Goal: Task Accomplishment & Management: Complete application form

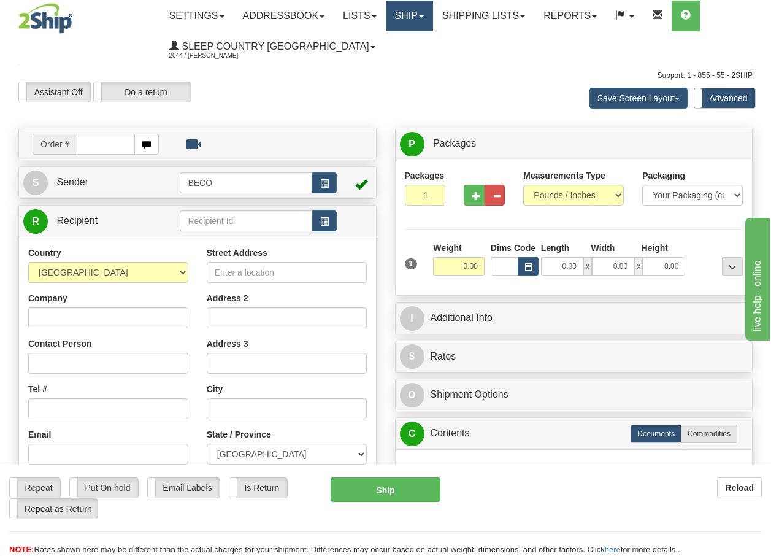
click at [428, 13] on link "Ship" at bounding box center [409, 16] width 47 height 31
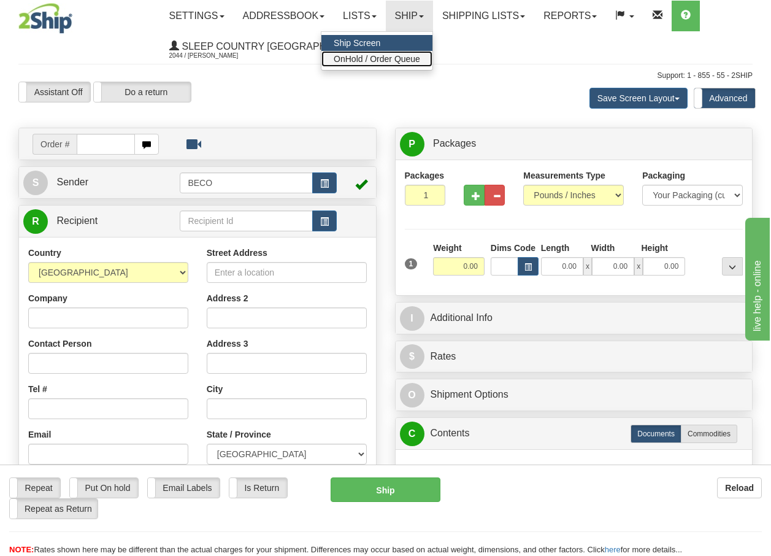
click at [415, 62] on span "OnHold / Order Queue" at bounding box center [377, 59] width 86 height 10
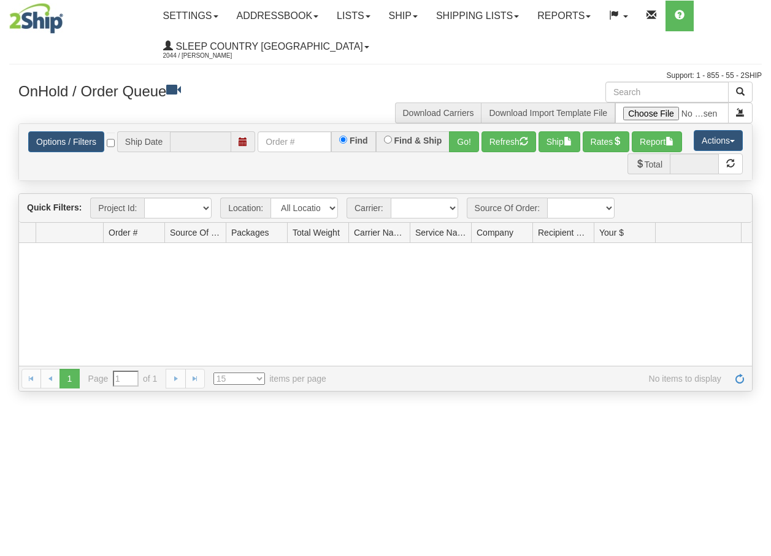
type input "[DATE]"
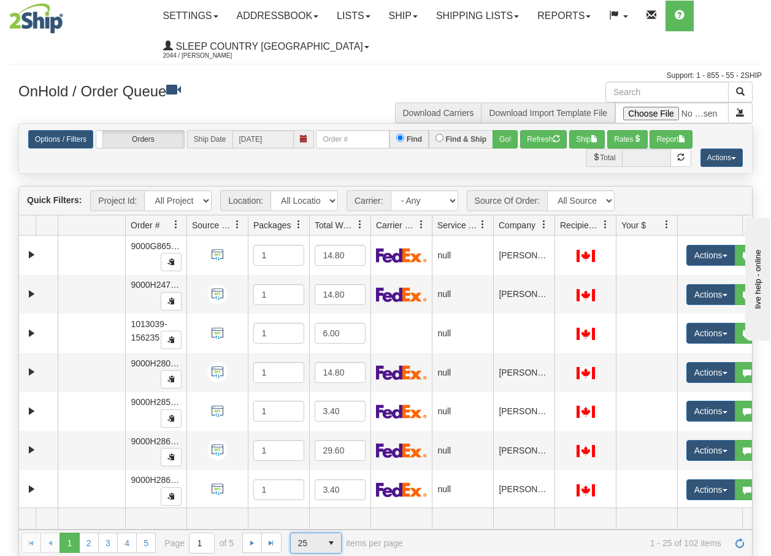
click at [332, 546] on span "select" at bounding box center [331, 543] width 20 height 20
click at [305, 526] on span "100" at bounding box center [302, 523] width 14 height 12
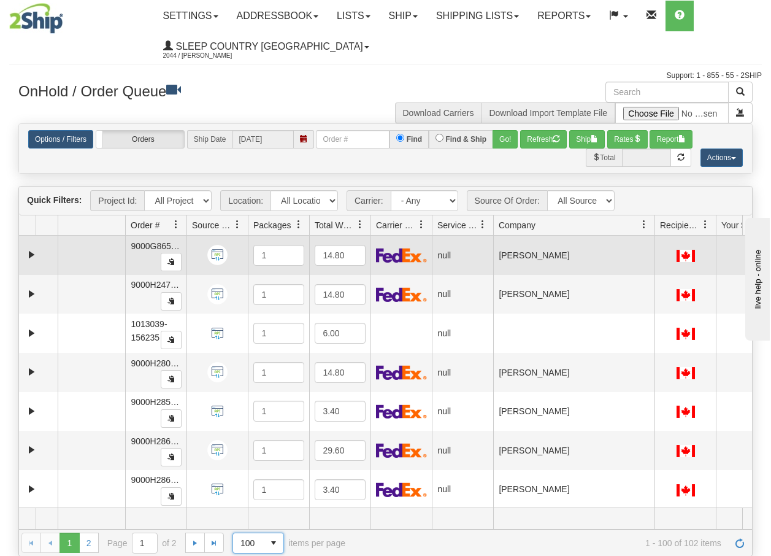
drag, startPoint x: 555, startPoint y: 229, endPoint x: 656, endPoint y: 239, distance: 101.7
click at [656, 239] on div "Quick Filters: Project Id: All Projects Location: All Locations BECO Carrier: -…" at bounding box center [385, 371] width 734 height 370
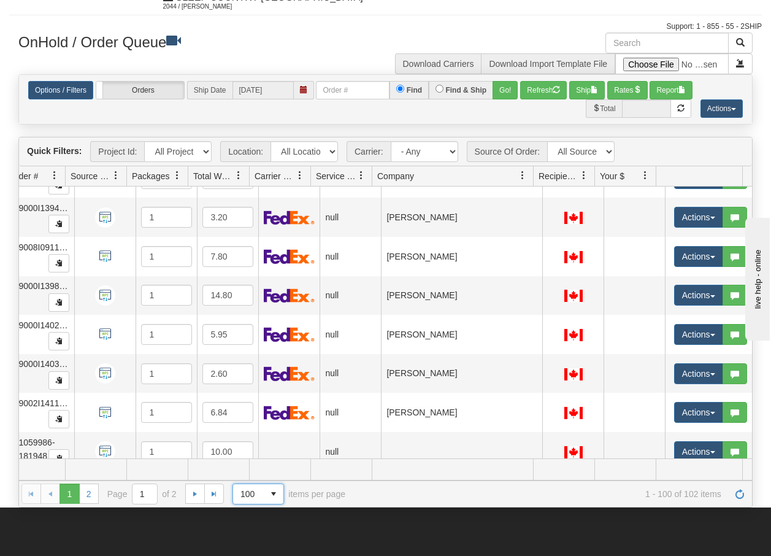
scroll to position [3638, 121]
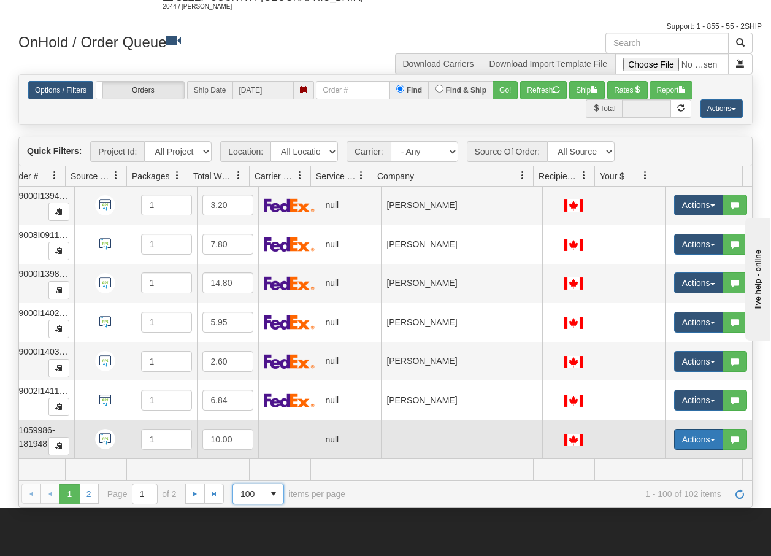
click at [710, 439] on span "button" at bounding box center [712, 440] width 5 height 2
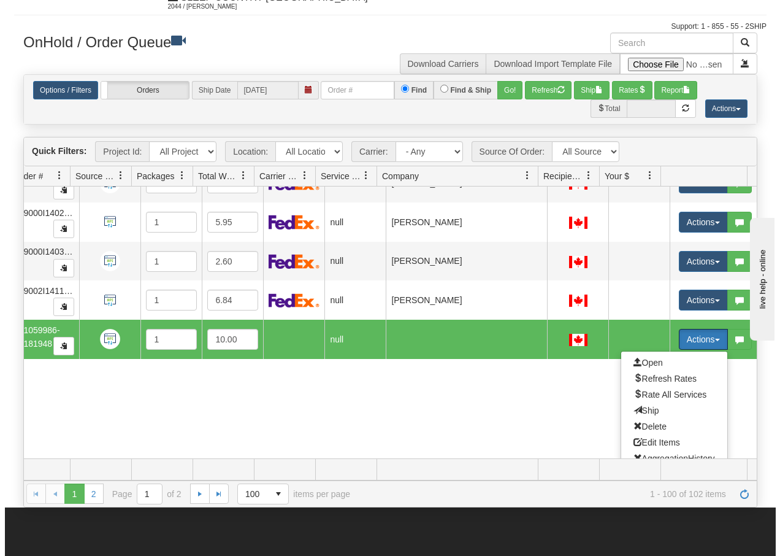
scroll to position [3750, 121]
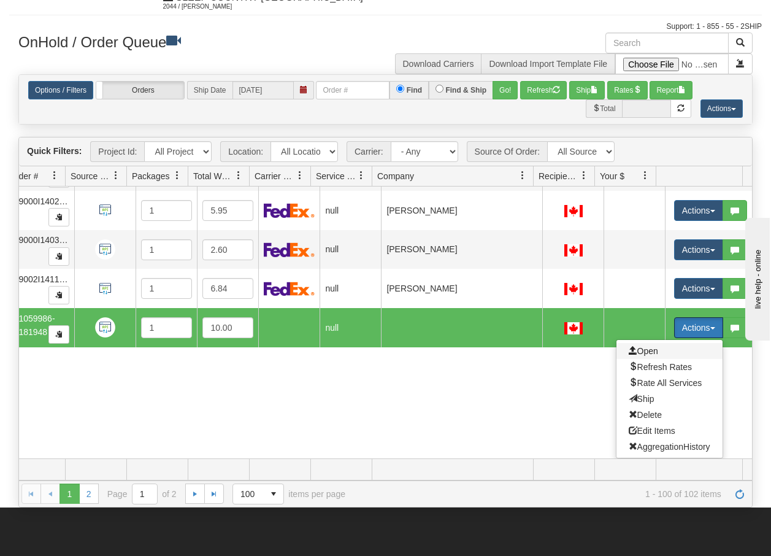
click at [640, 346] on span "Open" at bounding box center [643, 351] width 29 height 10
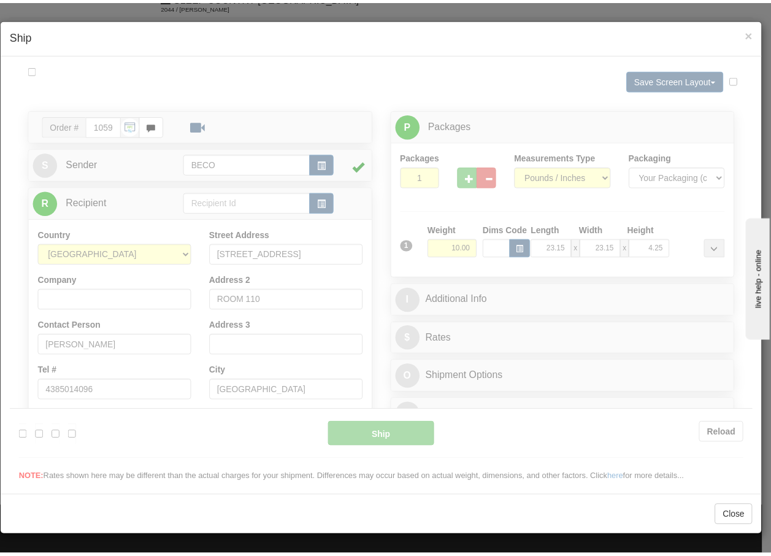
scroll to position [0, 0]
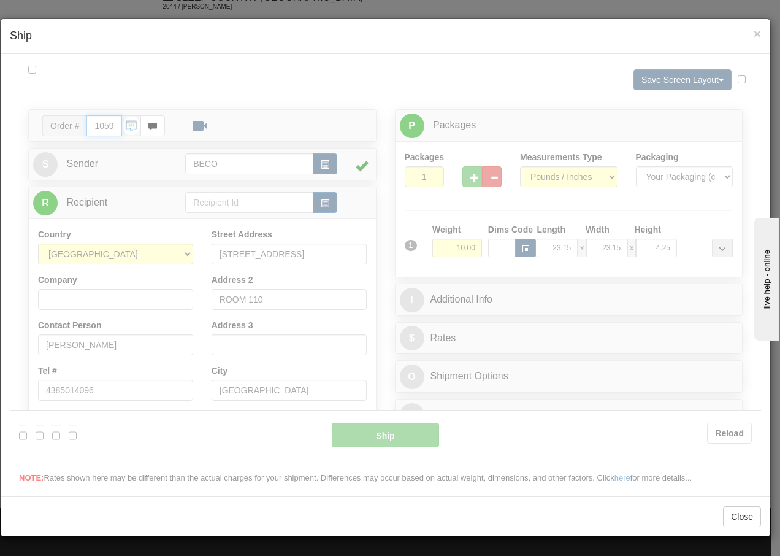
type input "13:46"
type input "16:00"
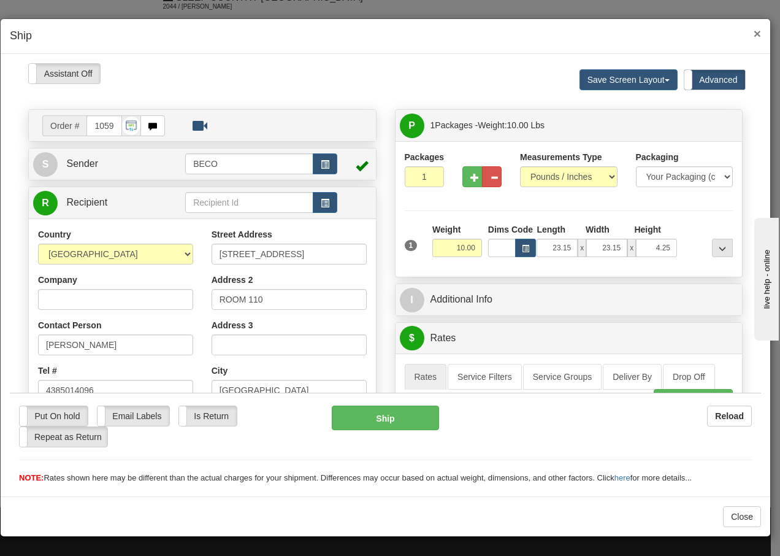
click at [760, 34] on span "×" at bounding box center [757, 33] width 7 height 14
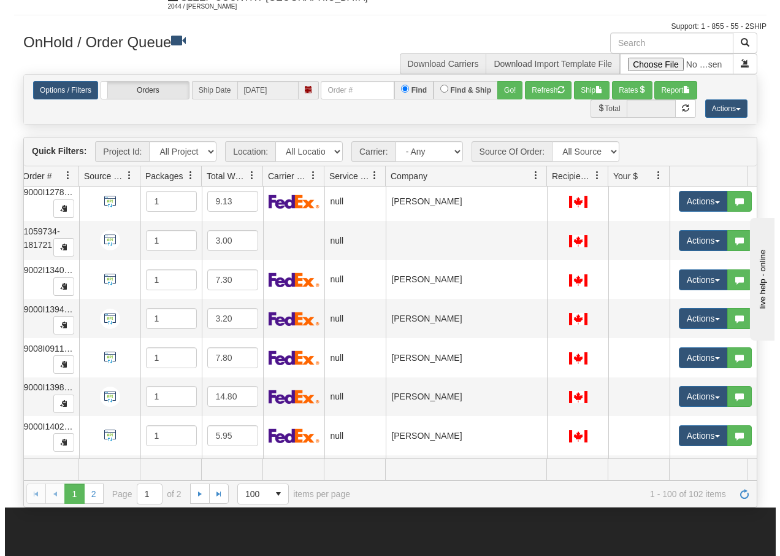
scroll to position [3491, 113]
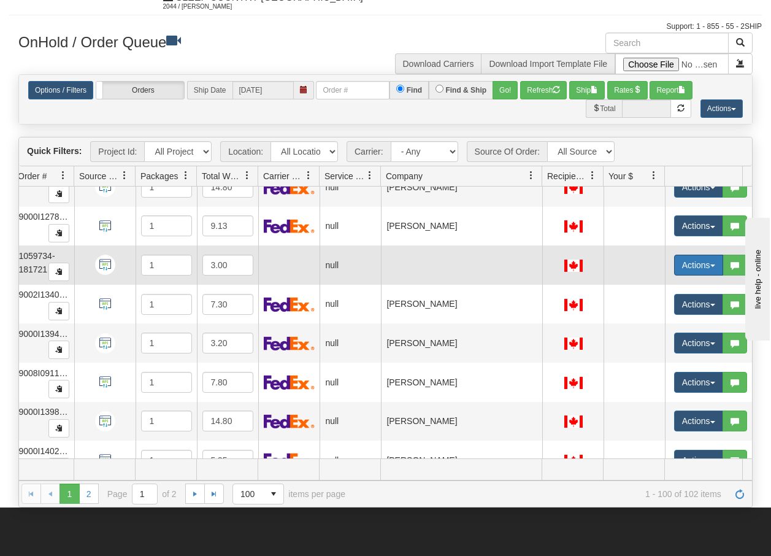
click at [715, 266] on button "Actions" at bounding box center [698, 265] width 49 height 21
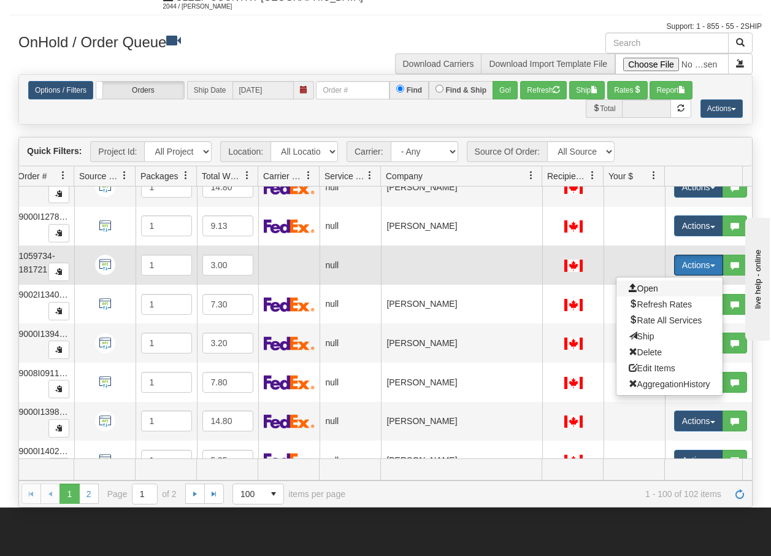
click at [648, 286] on span "Open" at bounding box center [643, 288] width 29 height 10
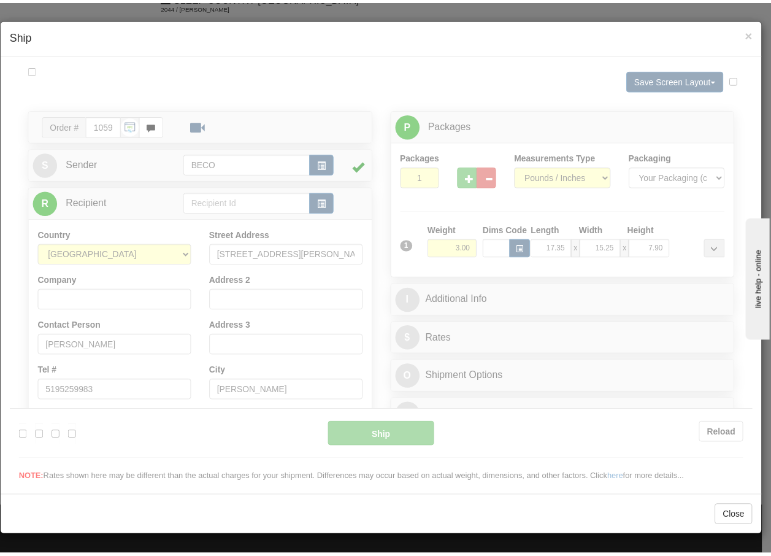
scroll to position [0, 0]
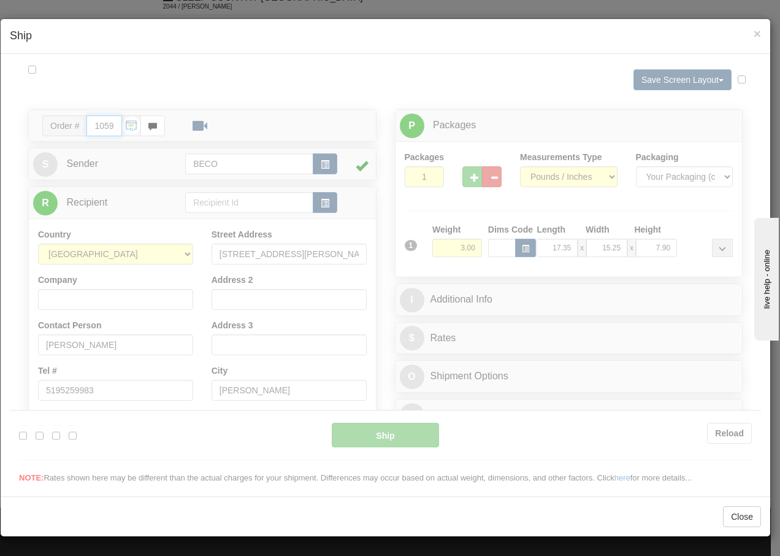
type input "13:47"
type input "16:00"
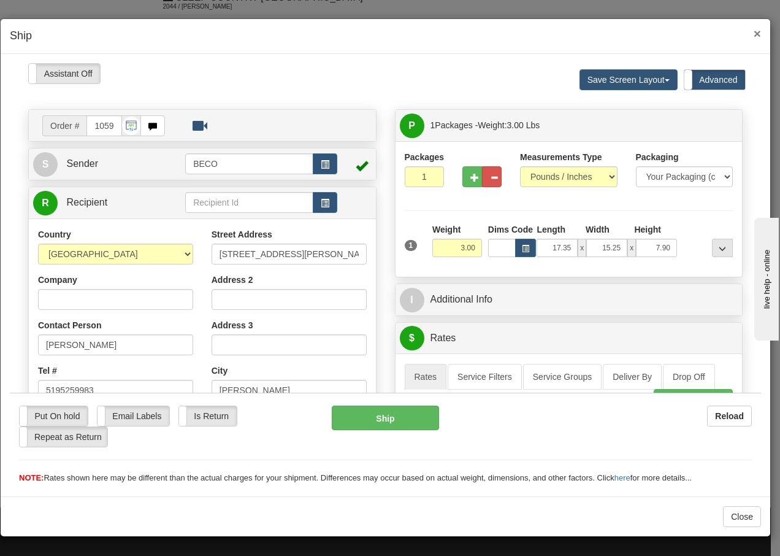
click at [759, 37] on span "×" at bounding box center [757, 33] width 7 height 14
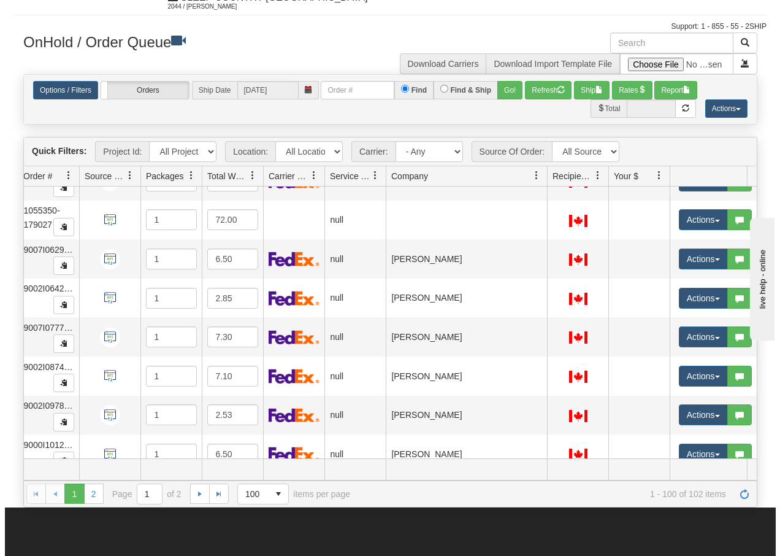
scroll to position [3082, 112]
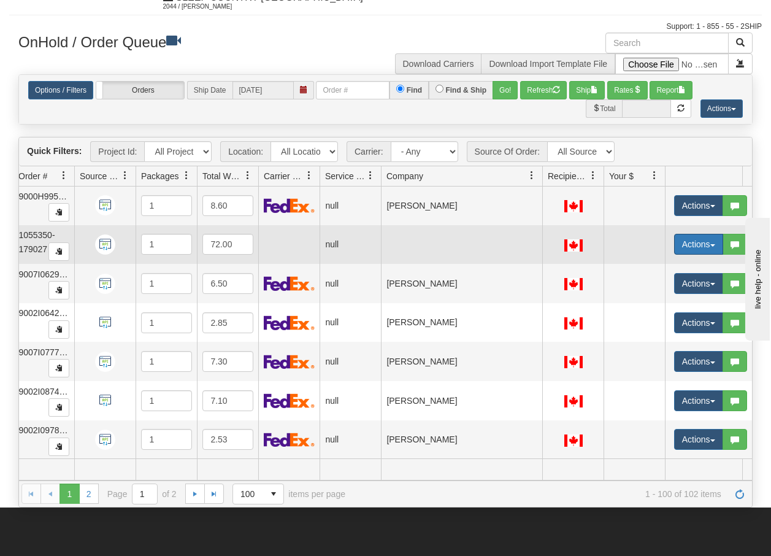
click at [715, 250] on button "Actions" at bounding box center [698, 244] width 49 height 21
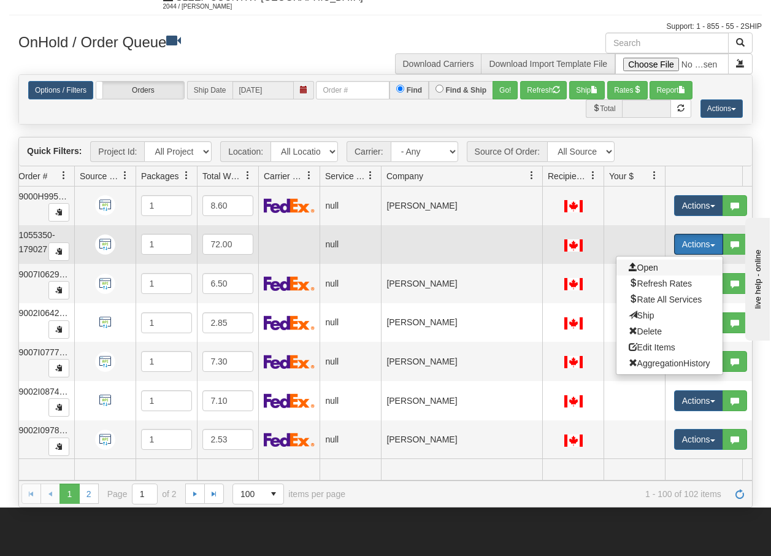
click at [655, 269] on span "Open" at bounding box center [643, 268] width 29 height 10
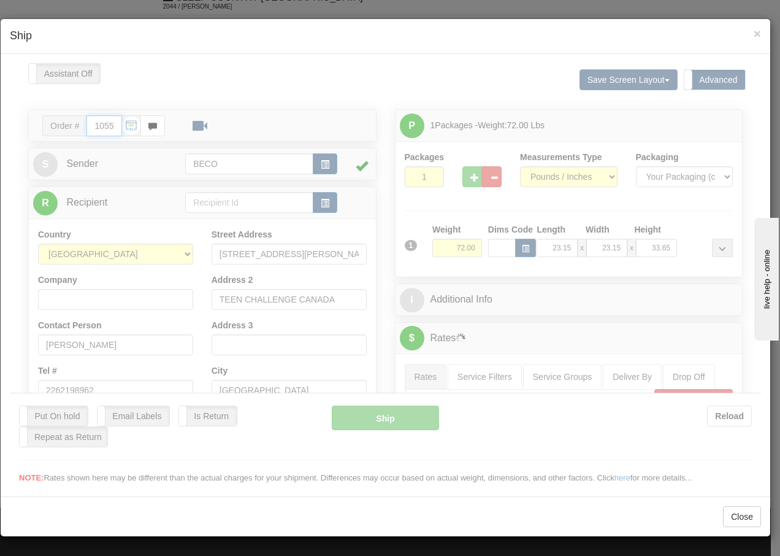
type input "13:47"
type input "16:00"
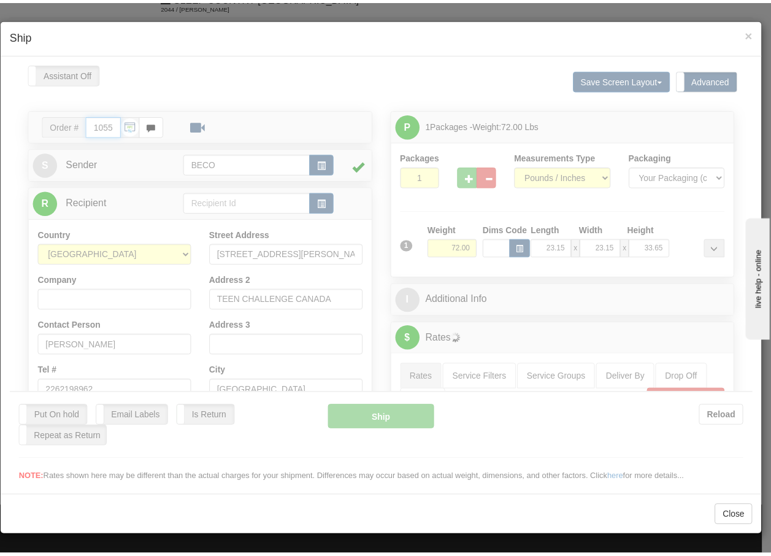
scroll to position [0, 0]
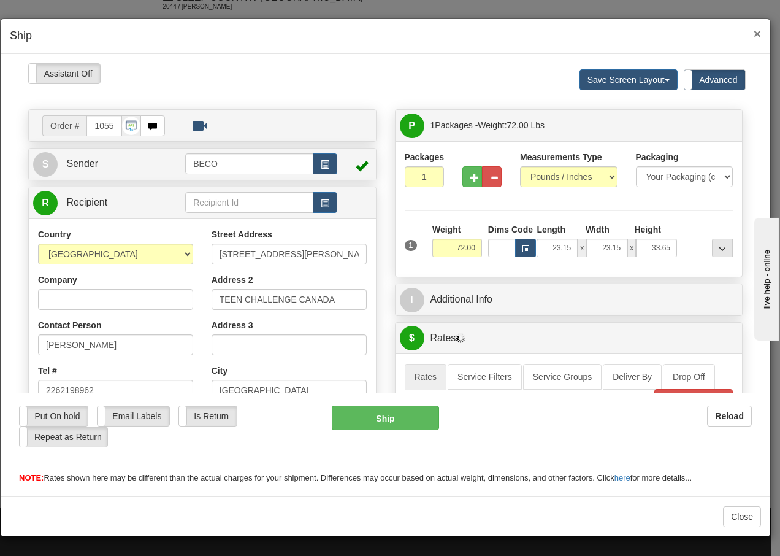
click at [756, 32] on span "×" at bounding box center [757, 33] width 7 height 14
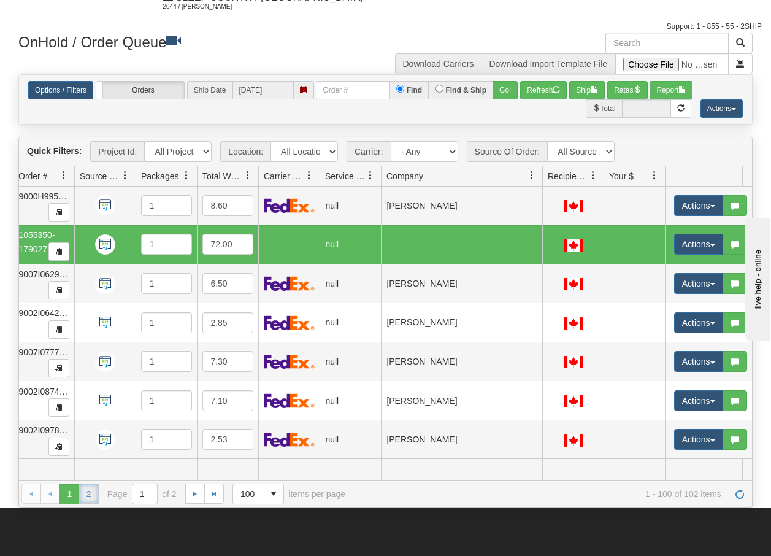
click at [91, 496] on link "2" at bounding box center [89, 493] width 20 height 20
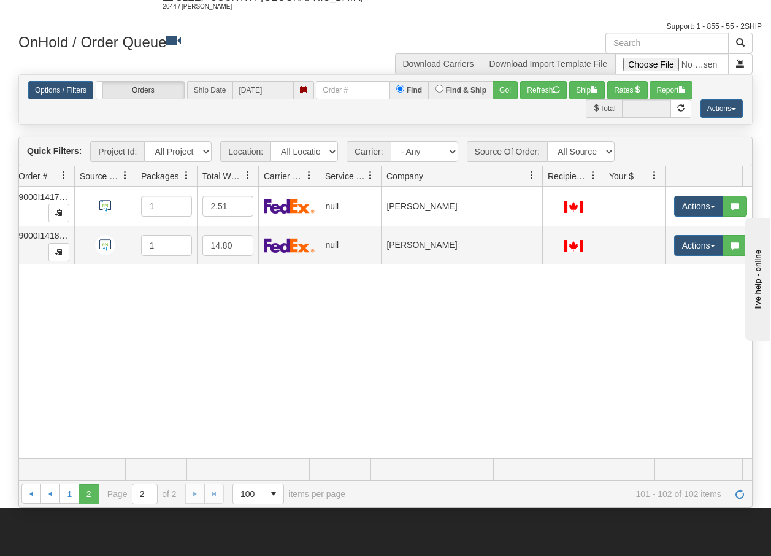
scroll to position [0, 112]
click at [75, 497] on link "1" at bounding box center [70, 493] width 20 height 20
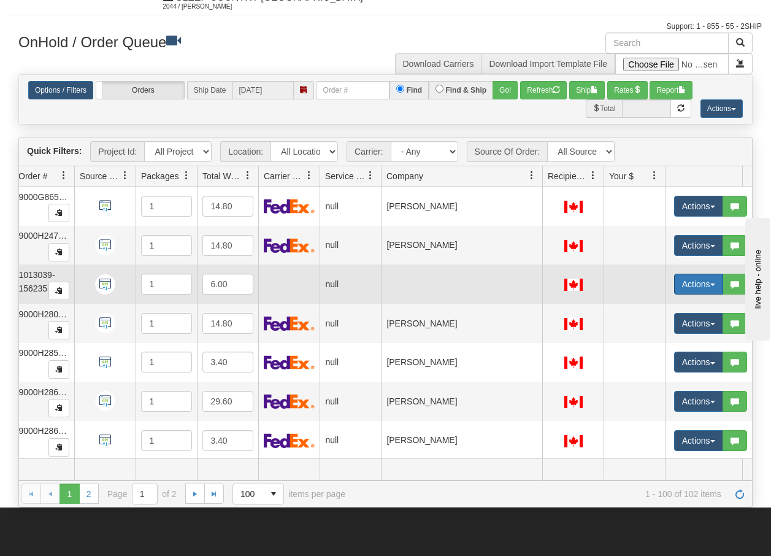
click at [711, 288] on button "Actions" at bounding box center [698, 284] width 49 height 21
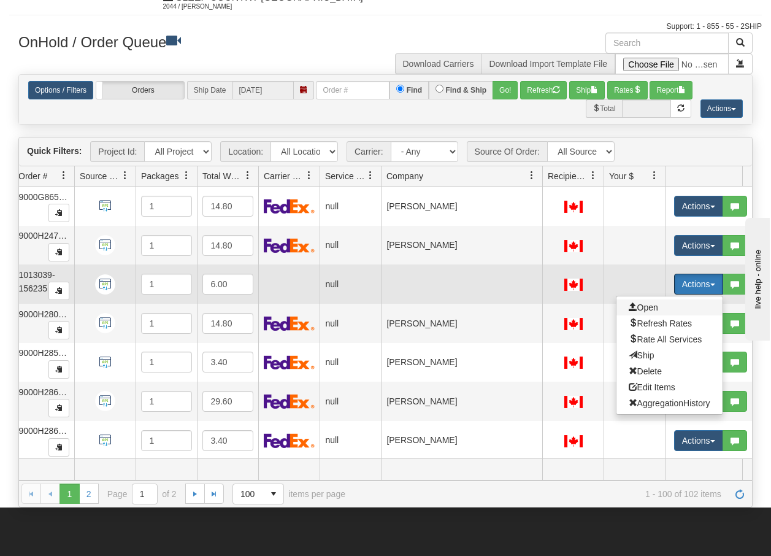
click at [651, 305] on span "Open" at bounding box center [643, 307] width 29 height 10
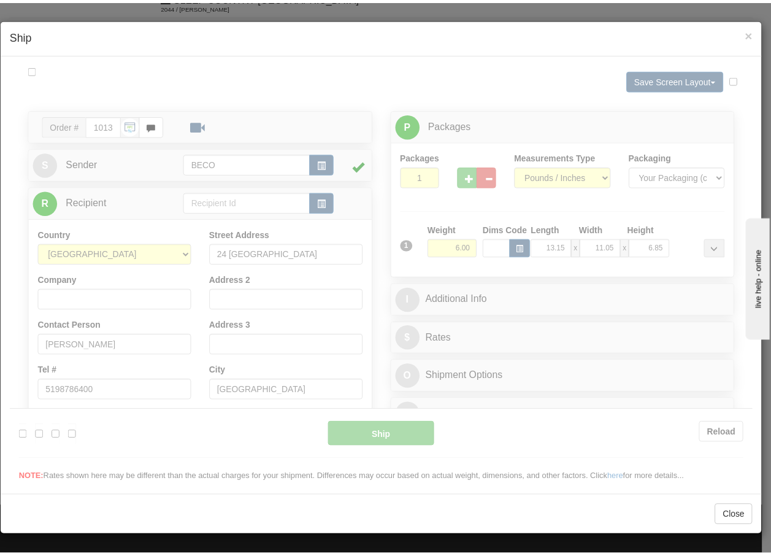
scroll to position [0, 0]
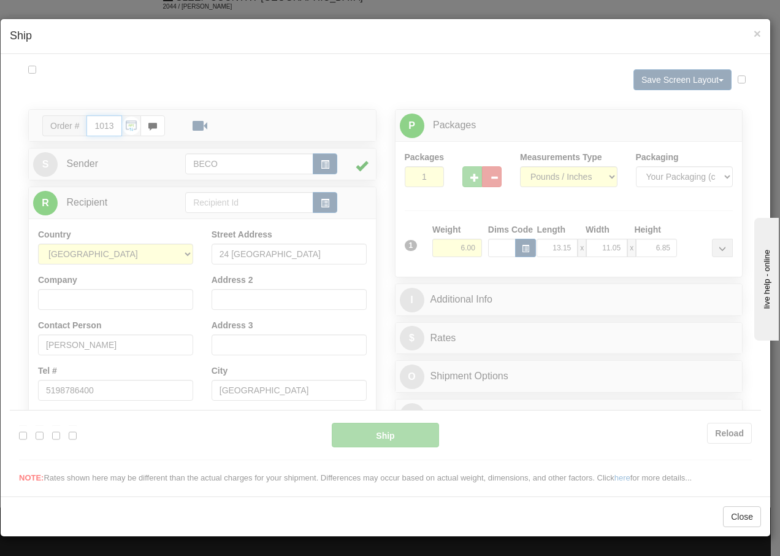
type input "13:47"
type input "16:00"
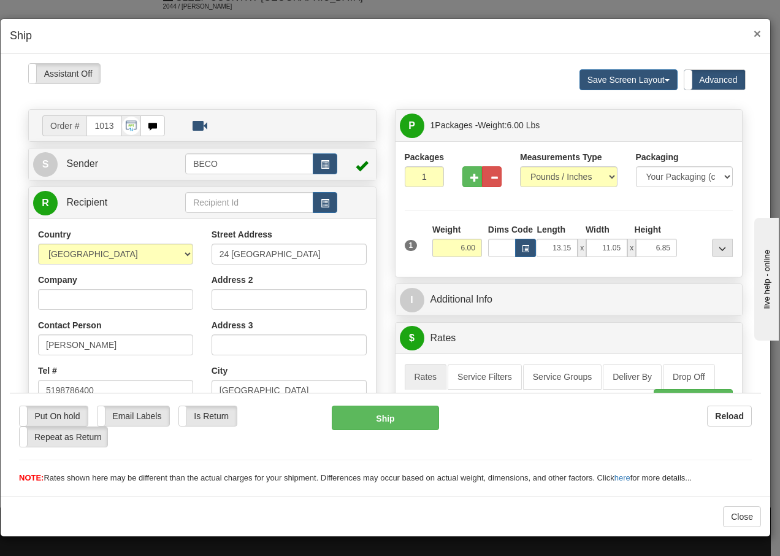
click at [758, 35] on span "×" at bounding box center [757, 33] width 7 height 14
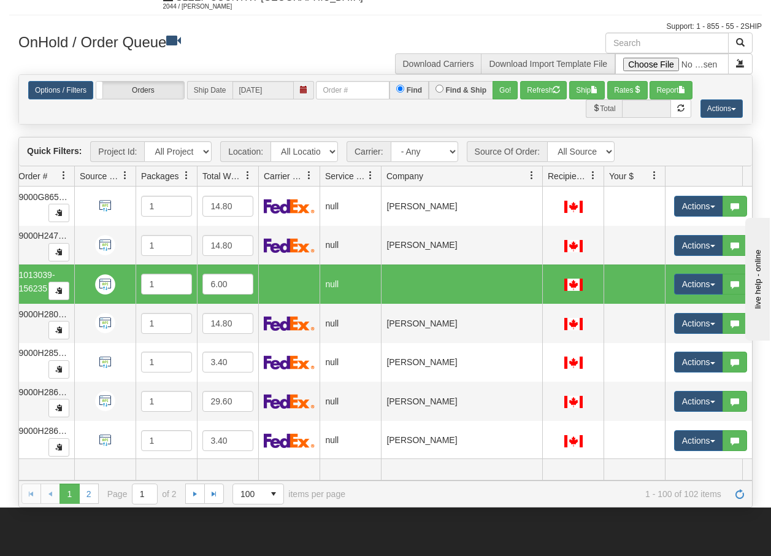
click at [755, 191] on div "Is equal to Is not equal to Contains Does not contains CAD USD EUR ZAR [PERSON_…" at bounding box center [385, 290] width 753 height 432
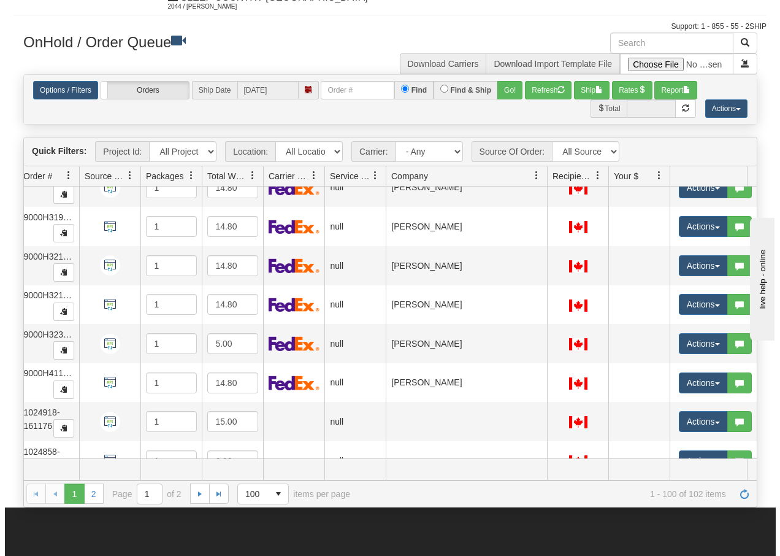
scroll to position [1888, 112]
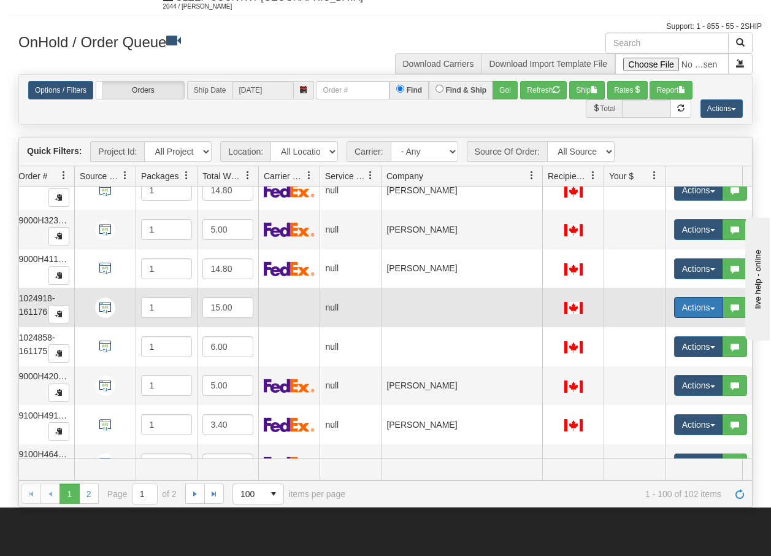
click at [709, 309] on button "Actions" at bounding box center [698, 307] width 49 height 21
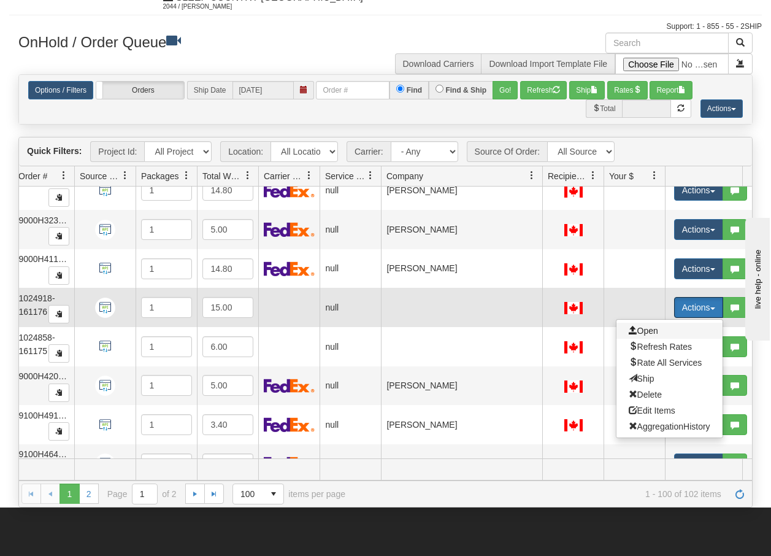
click at [646, 330] on span "Open" at bounding box center [643, 331] width 29 height 10
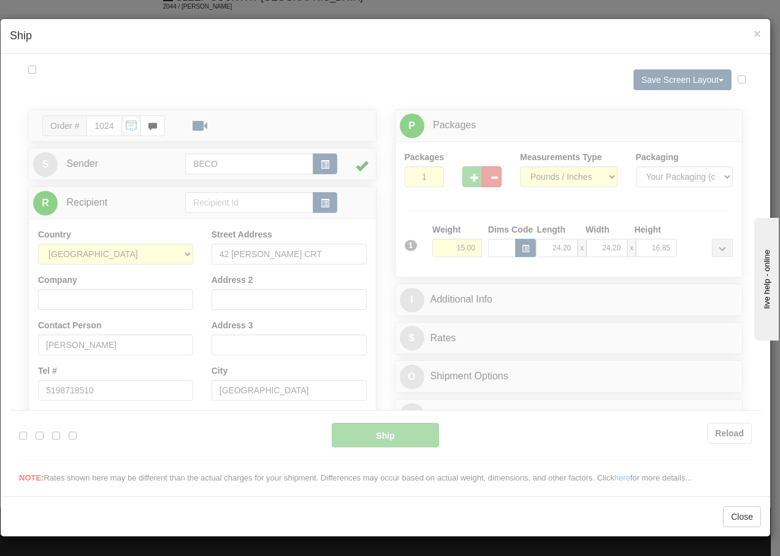
scroll to position [0, 0]
type input "13:48"
type input "16:00"
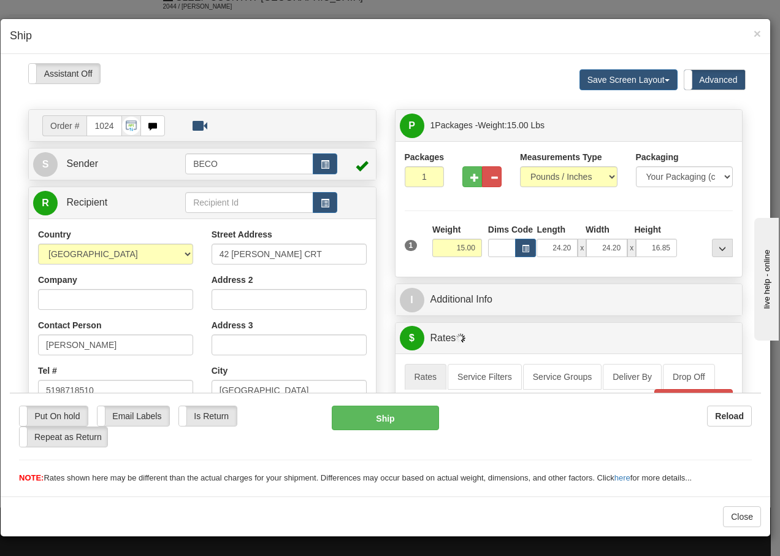
drag, startPoint x: 764, startPoint y: 36, endPoint x: 759, endPoint y: 42, distance: 7.9
click at [764, 36] on div "× Ship" at bounding box center [386, 36] width 770 height 35
click at [757, 34] on span "×" at bounding box center [757, 33] width 7 height 14
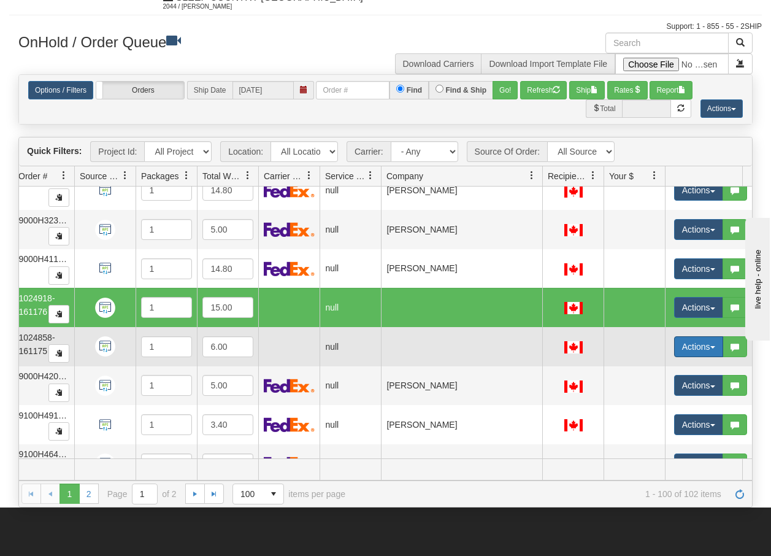
click at [712, 348] on span "button" at bounding box center [712, 347] width 5 height 2
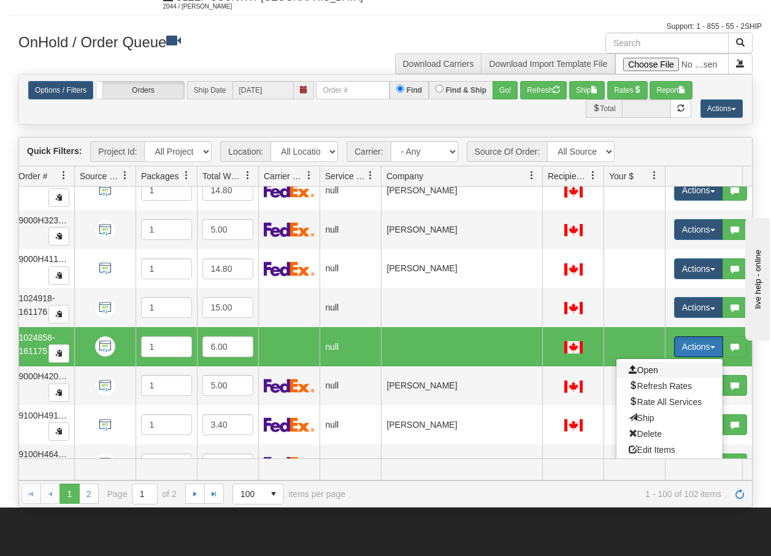
click at [644, 368] on span "Open" at bounding box center [643, 370] width 29 height 10
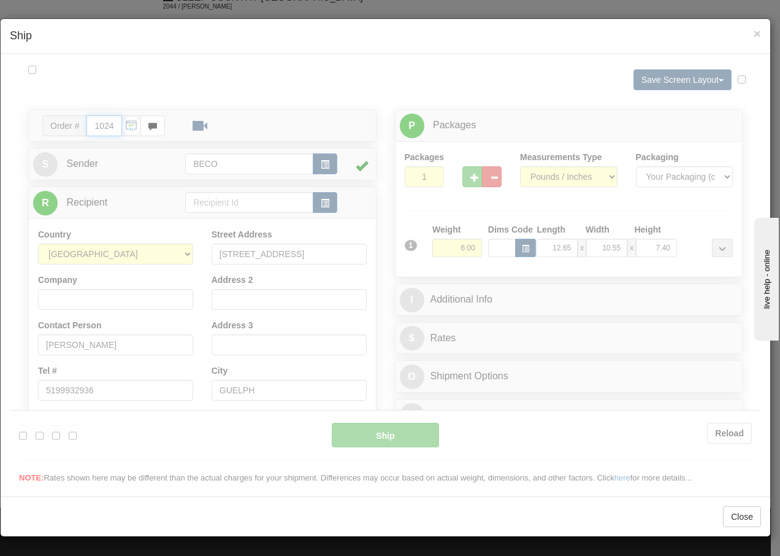
type input "13:48"
type input "16:00"
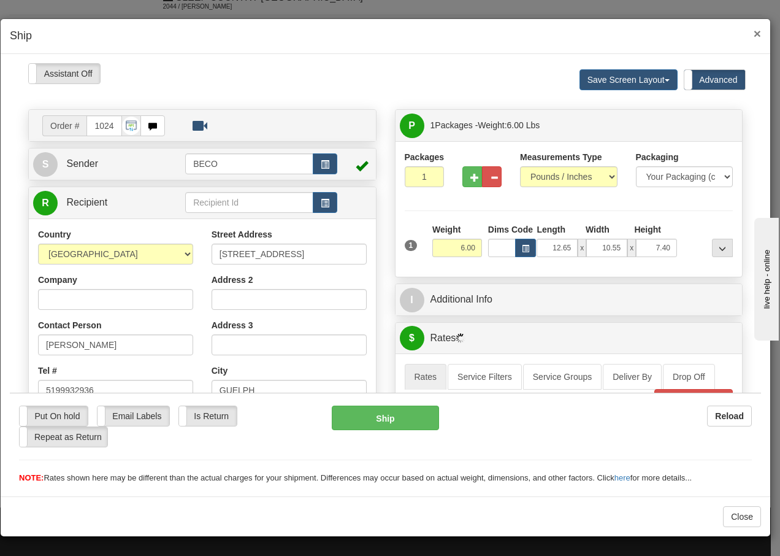
click at [756, 35] on span "×" at bounding box center [757, 33] width 7 height 14
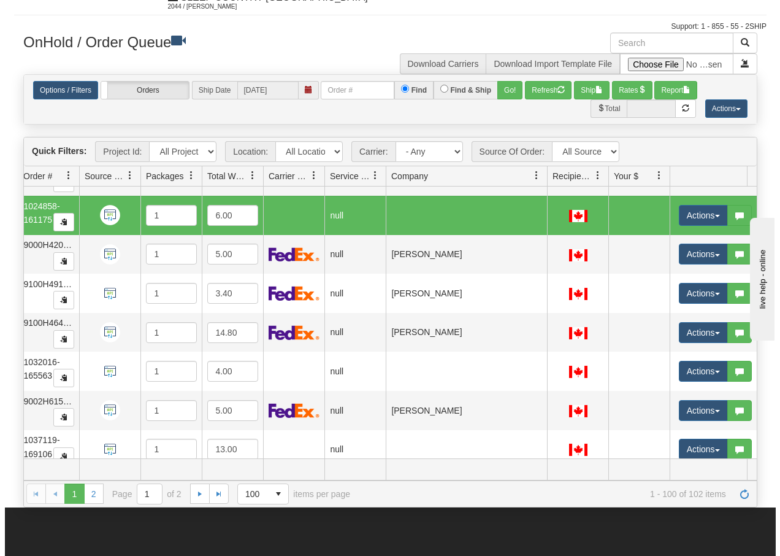
scroll to position [2109, 112]
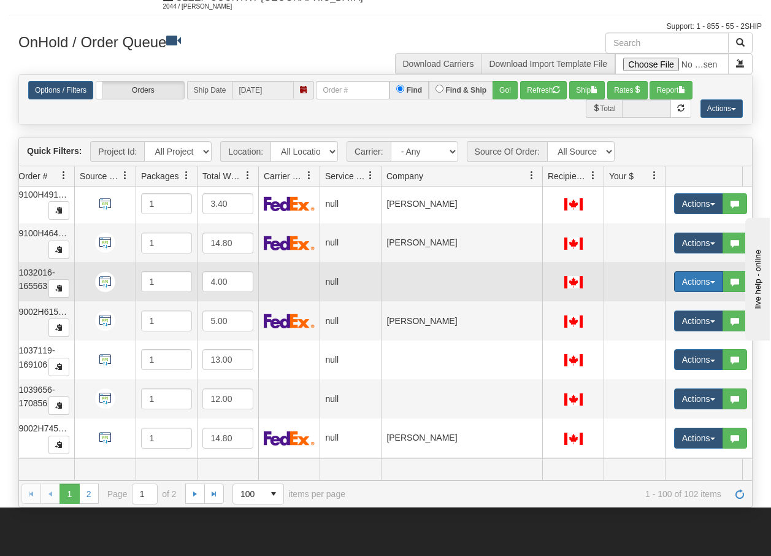
click at [716, 282] on button "Actions" at bounding box center [698, 281] width 49 height 21
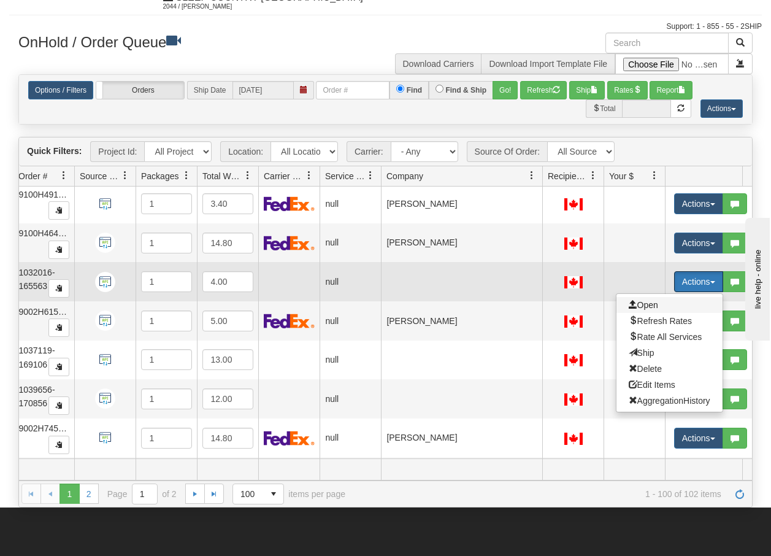
click at [650, 303] on span "Open" at bounding box center [643, 305] width 29 height 10
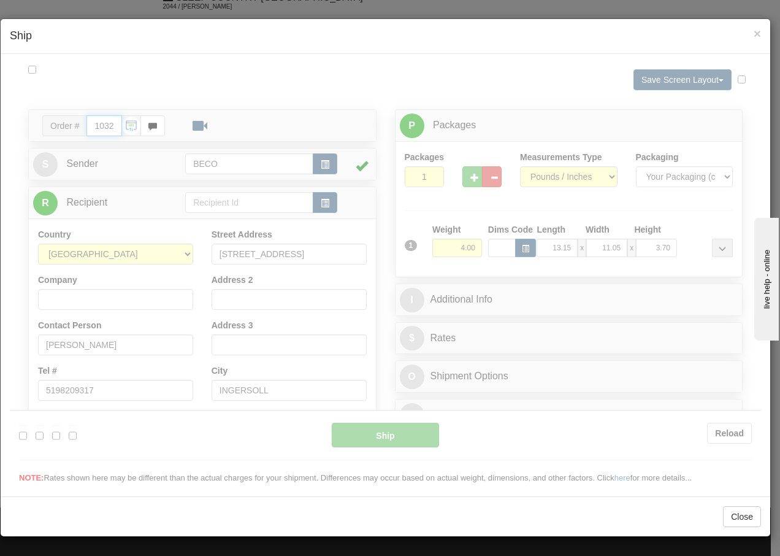
scroll to position [0, 0]
type input "13:48"
type input "16:00"
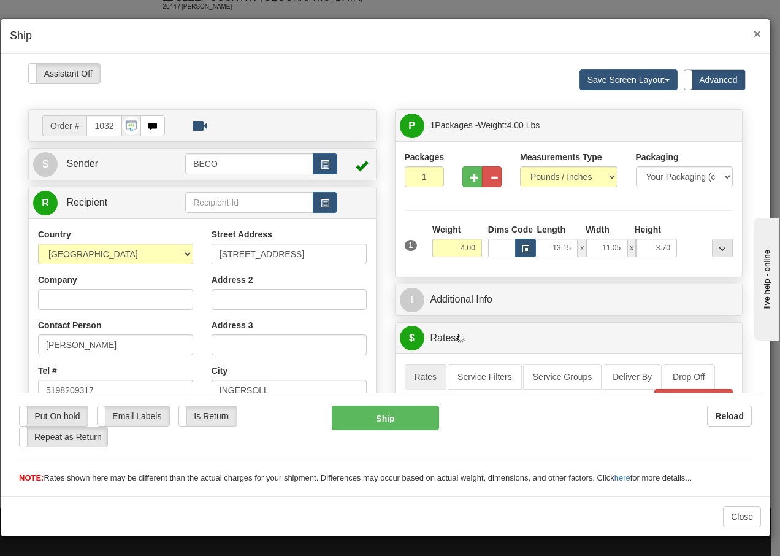
click at [756, 33] on span "×" at bounding box center [757, 33] width 7 height 14
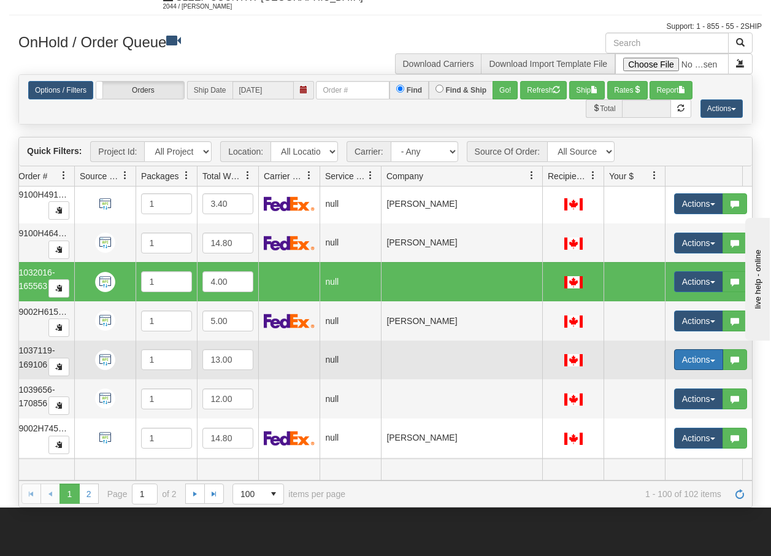
click at [713, 362] on button "Actions" at bounding box center [698, 359] width 49 height 21
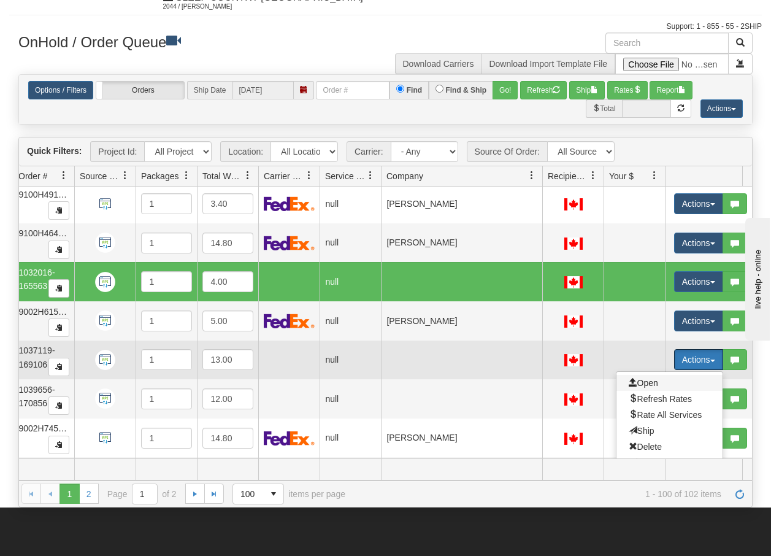
click at [642, 383] on span "Open" at bounding box center [643, 383] width 29 height 10
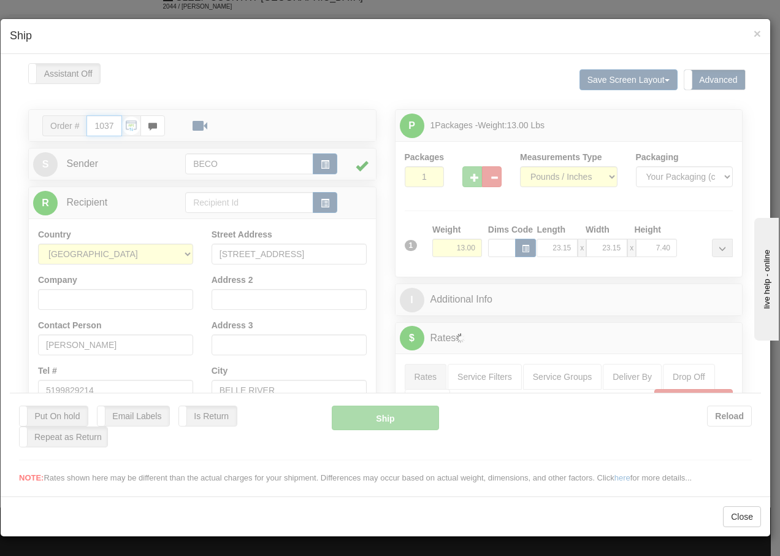
type input "13:48"
type input "16:00"
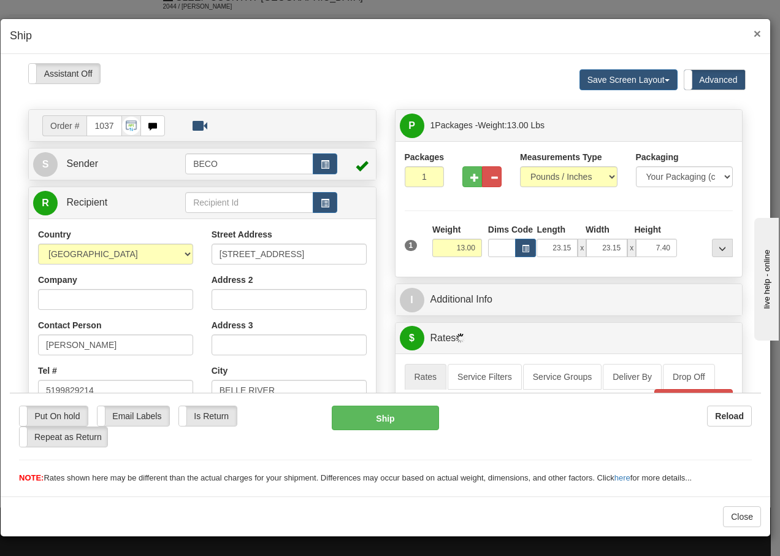
click at [759, 33] on span "×" at bounding box center [757, 33] width 7 height 14
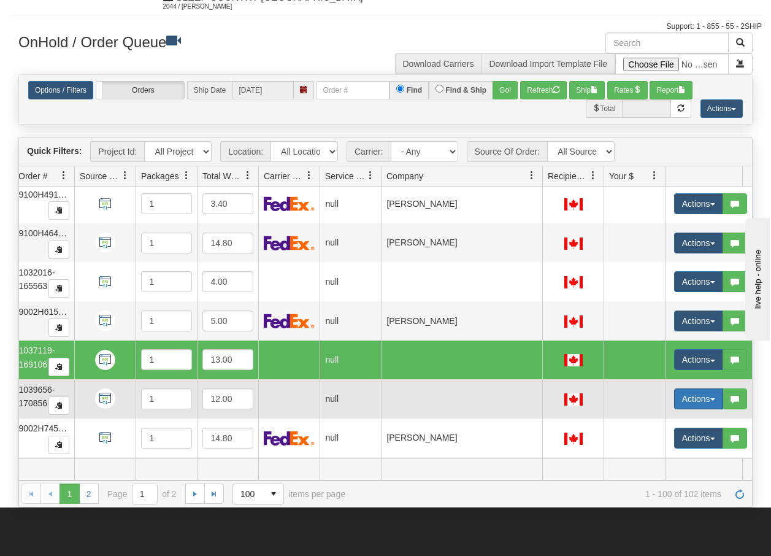
click at [713, 397] on button "Actions" at bounding box center [698, 398] width 49 height 21
click at [650, 422] on span "Open" at bounding box center [643, 422] width 29 height 10
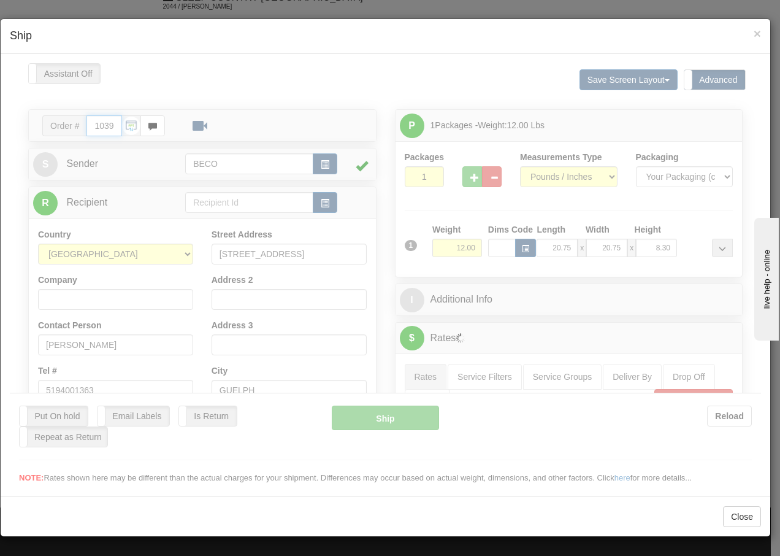
type input "13:49"
type input "16:00"
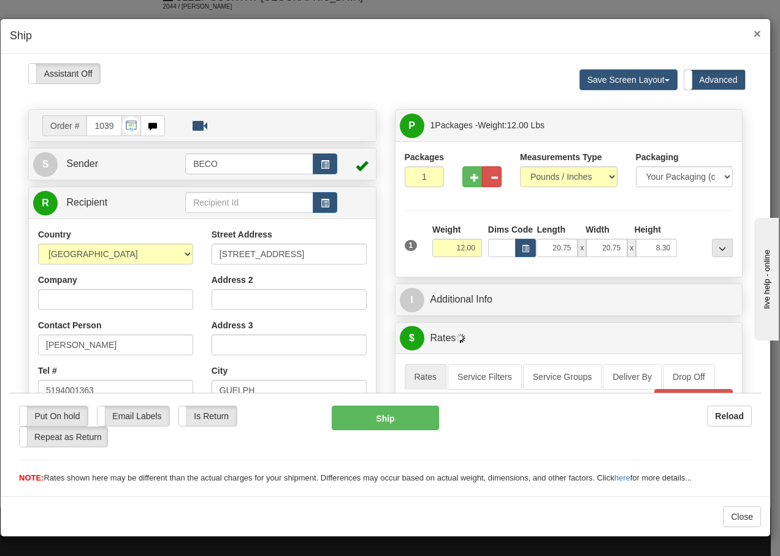
click at [756, 31] on span "×" at bounding box center [757, 33] width 7 height 14
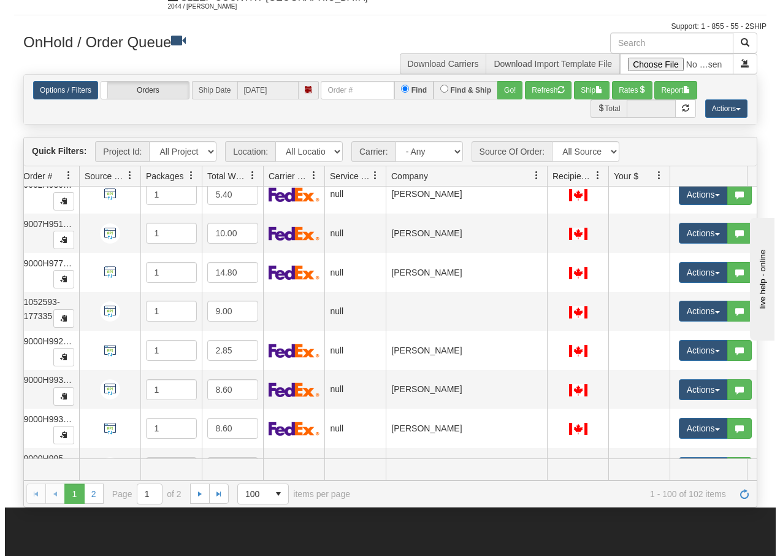
scroll to position [2853, 112]
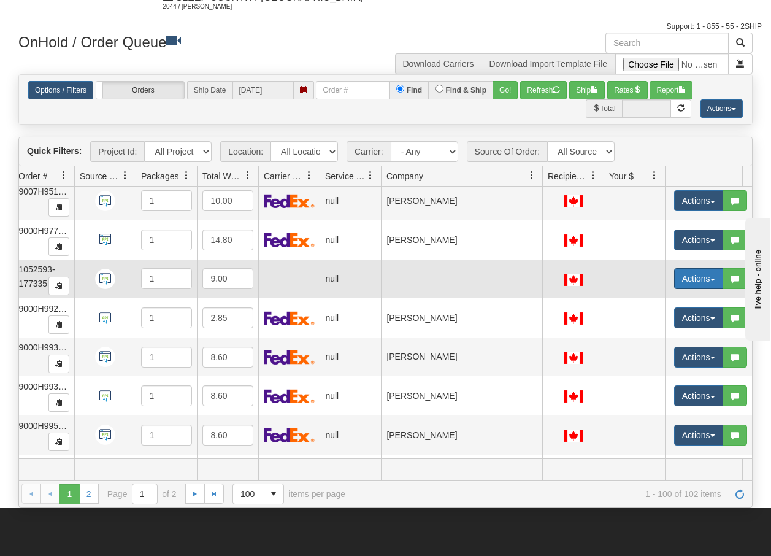
click at [713, 280] on span "button" at bounding box center [712, 279] width 5 height 2
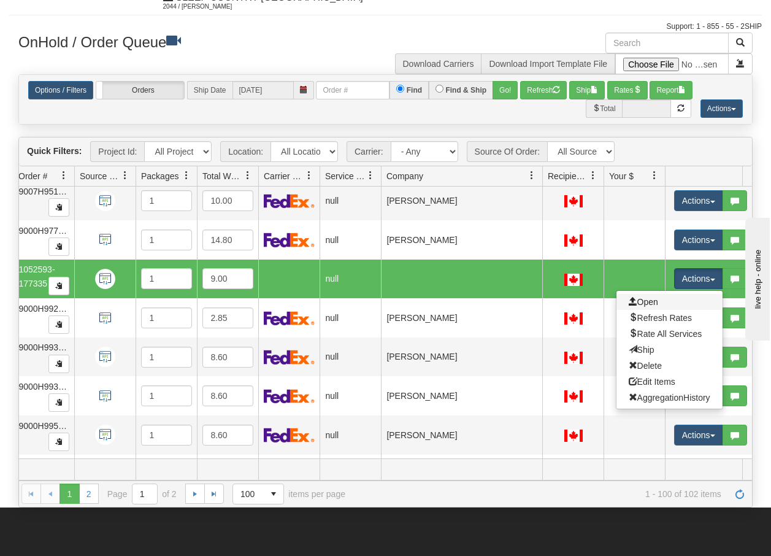
click at [650, 307] on link "Open" at bounding box center [669, 302] width 106 height 16
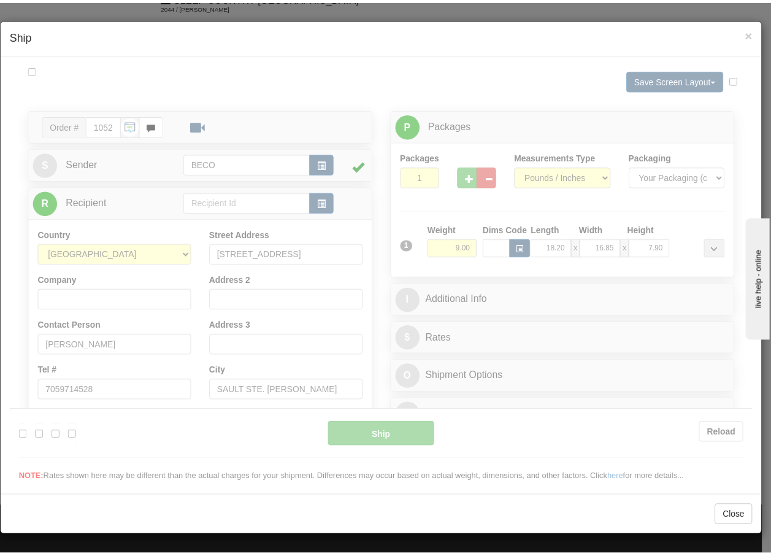
scroll to position [0, 0]
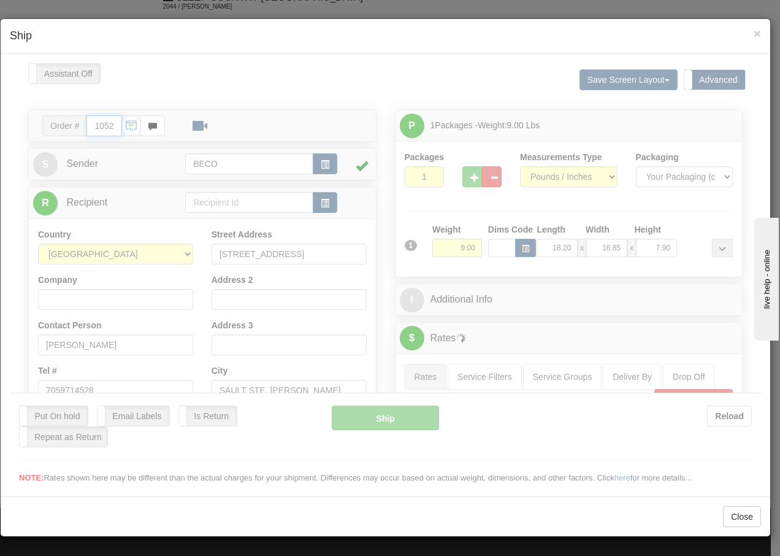
type input "13:49"
type input "16:00"
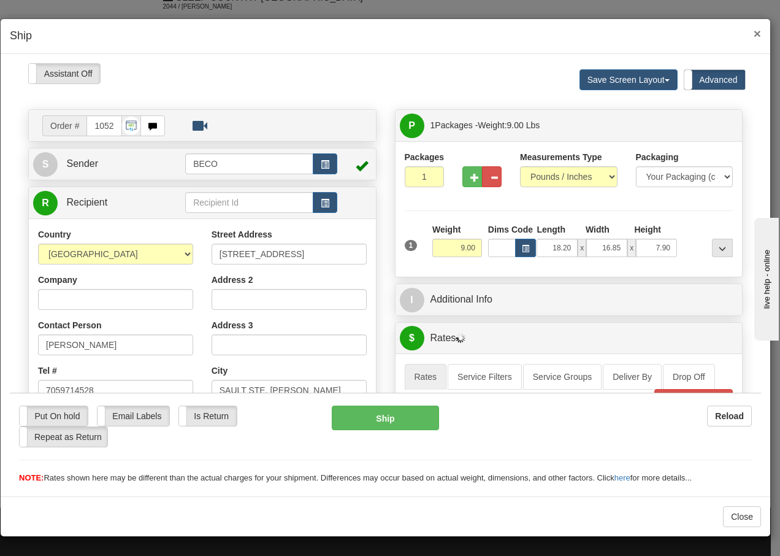
click at [755, 33] on span "×" at bounding box center [757, 33] width 7 height 14
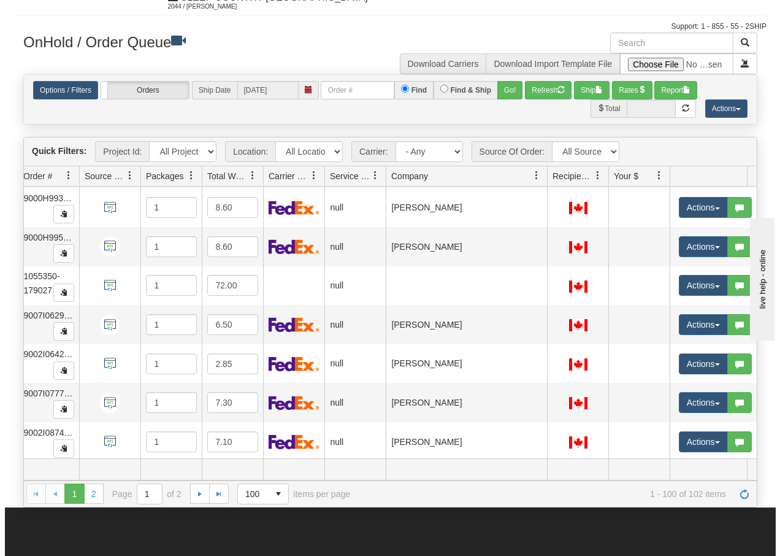
scroll to position [3049, 112]
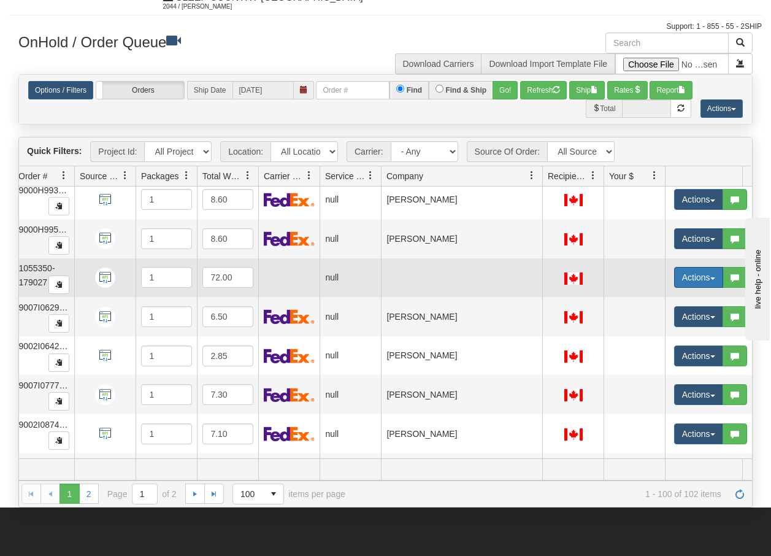
click at [712, 275] on button "Actions" at bounding box center [698, 277] width 49 height 21
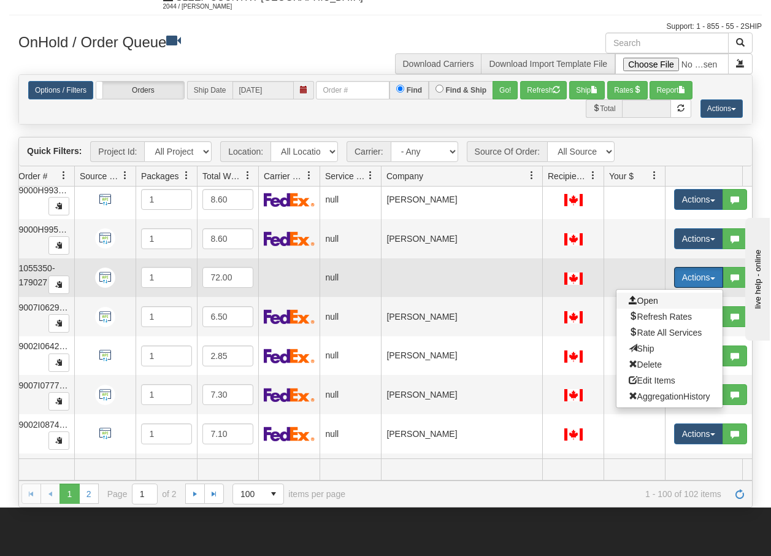
click at [651, 301] on span "Open" at bounding box center [643, 301] width 29 height 10
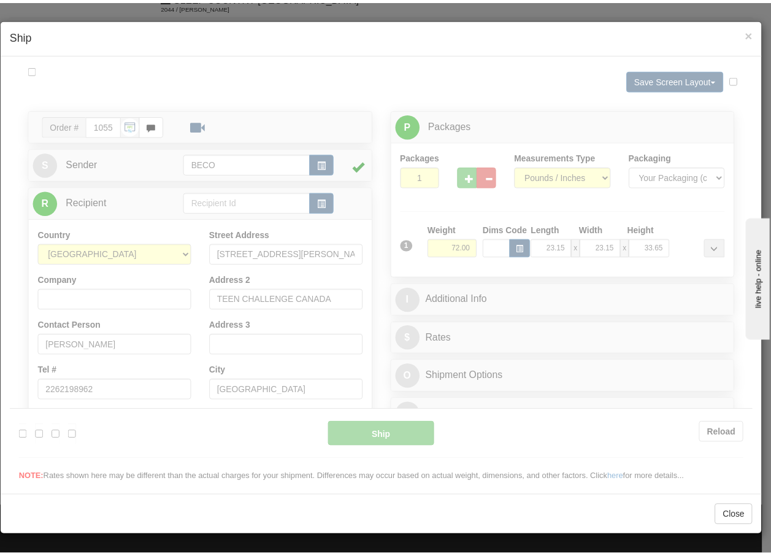
scroll to position [0, 0]
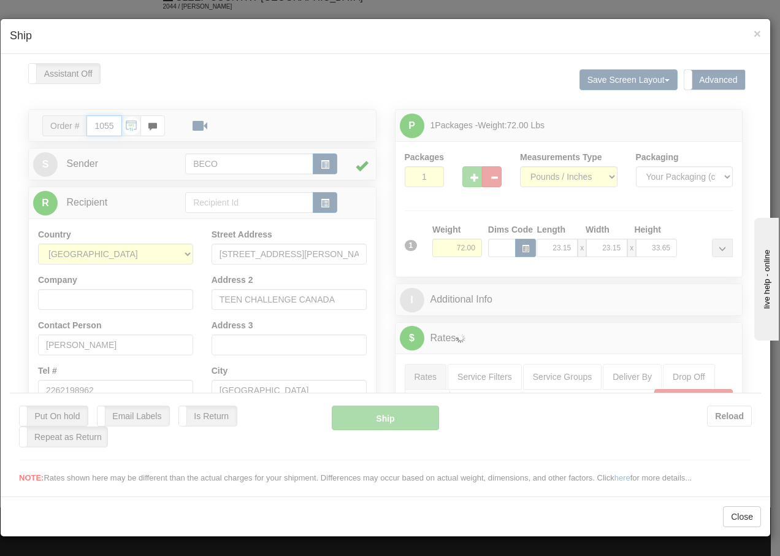
type input "13:49"
type input "16:00"
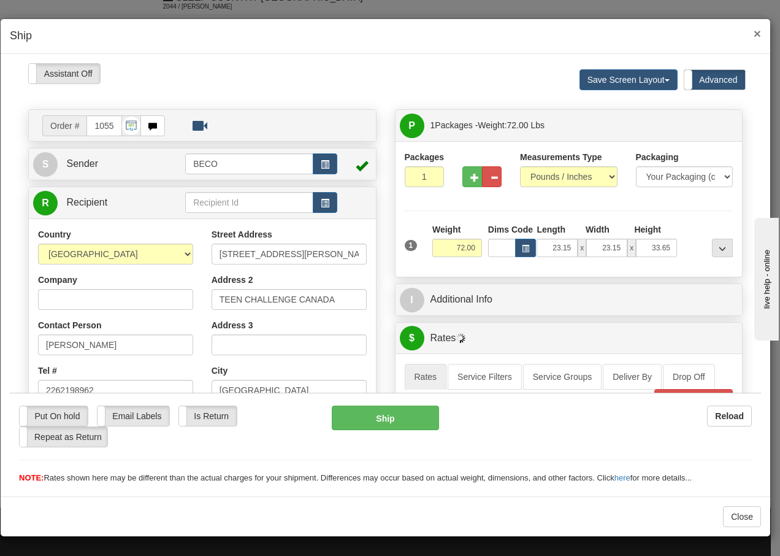
click at [754, 31] on span "×" at bounding box center [757, 33] width 7 height 14
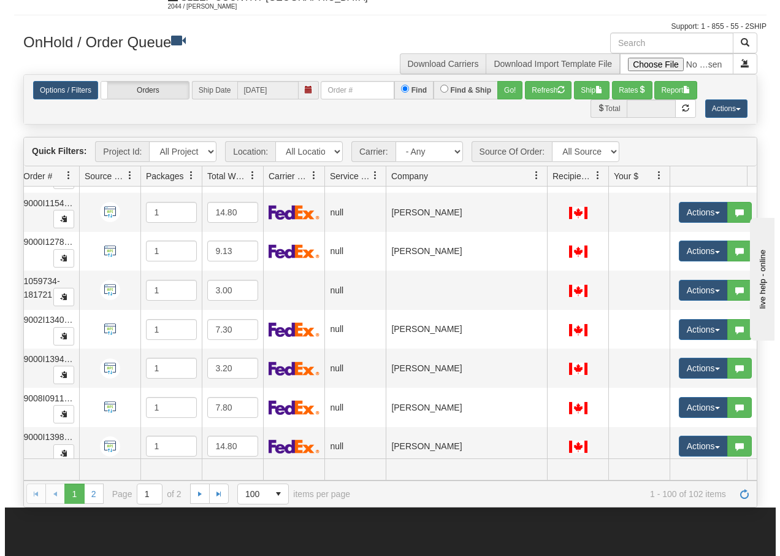
scroll to position [3490, 112]
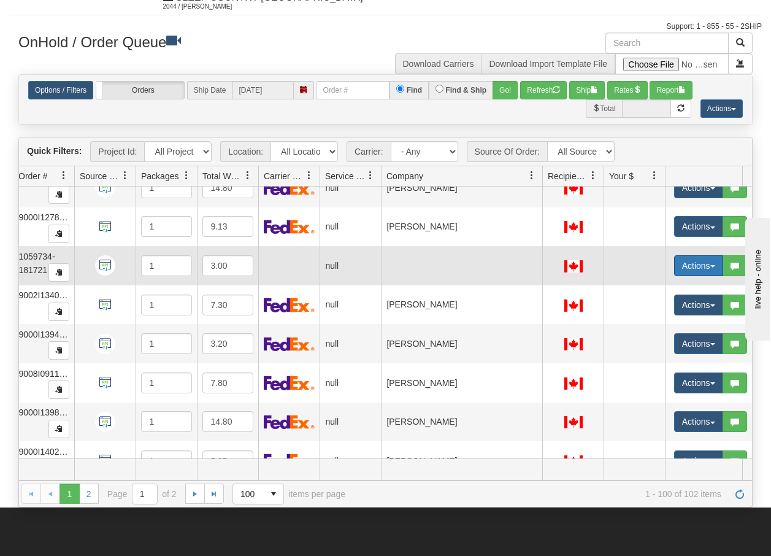
click at [712, 267] on span "button" at bounding box center [712, 266] width 5 height 2
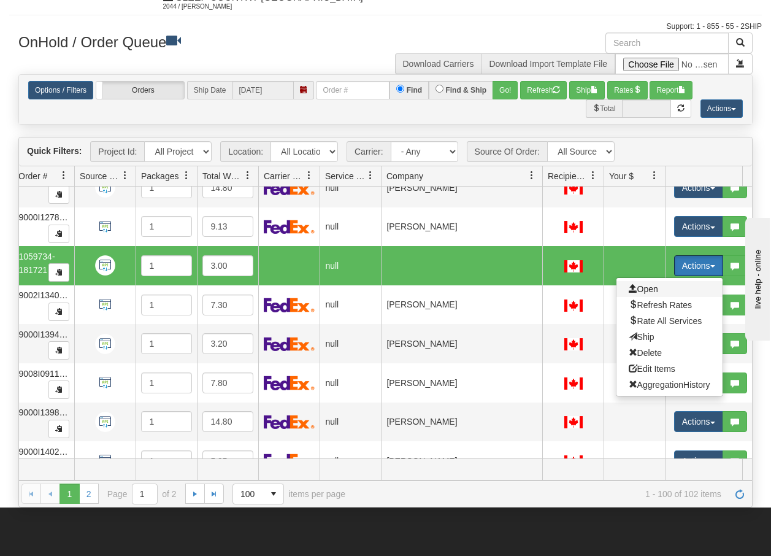
click at [642, 289] on span "Open" at bounding box center [643, 289] width 29 height 10
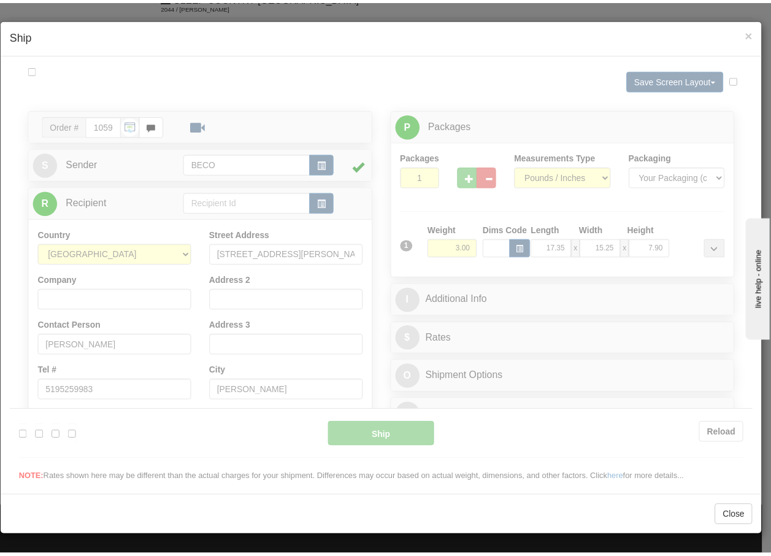
scroll to position [0, 0]
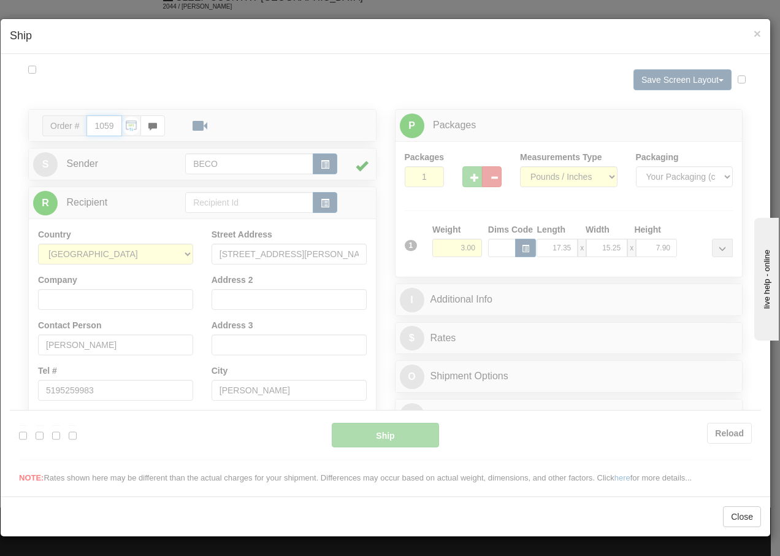
type input "13:49"
type input "16:00"
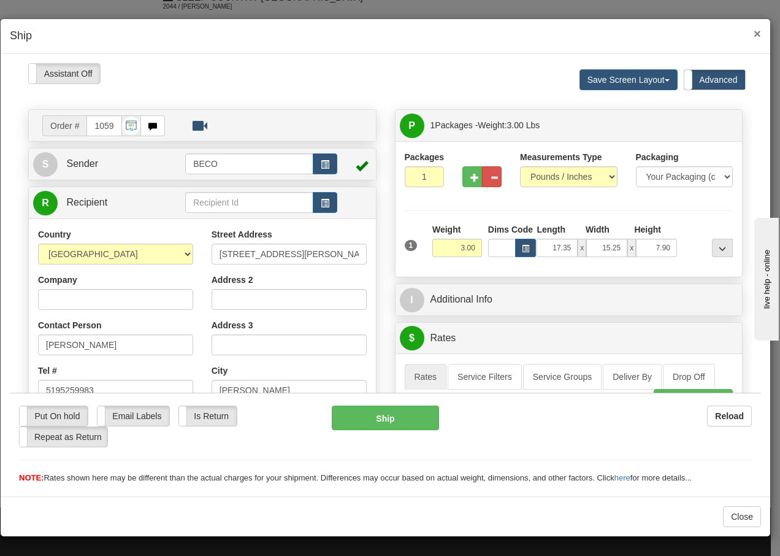
click at [756, 38] on span "×" at bounding box center [757, 33] width 7 height 14
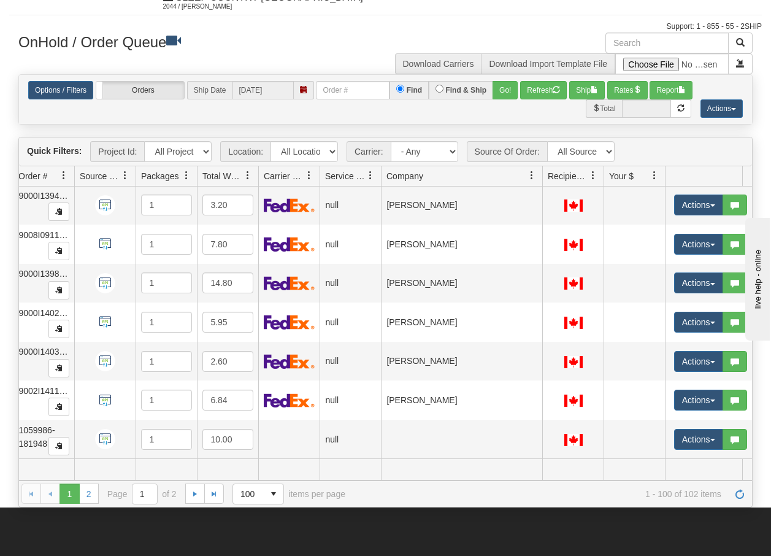
scroll to position [3638, 112]
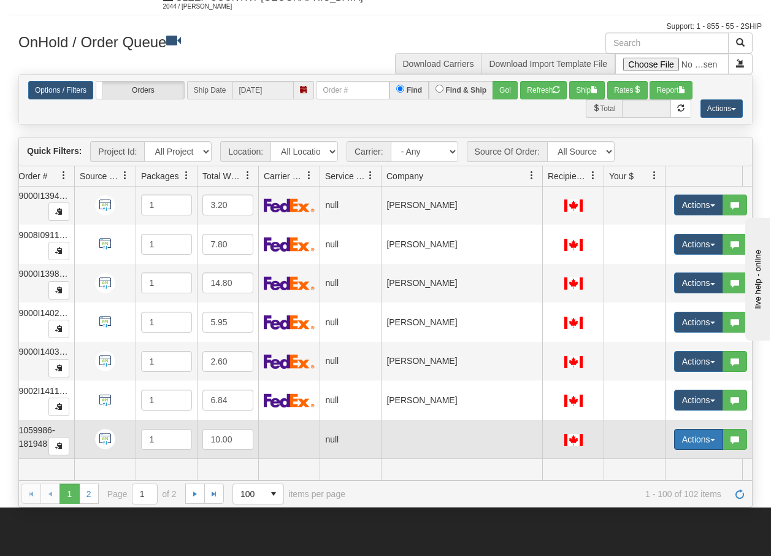
click at [714, 439] on span "button" at bounding box center [712, 440] width 5 height 2
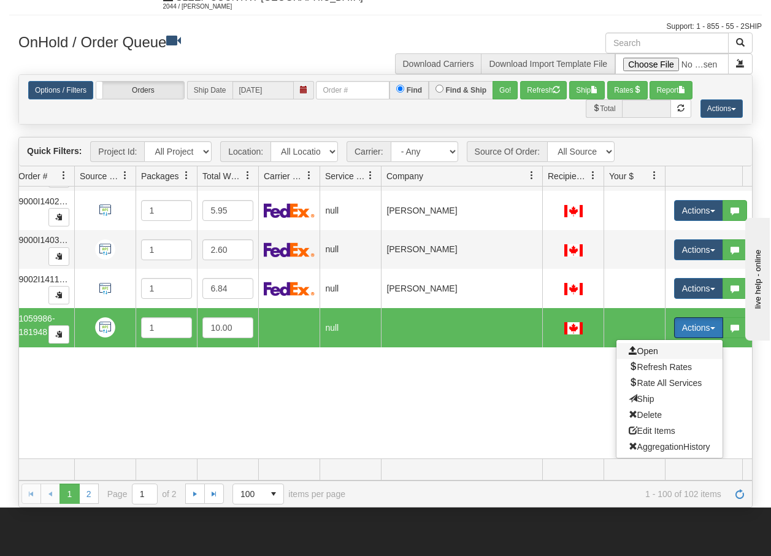
click at [649, 346] on span "Open" at bounding box center [643, 351] width 29 height 10
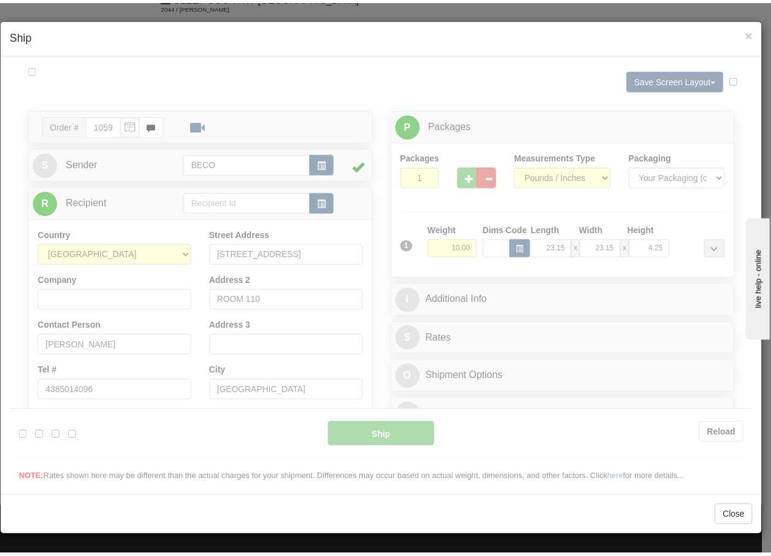
scroll to position [0, 0]
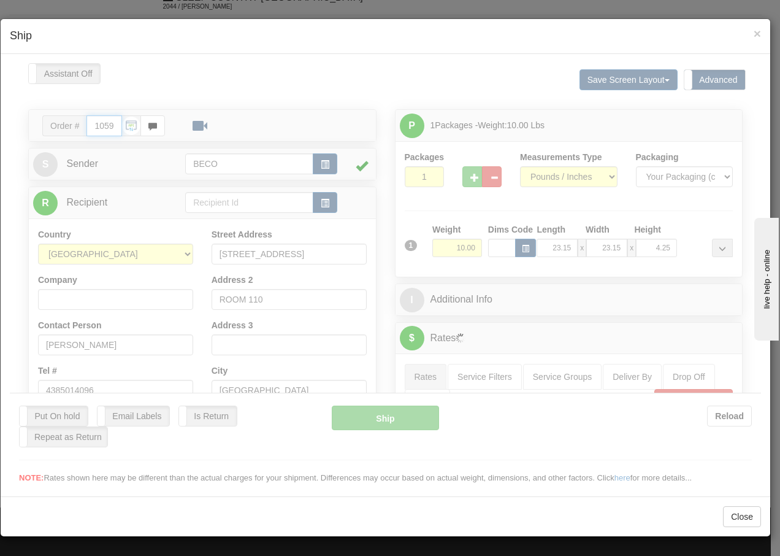
type input "13:50"
type input "16:00"
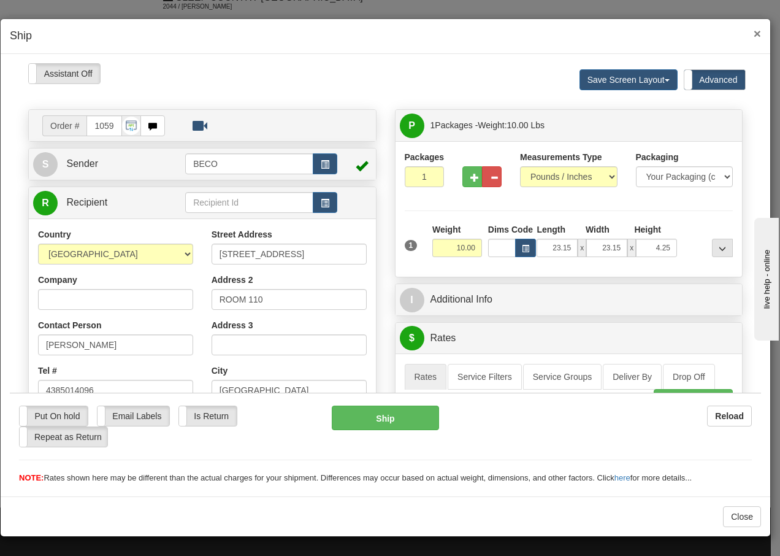
click at [759, 34] on span "×" at bounding box center [757, 33] width 7 height 14
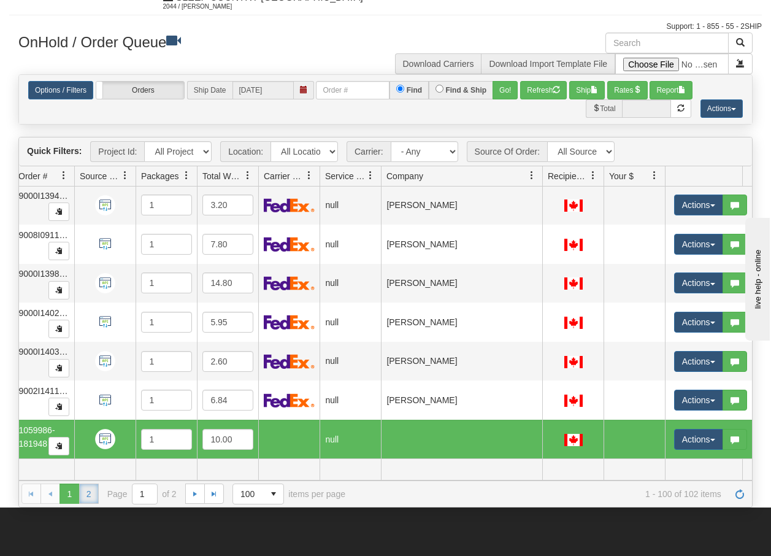
click at [86, 498] on link "2" at bounding box center [89, 493] width 20 height 20
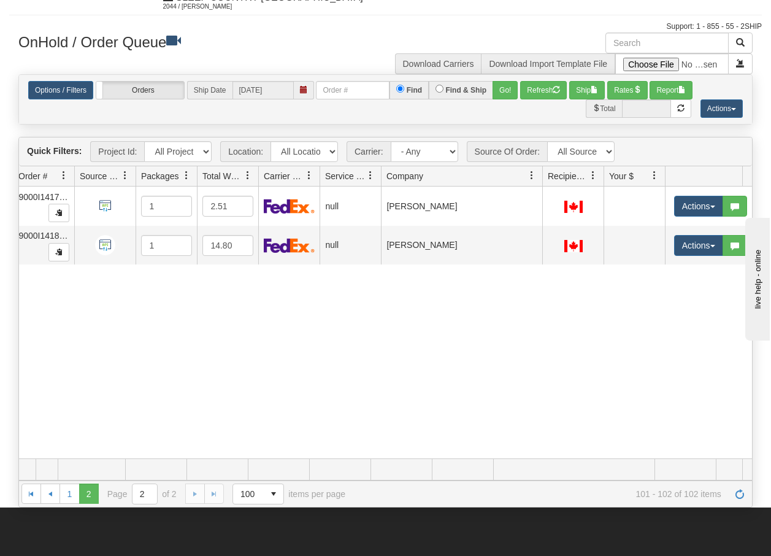
scroll to position [0, 112]
click at [72, 493] on link "1" at bounding box center [70, 493] width 20 height 20
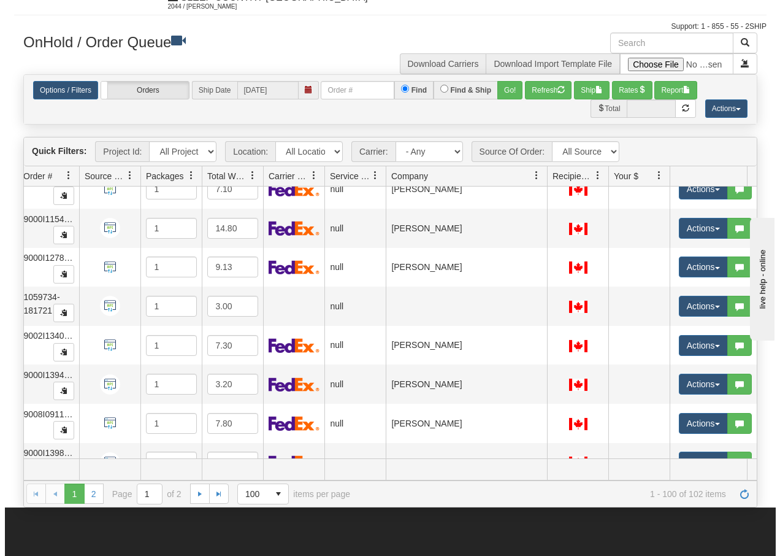
scroll to position [3524, 112]
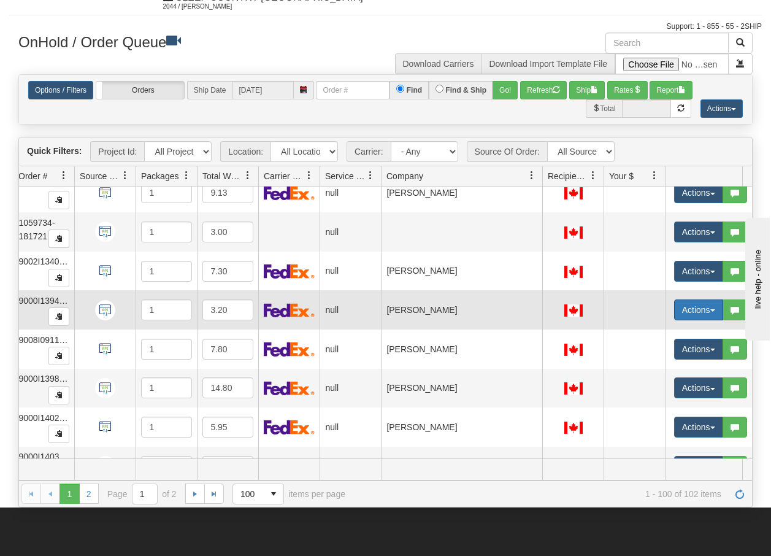
click at [715, 310] on button "Actions" at bounding box center [698, 309] width 49 height 21
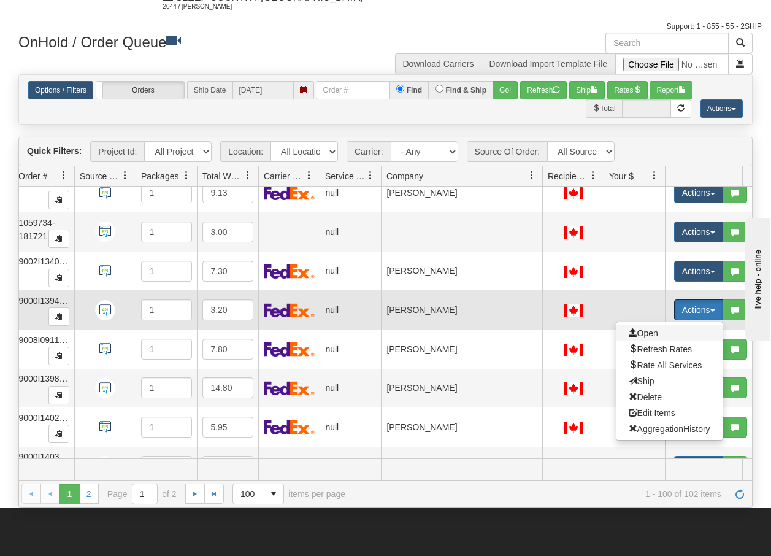
click at [646, 332] on span "Open" at bounding box center [643, 333] width 29 height 10
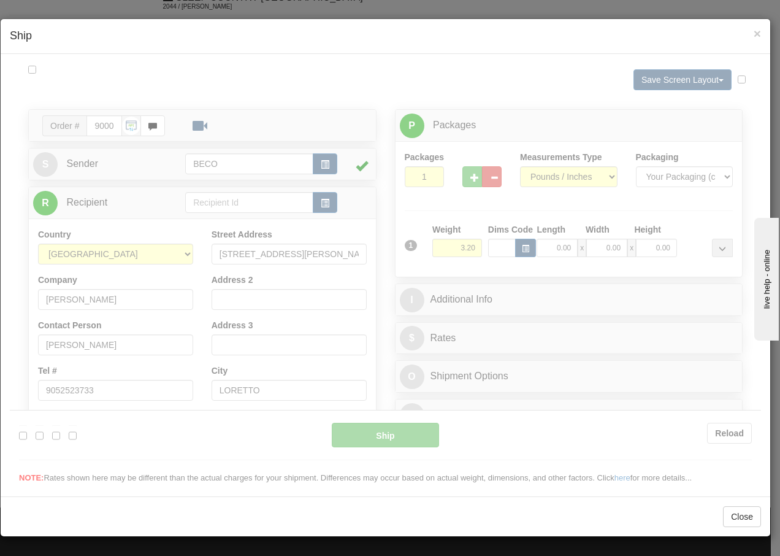
scroll to position [0, 0]
type input "13:51"
type input "16:00"
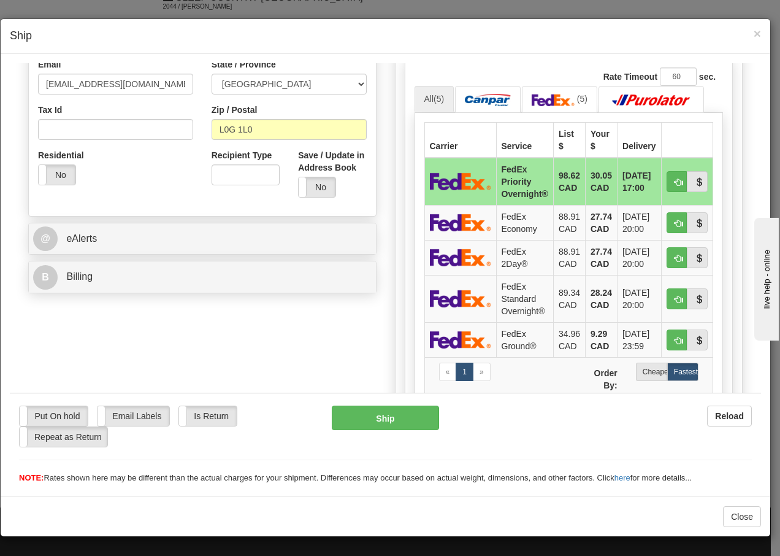
scroll to position [409, 0]
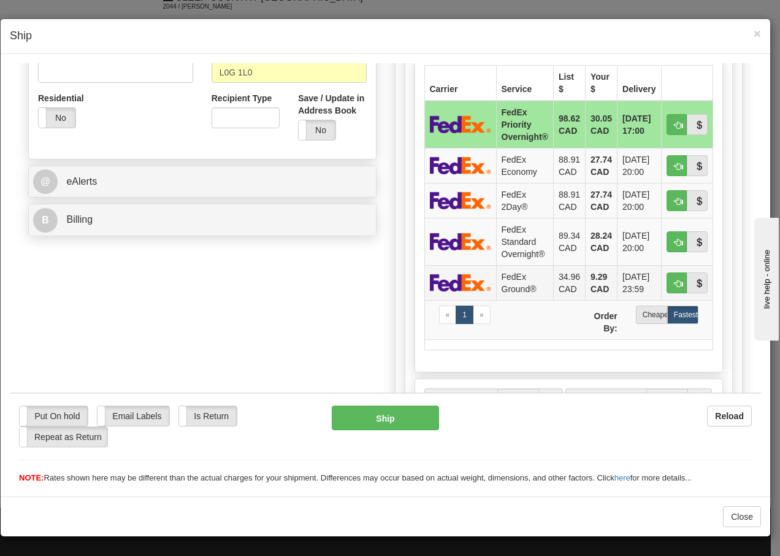
click at [510, 285] on td "FedEx Ground®" at bounding box center [524, 281] width 57 height 35
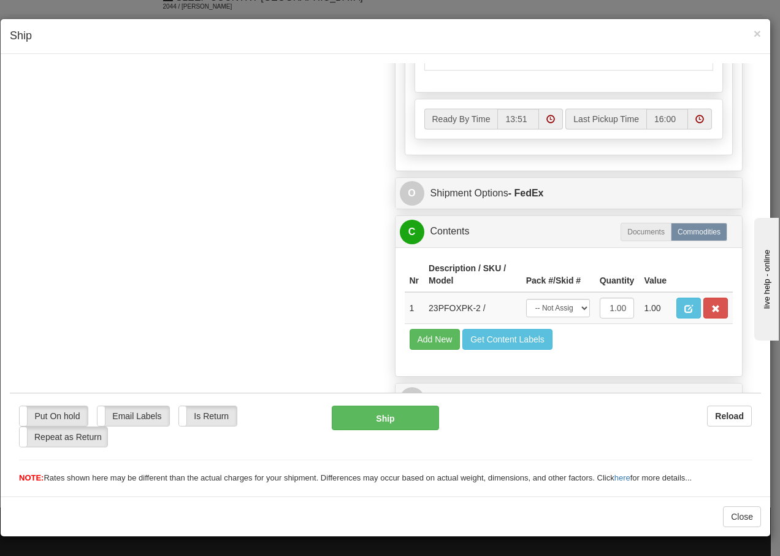
scroll to position [709, 0]
drag, startPoint x: 567, startPoint y: 311, endPoint x: 566, endPoint y: 317, distance: 6.3
click at [567, 311] on select "-- Not Assigned -- Package 1" at bounding box center [558, 307] width 64 height 18
select select "0"
click at [526, 298] on select "-- Not Assigned -- Package 1" at bounding box center [558, 307] width 64 height 18
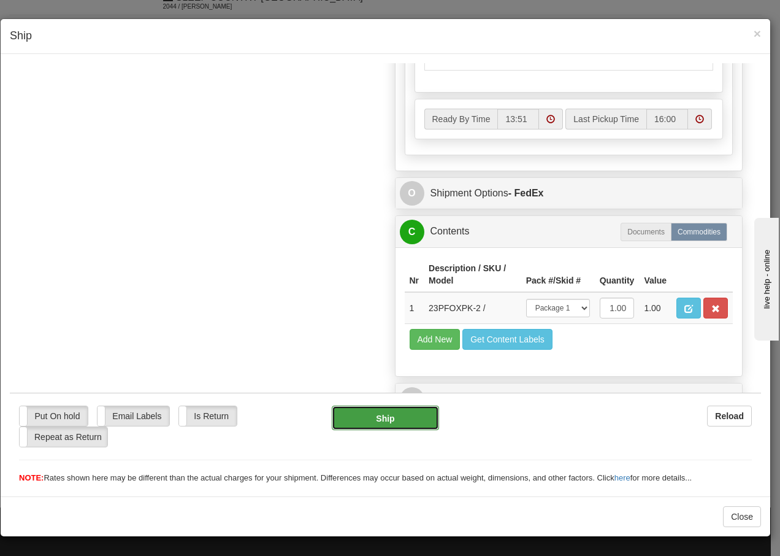
click at [364, 424] on button "Ship" at bounding box center [385, 417] width 107 height 25
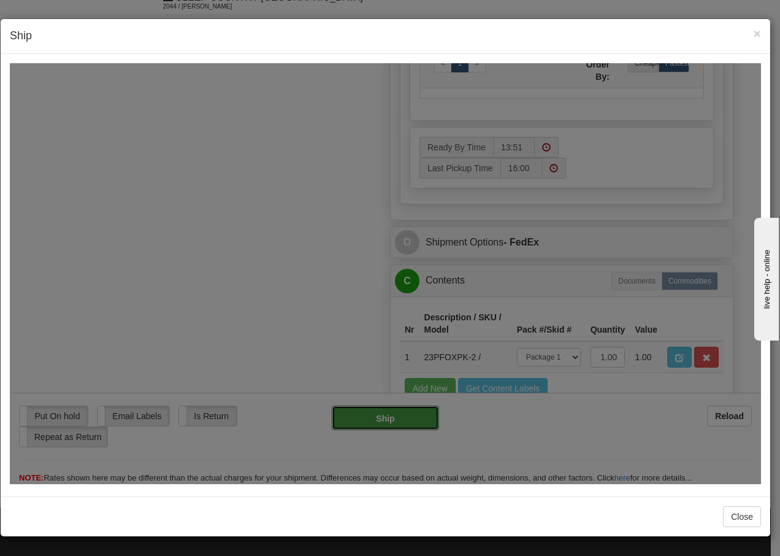
type input "92"
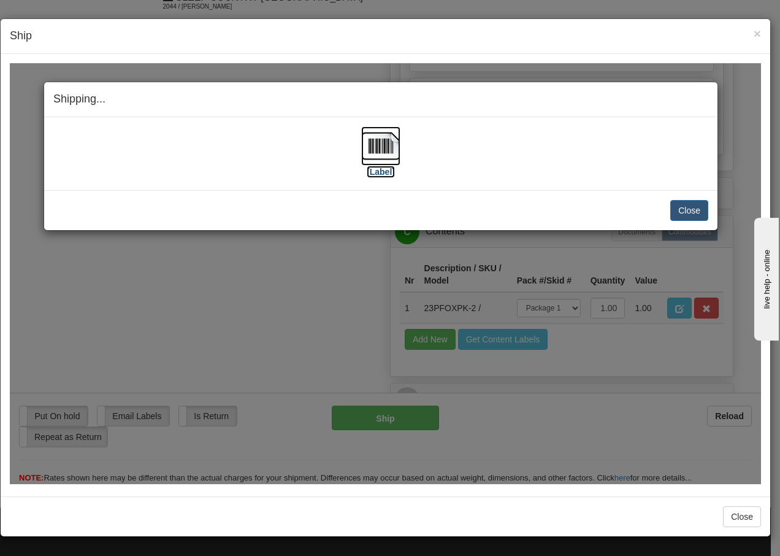
click at [386, 146] on img at bounding box center [380, 145] width 39 height 39
click at [692, 212] on button "Close" at bounding box center [689, 209] width 38 height 21
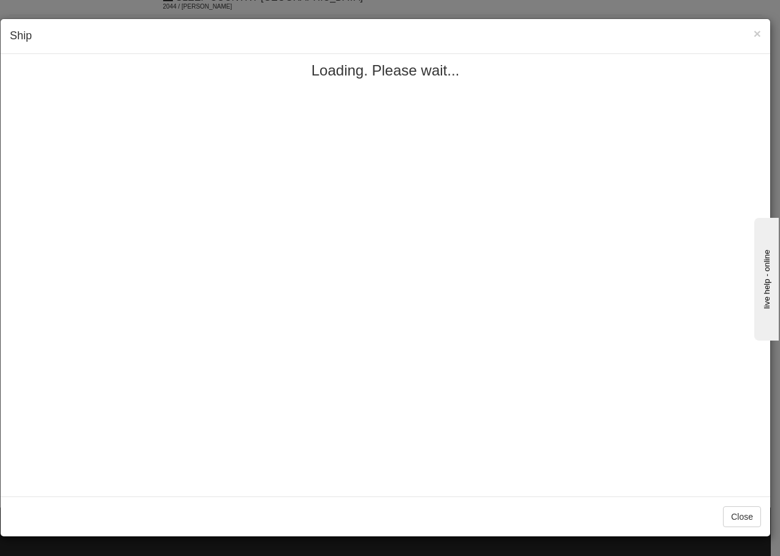
scroll to position [0, 0]
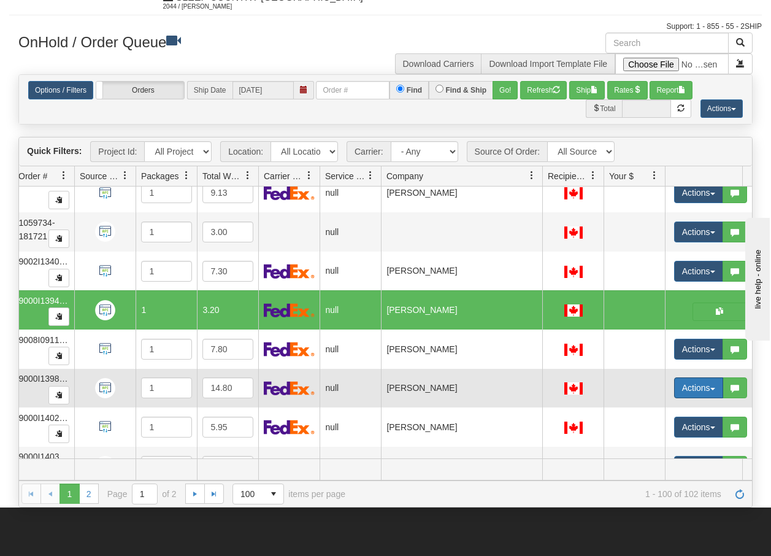
click at [711, 391] on button "Actions" at bounding box center [698, 387] width 49 height 21
click at [643, 411] on span "Open" at bounding box center [643, 411] width 29 height 10
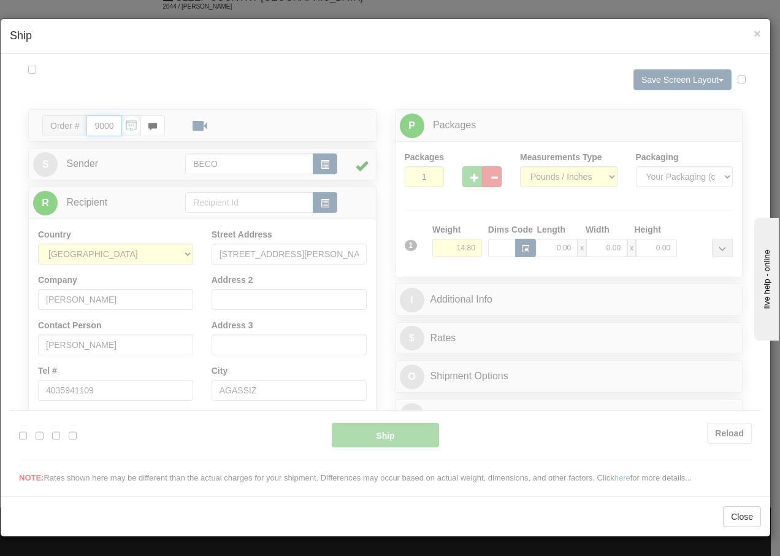
type input "13:52"
type input "16:00"
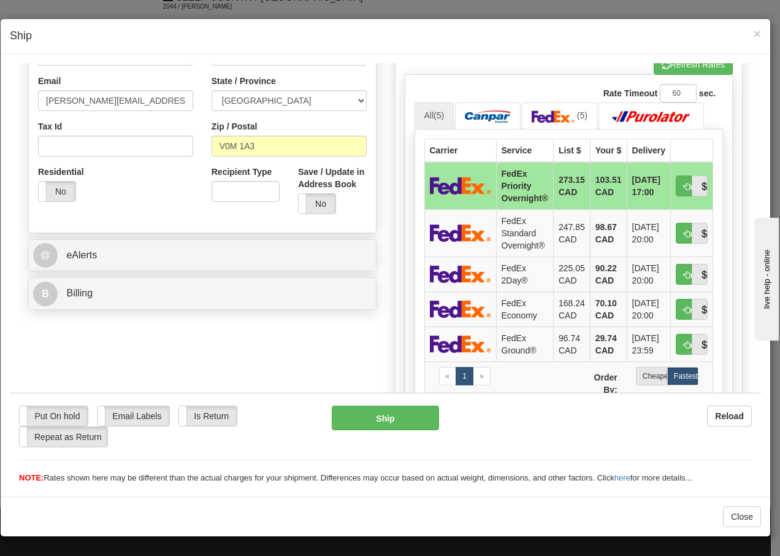
scroll to position [393, 0]
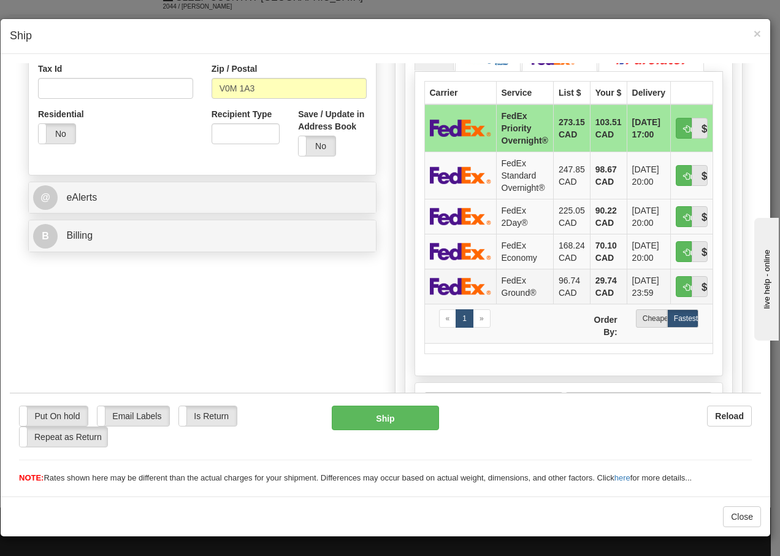
click at [514, 287] on td "FedEx Ground®" at bounding box center [524, 285] width 57 height 35
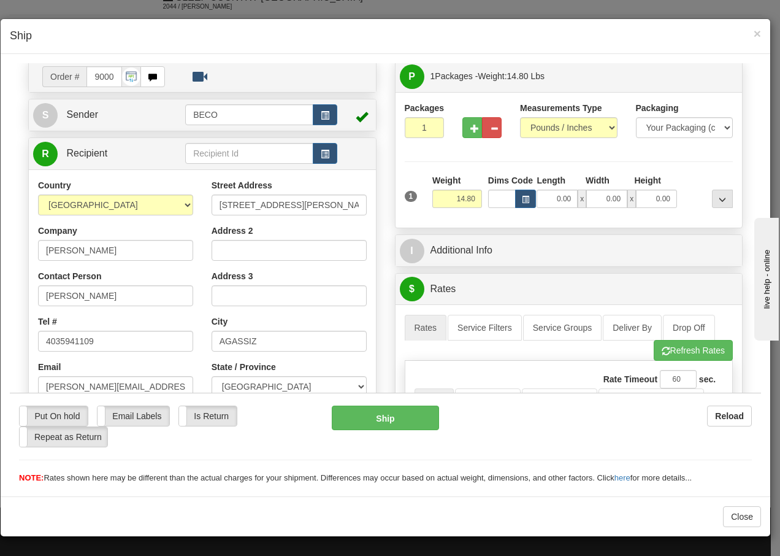
scroll to position [0, 0]
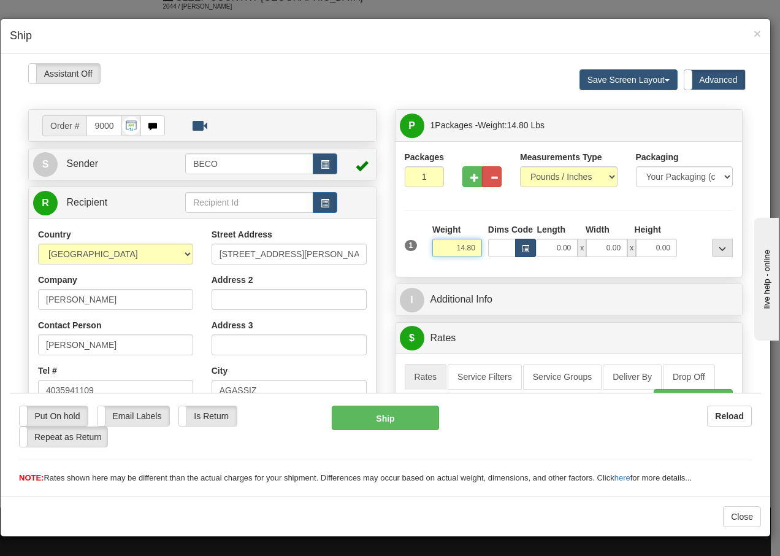
drag, startPoint x: 448, startPoint y: 246, endPoint x: 523, endPoint y: 250, distance: 75.6
click at [518, 250] on div "1 Weight 14.80 Dims Code x x" at bounding box center [569, 245] width 335 height 44
type input "8.00"
click at [491, 249] on input "Dims Code" at bounding box center [502, 247] width 28 height 18
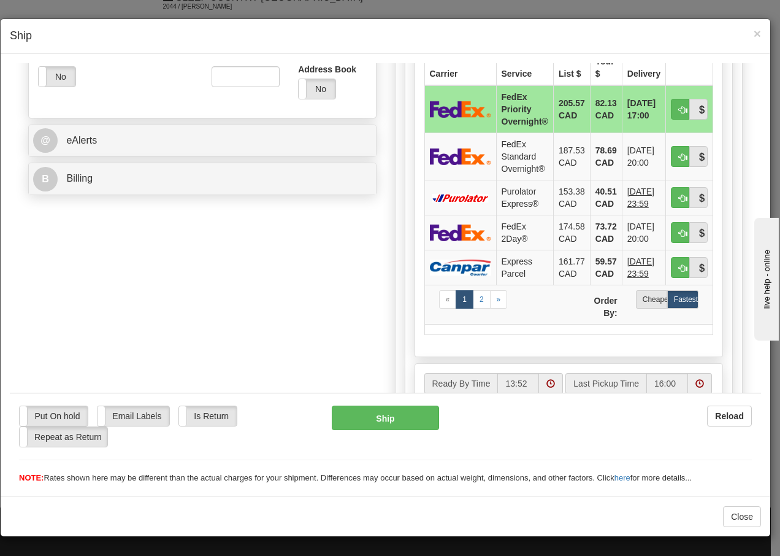
scroll to position [401, 0]
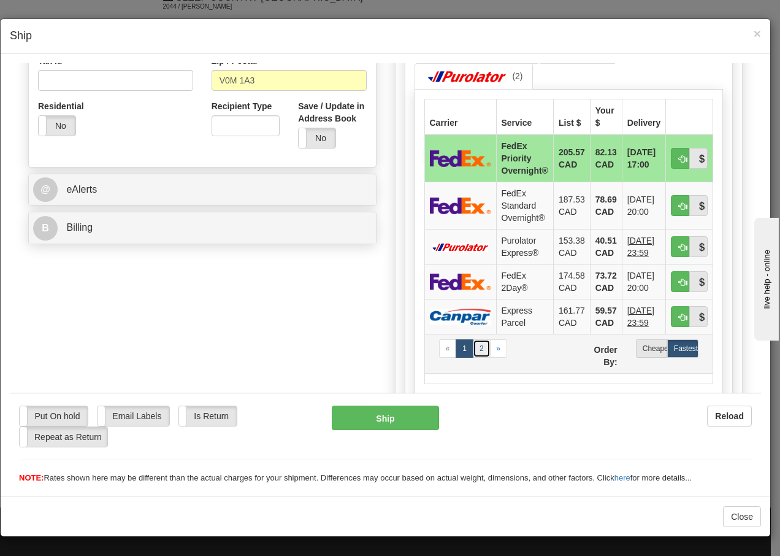
click at [477, 348] on link "2" at bounding box center [482, 348] width 18 height 18
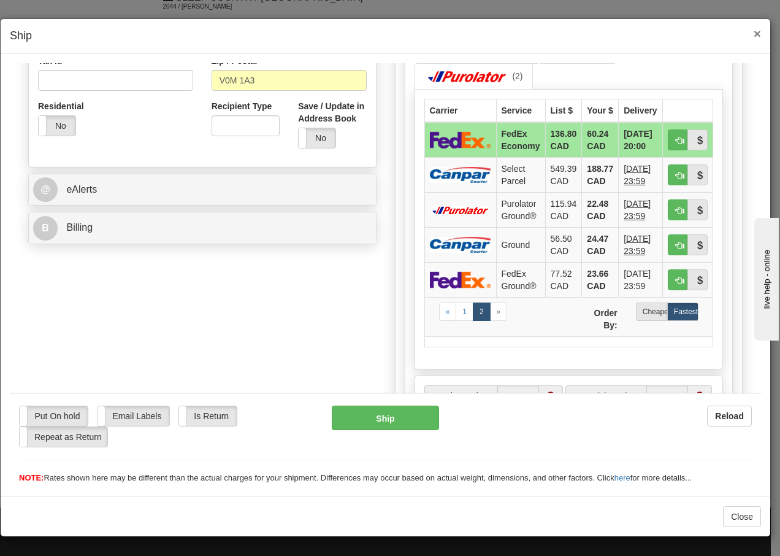
drag, startPoint x: 758, startPoint y: 36, endPoint x: 623, endPoint y: 297, distance: 293.8
click at [758, 36] on span "×" at bounding box center [757, 33] width 7 height 14
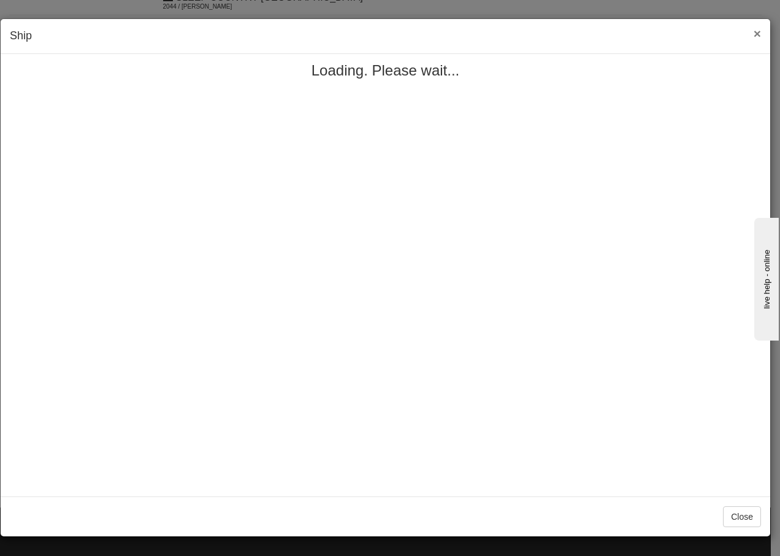
scroll to position [0, 0]
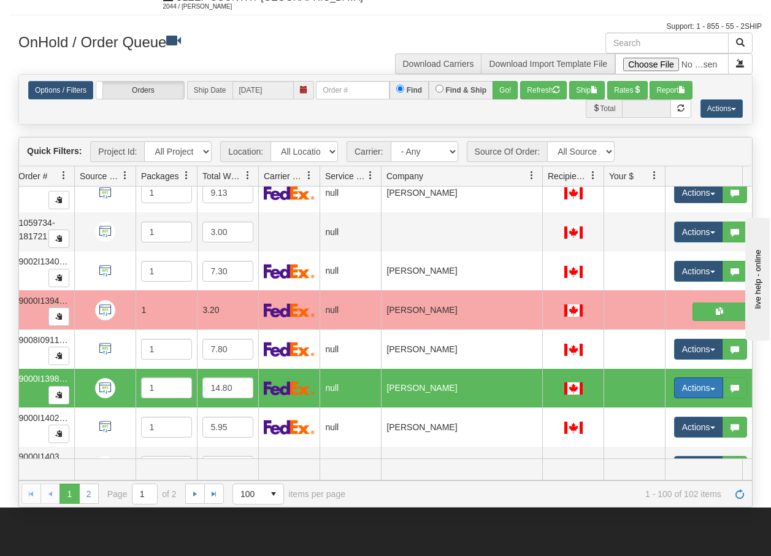
click at [712, 391] on button "Actions" at bounding box center [698, 387] width 49 height 21
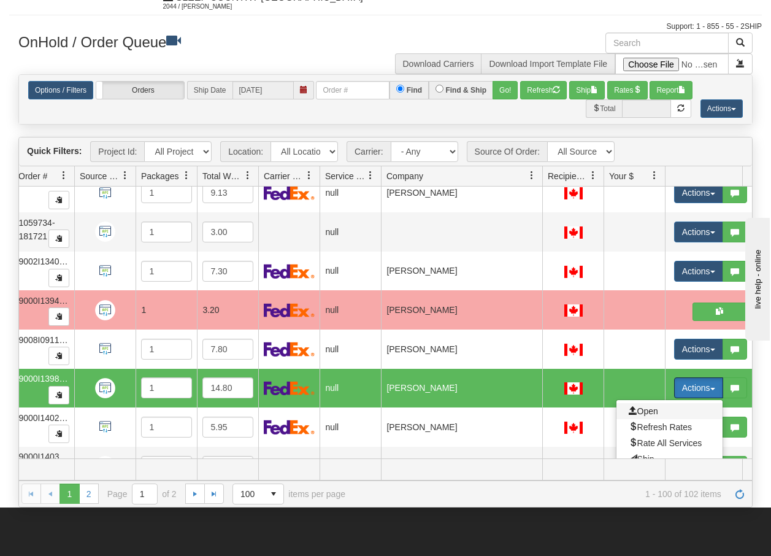
click at [642, 407] on span "Open" at bounding box center [643, 411] width 29 height 10
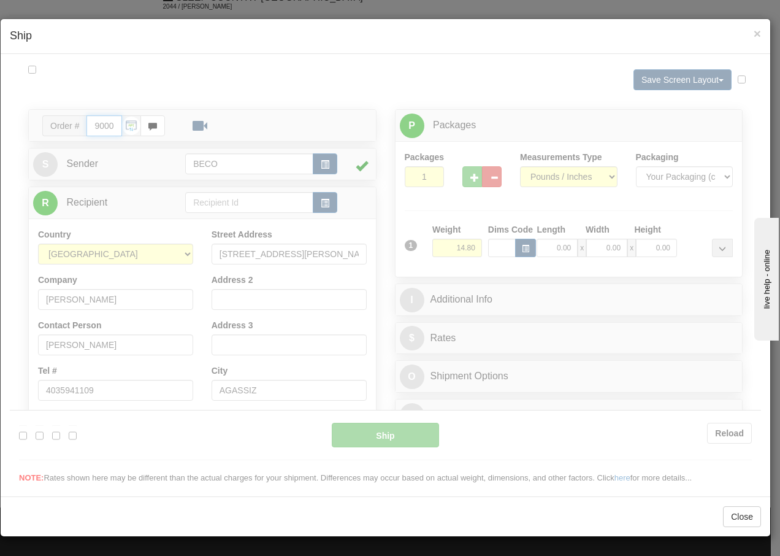
type input "13:53"
type input "16:00"
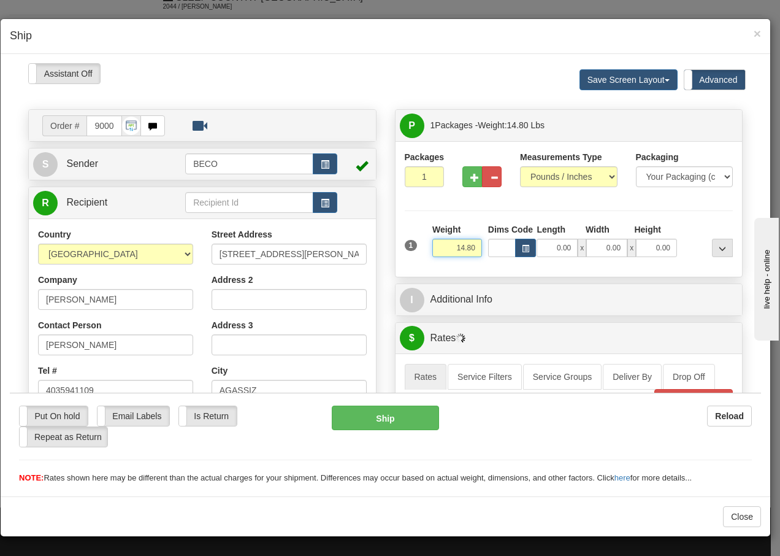
drag, startPoint x: 448, startPoint y: 247, endPoint x: 508, endPoint y: 258, distance: 60.5
click at [502, 258] on div "1 Weight 14.80 Dims Code x x" at bounding box center [569, 245] width 335 height 44
type input "8.00"
click at [494, 247] on input "Dims Code" at bounding box center [502, 247] width 28 height 18
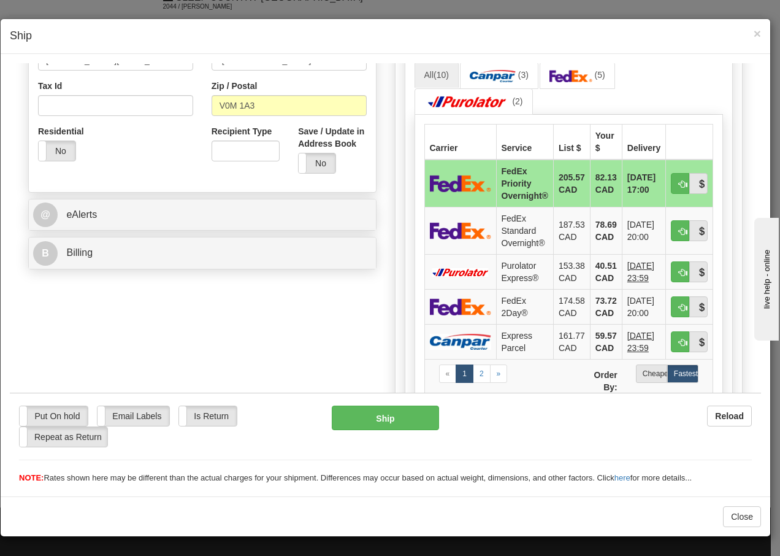
scroll to position [384, 0]
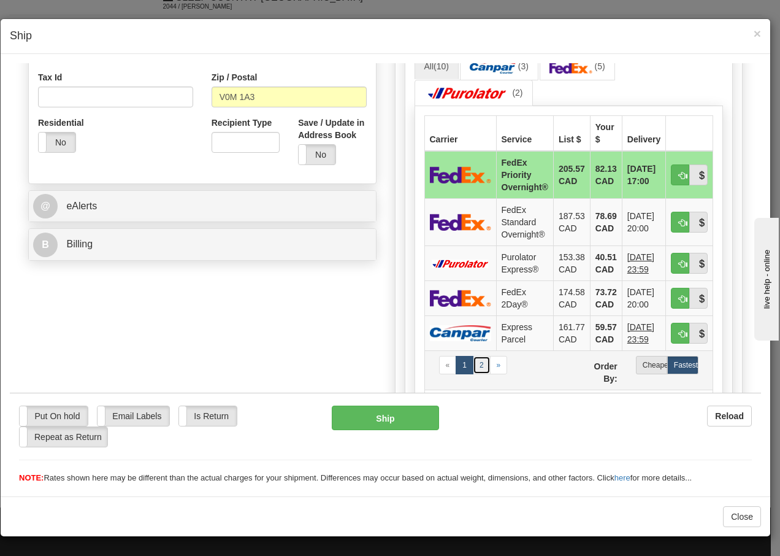
click at [474, 367] on link "2" at bounding box center [482, 364] width 18 height 18
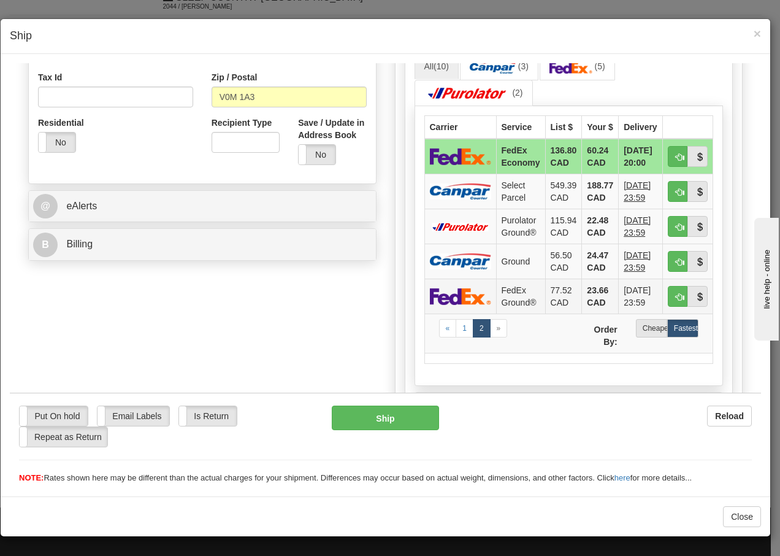
click at [501, 299] on td "FedEx Ground®" at bounding box center [520, 295] width 49 height 35
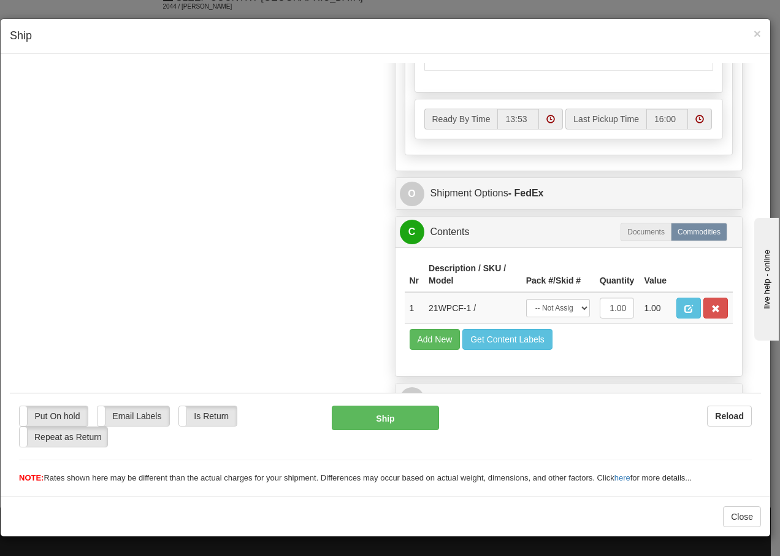
scroll to position [699, 0]
click at [570, 308] on select "-- Not Assigned -- Package 1" at bounding box center [558, 307] width 64 height 18
select select "0"
click at [526, 298] on select "-- Not Assigned -- Package 1" at bounding box center [558, 307] width 64 height 18
click at [359, 418] on button "Ship" at bounding box center [385, 417] width 107 height 25
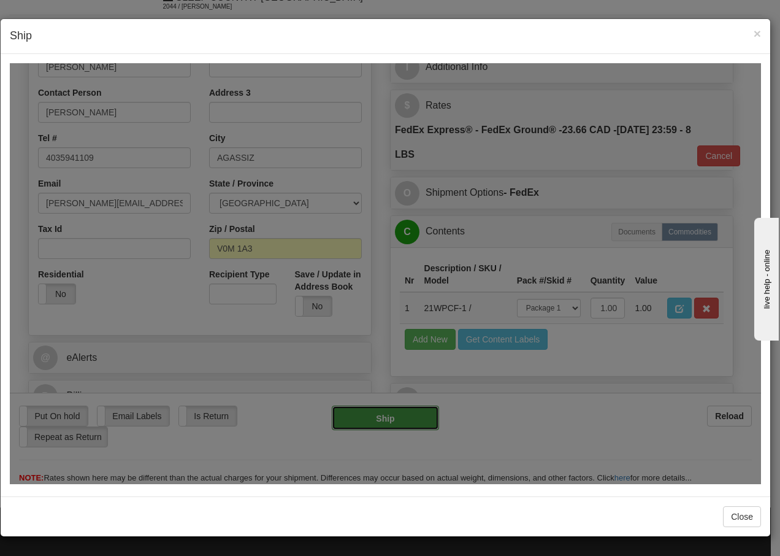
type input "92"
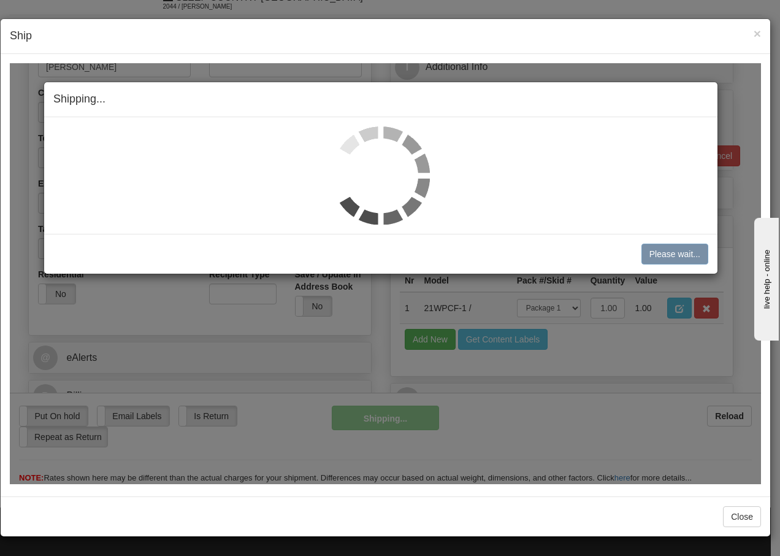
scroll to position [232, 0]
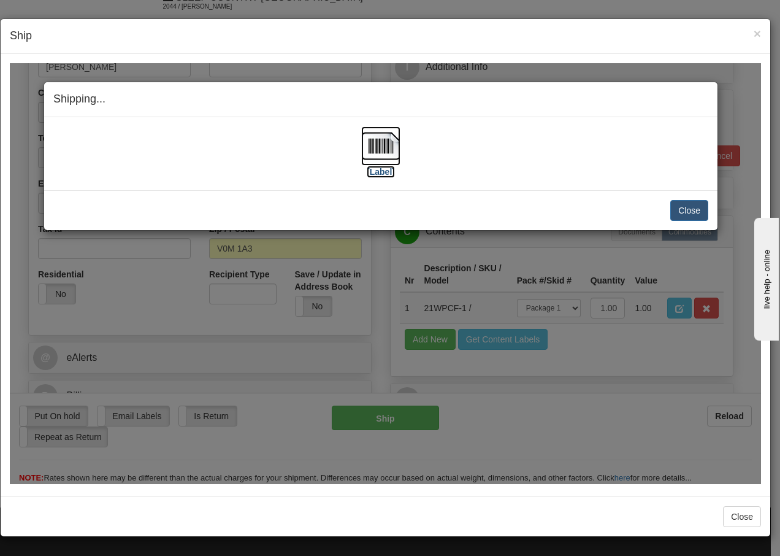
click at [382, 150] on img at bounding box center [380, 145] width 39 height 39
click at [687, 209] on button "Close" at bounding box center [689, 209] width 38 height 21
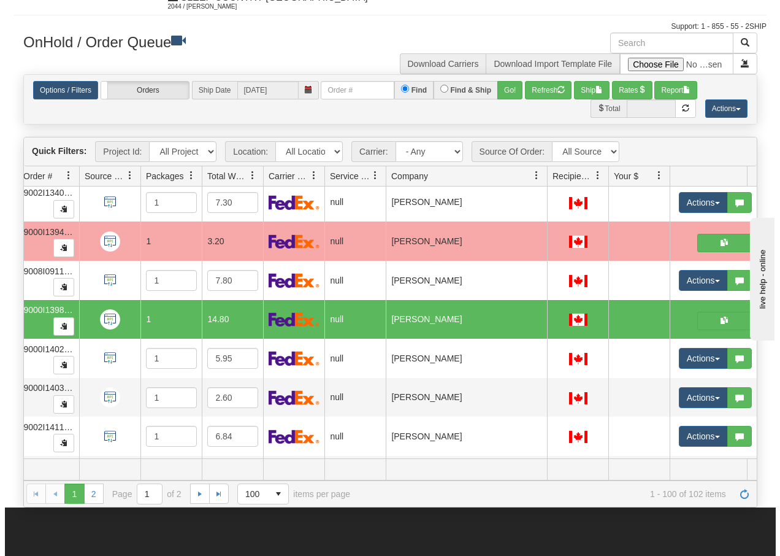
scroll to position [3598, 112]
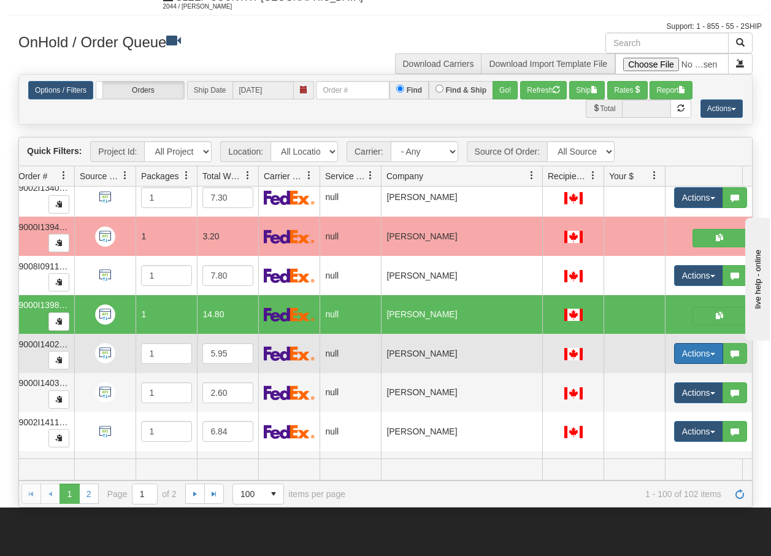
click at [713, 357] on button "Actions" at bounding box center [698, 353] width 49 height 21
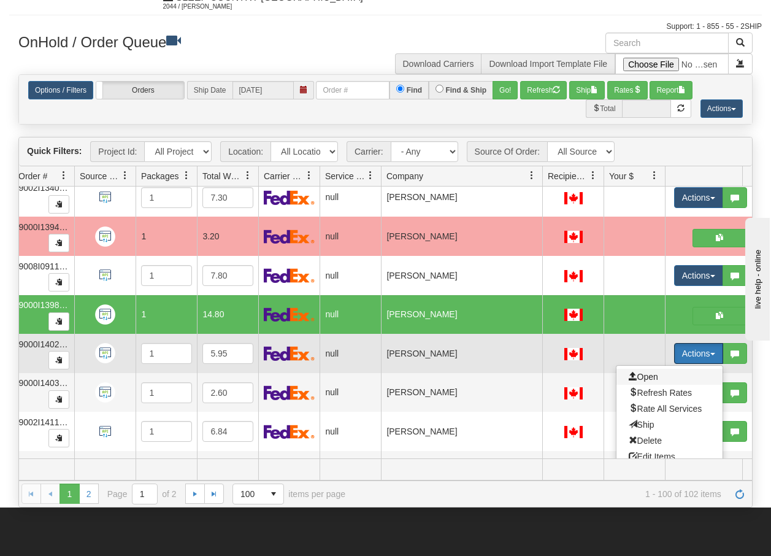
click at [650, 377] on span "Open" at bounding box center [643, 377] width 29 height 10
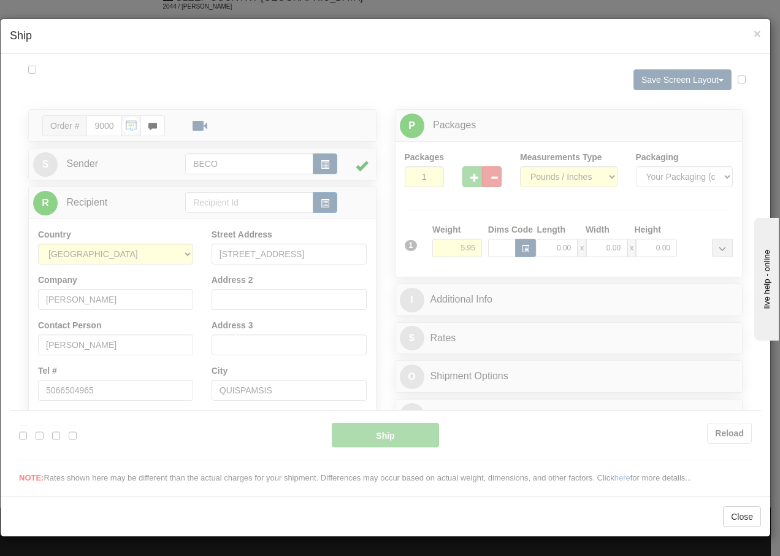
scroll to position [0, 0]
type input "13:54"
type input "16:00"
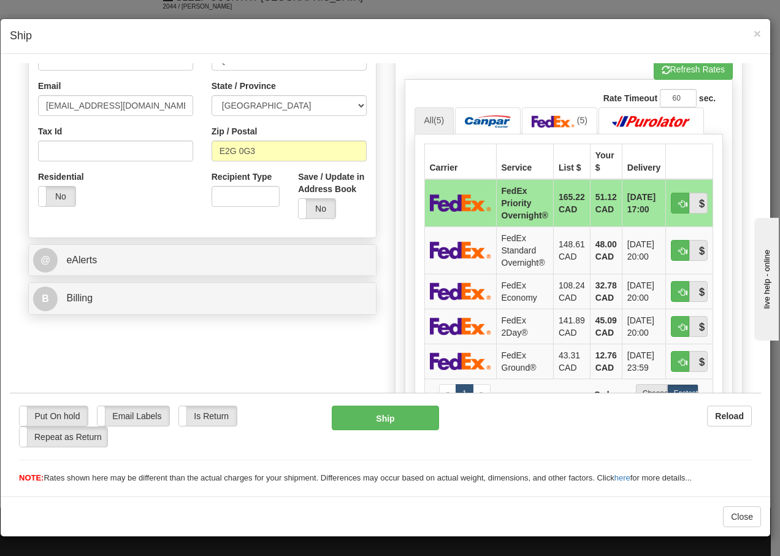
scroll to position [393, 0]
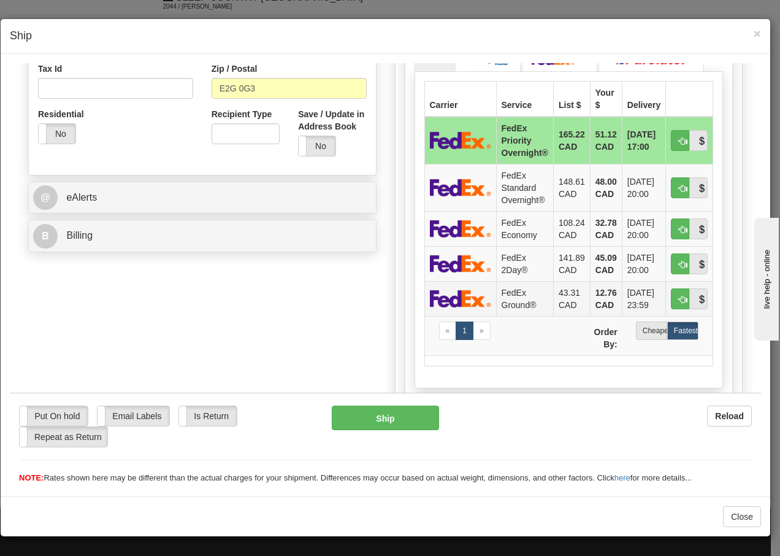
click at [529, 296] on td "FedEx Ground®" at bounding box center [524, 297] width 57 height 35
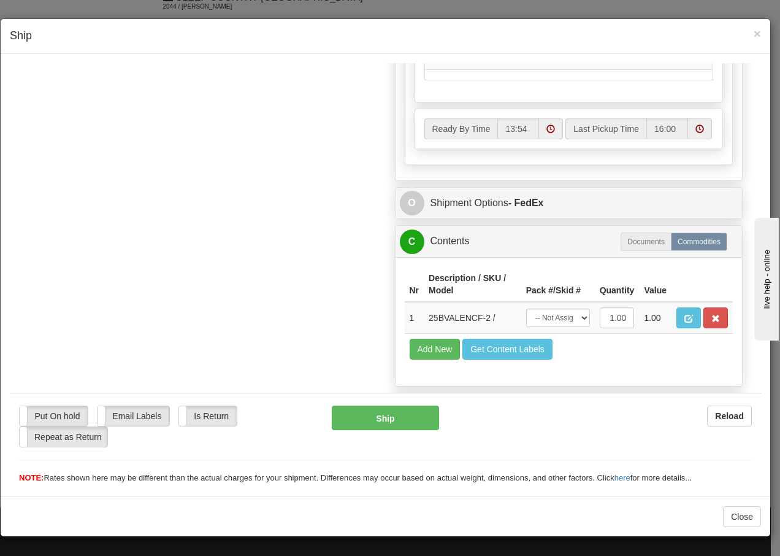
scroll to position [709, 0]
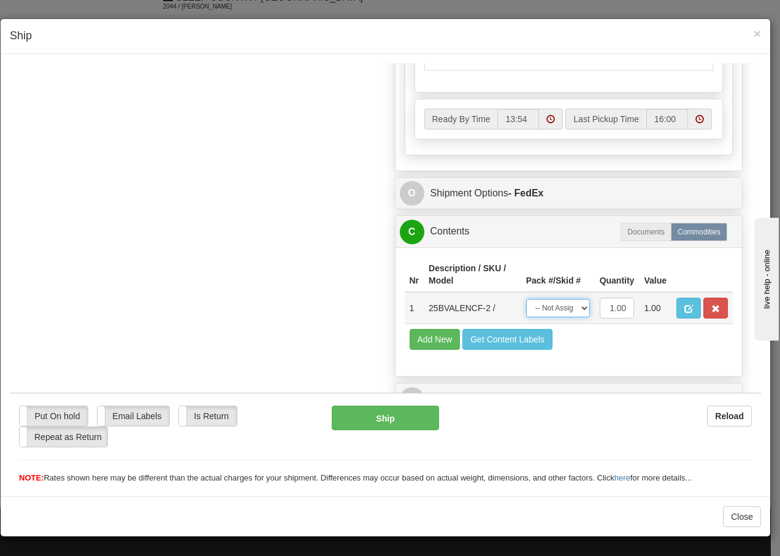
click at [567, 312] on select "-- Not Assigned -- Package 1" at bounding box center [558, 307] width 64 height 18
select select "0"
click at [526, 298] on select "-- Not Assigned -- Package 1" at bounding box center [558, 307] width 64 height 18
click at [377, 415] on button "Ship" at bounding box center [385, 417] width 107 height 25
type input "92"
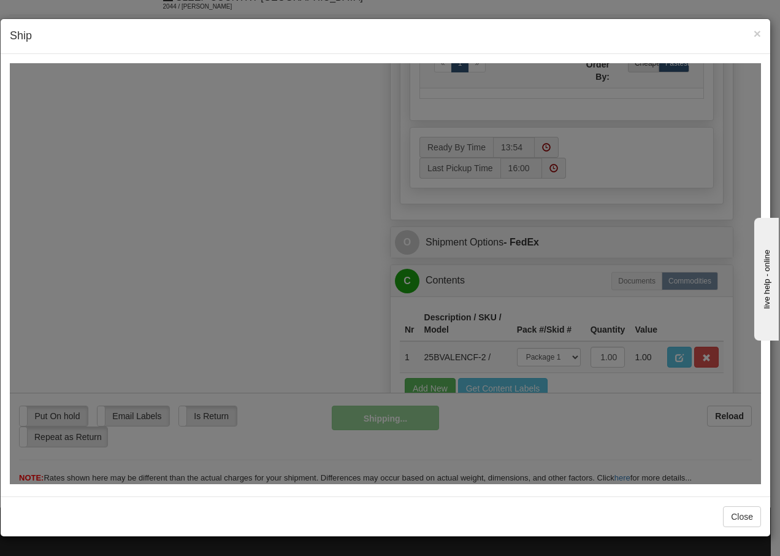
scroll to position [758, 0]
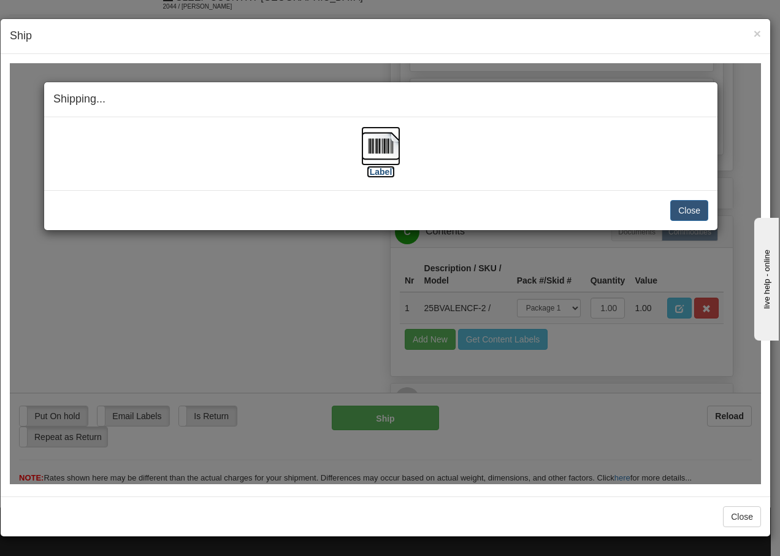
click at [382, 146] on img at bounding box center [380, 145] width 39 height 39
click at [689, 208] on button "Close" at bounding box center [689, 209] width 38 height 21
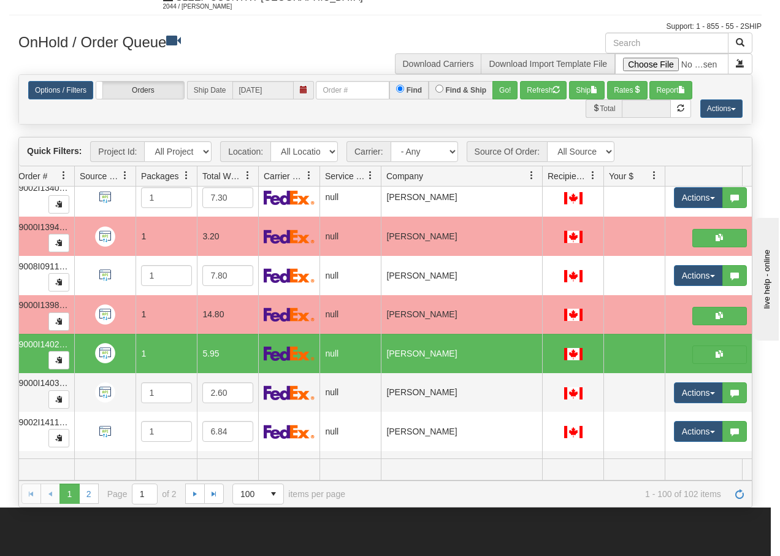
scroll to position [0, 0]
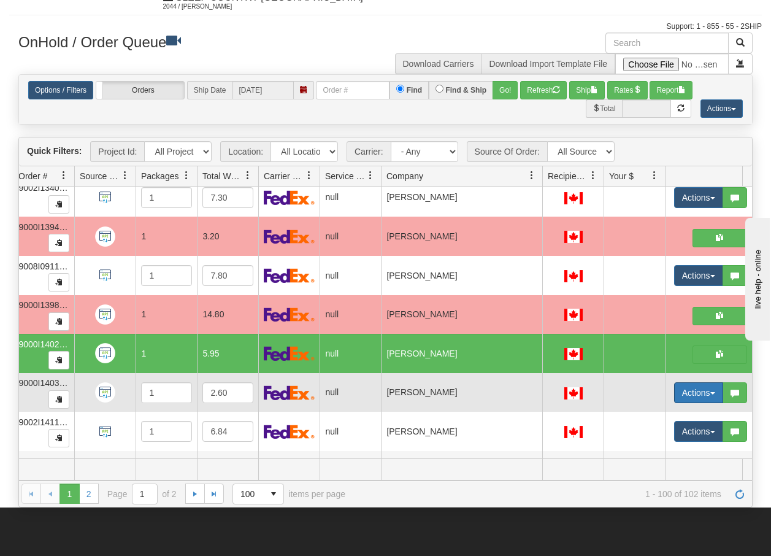
click at [716, 397] on button "Actions" at bounding box center [698, 392] width 49 height 21
click at [650, 414] on span "Open" at bounding box center [643, 416] width 29 height 10
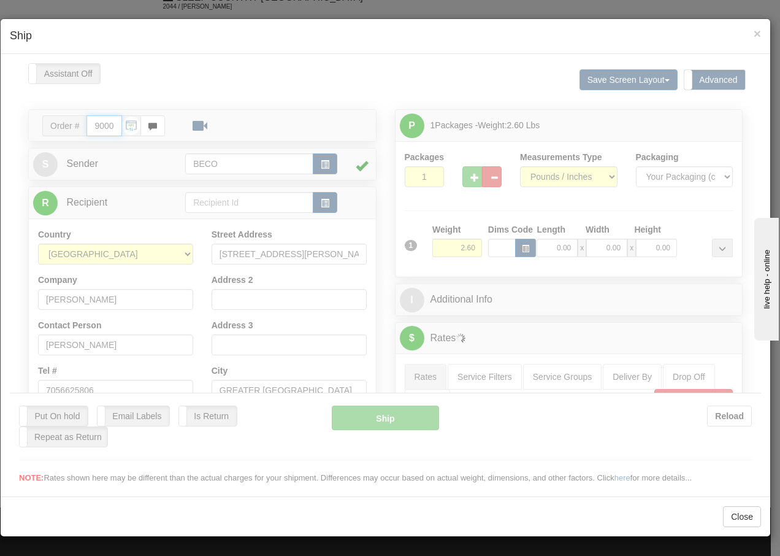
type input "13:55"
type input "16:00"
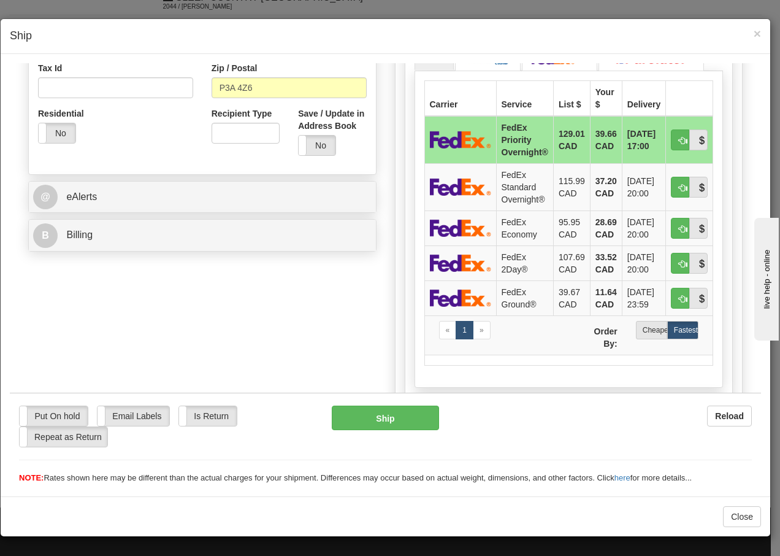
scroll to position [401, 0]
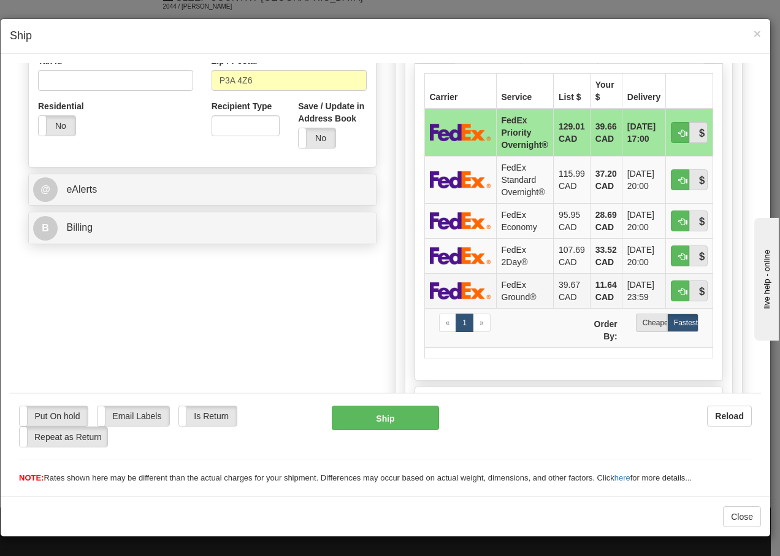
click at [516, 293] on td "FedEx Ground®" at bounding box center [524, 289] width 57 height 35
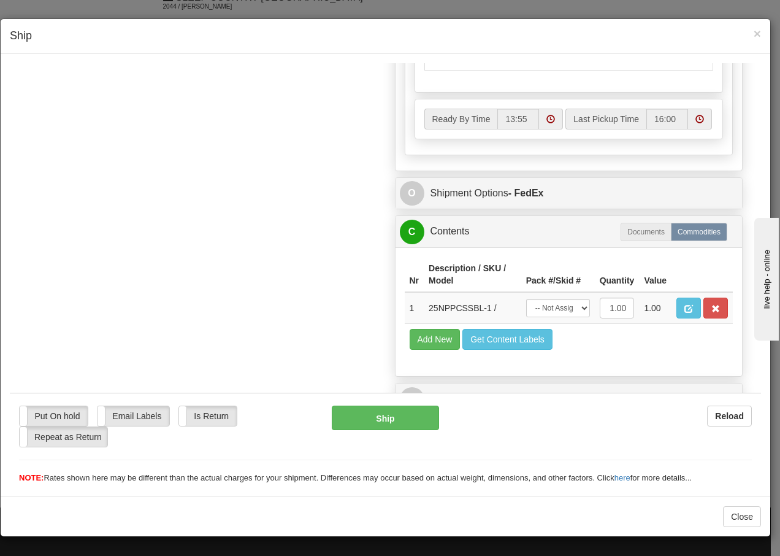
scroll to position [709, 0]
click at [570, 310] on select "-- Not Assigned -- Package 1" at bounding box center [558, 307] width 64 height 18
select select "0"
click at [526, 298] on select "-- Not Assigned -- Package 1" at bounding box center [558, 307] width 64 height 18
click at [369, 420] on button "Ship" at bounding box center [385, 417] width 107 height 25
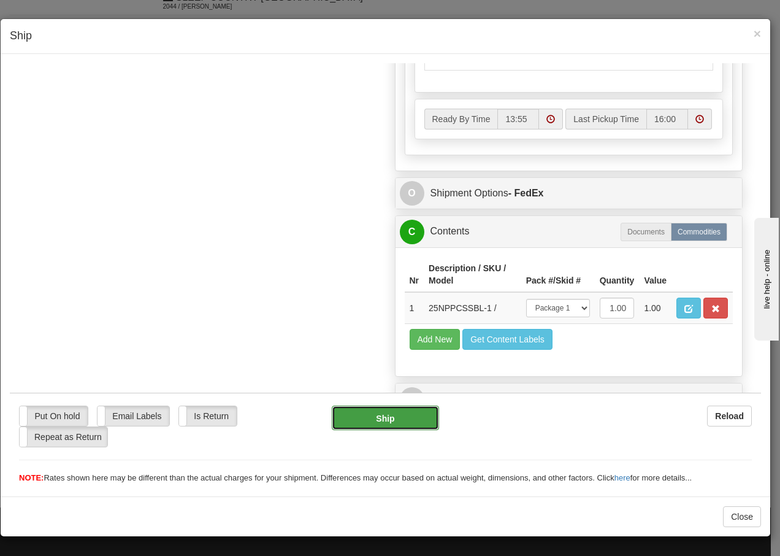
type input "92"
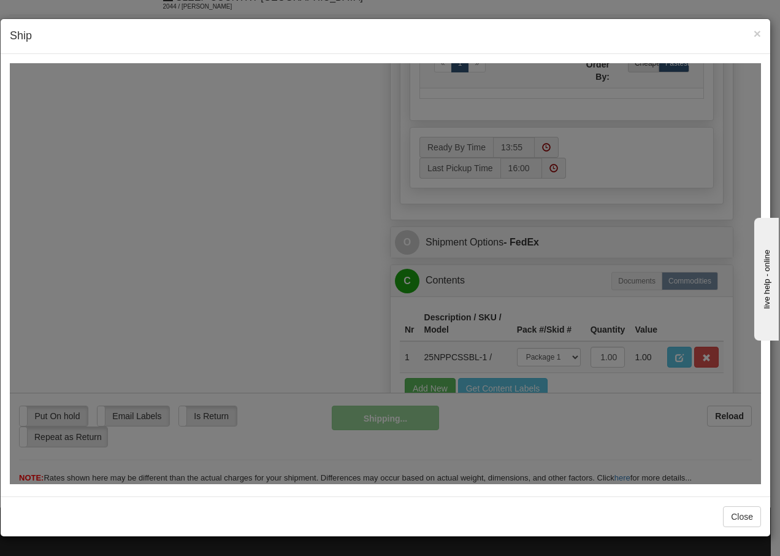
scroll to position [758, 0]
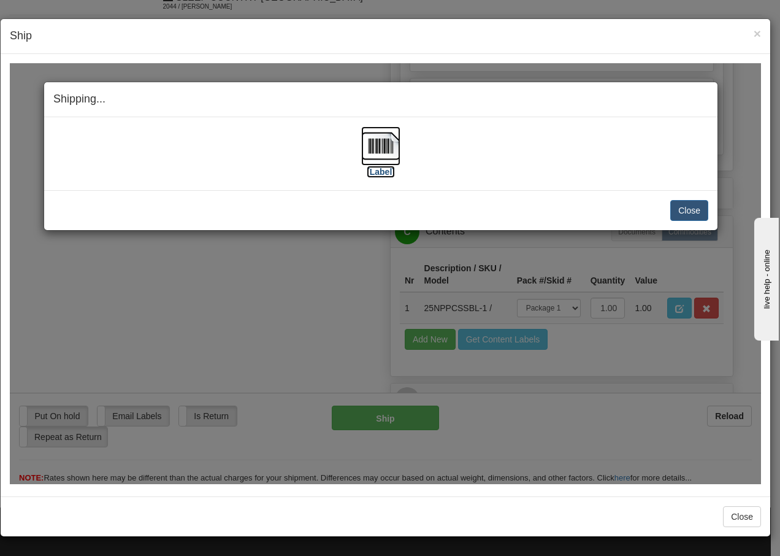
click at [385, 149] on img at bounding box center [380, 145] width 39 height 39
click at [686, 209] on button "Close" at bounding box center [689, 209] width 38 height 21
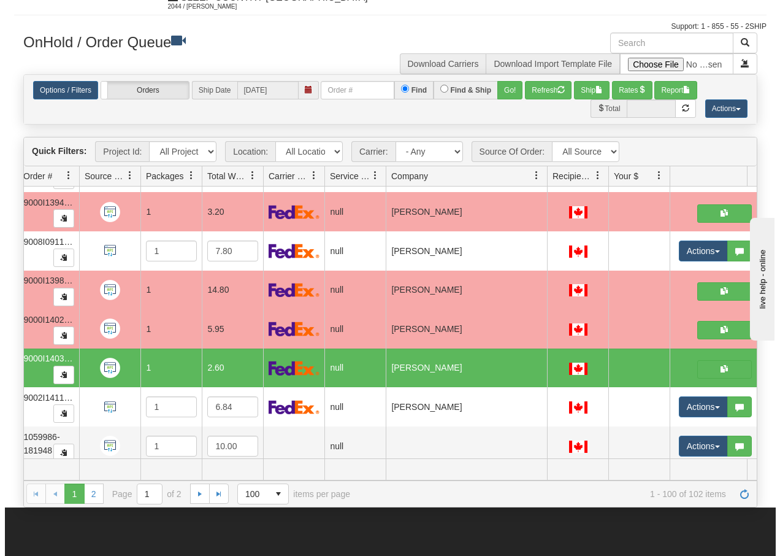
scroll to position [3638, 112]
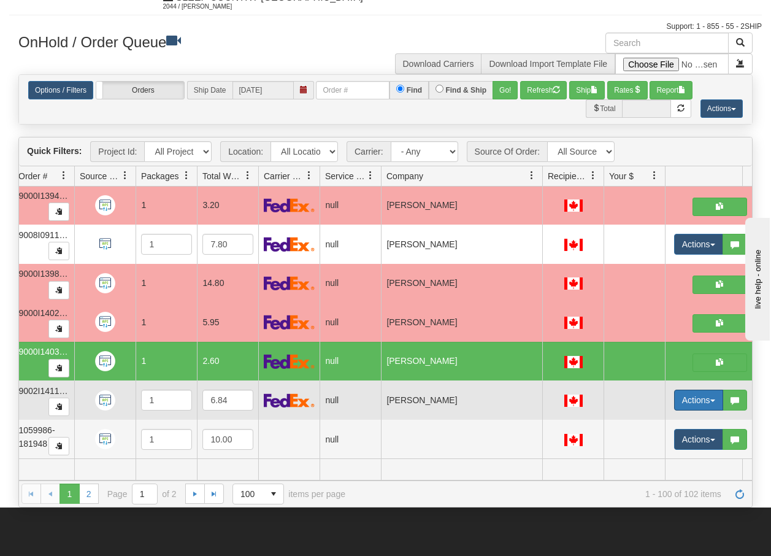
click at [710, 399] on span "button" at bounding box center [712, 400] width 5 height 2
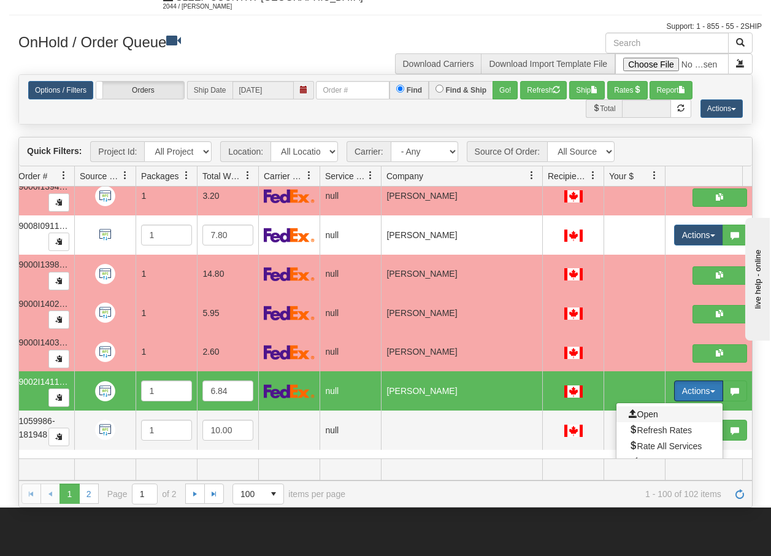
click at [639, 413] on span "Open" at bounding box center [643, 414] width 29 height 10
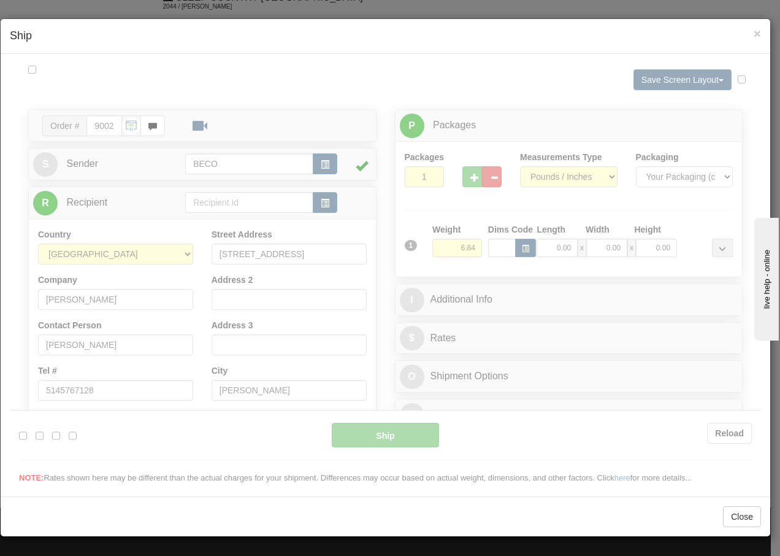
scroll to position [0, 0]
type input "13:56"
type input "16:00"
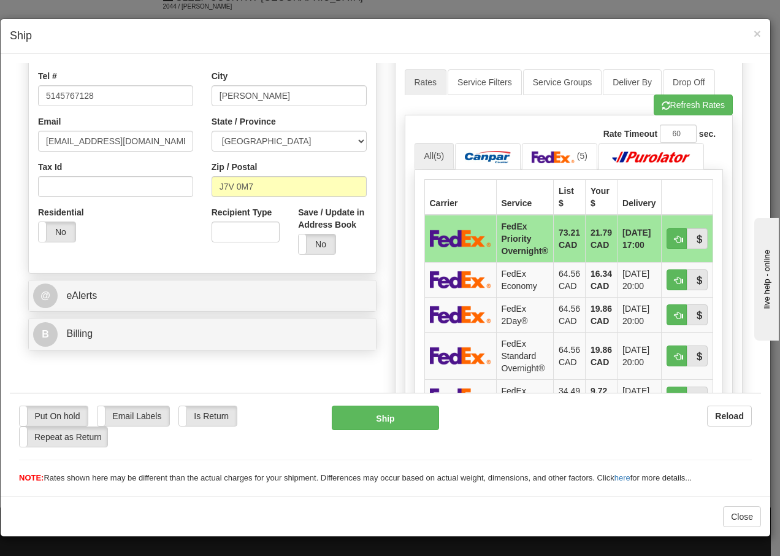
scroll to position [376, 0]
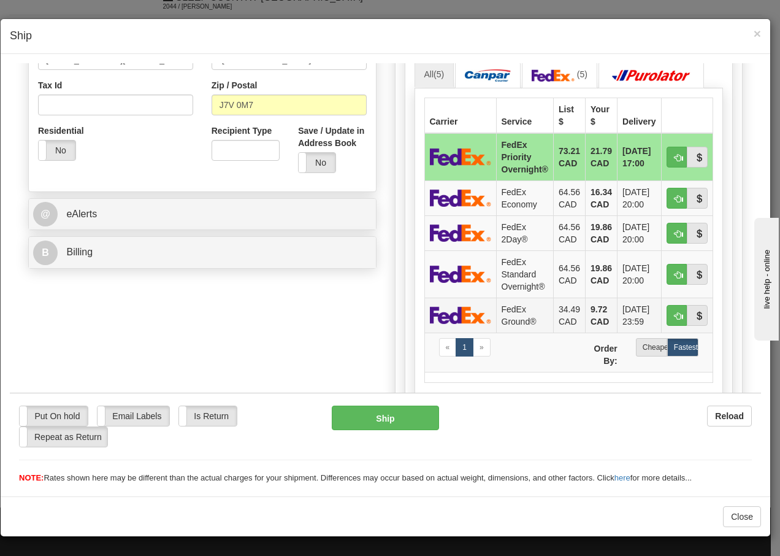
click at [536, 314] on td "FedEx Ground®" at bounding box center [524, 314] width 57 height 35
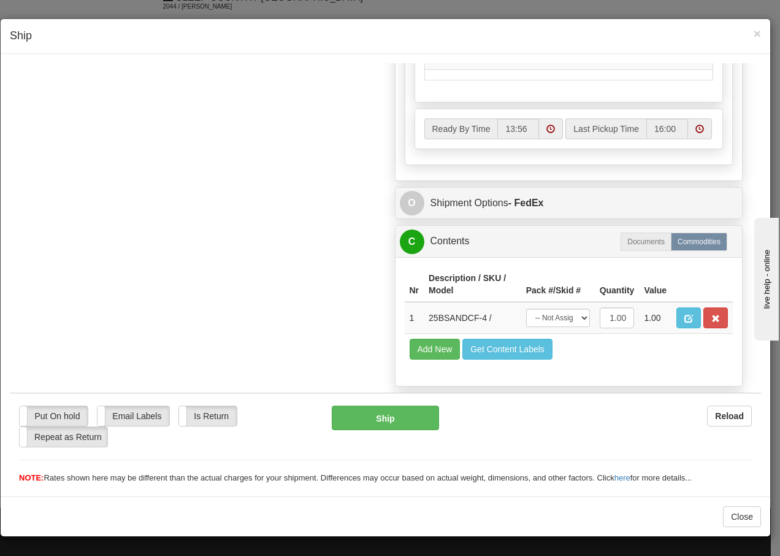
scroll to position [709, 0]
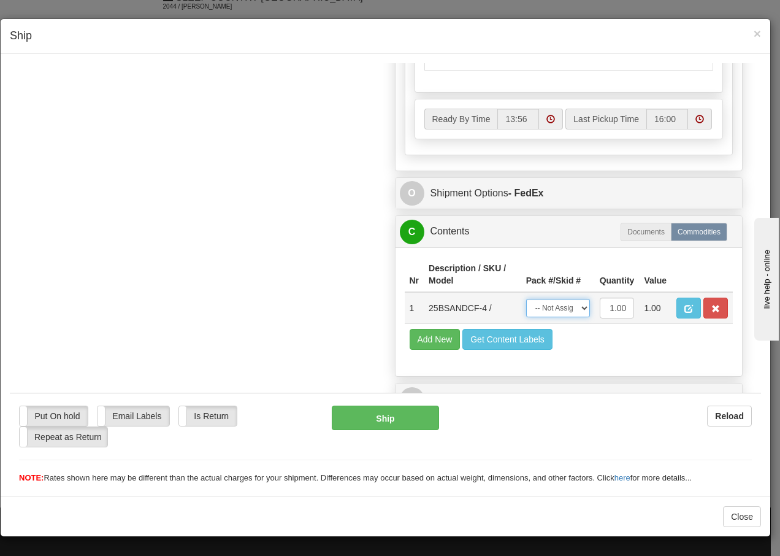
drag, startPoint x: 565, startPoint y: 309, endPoint x: 565, endPoint y: 319, distance: 10.4
click at [565, 309] on select "-- Not Assigned -- Package 1" at bounding box center [558, 307] width 64 height 18
select select "0"
click at [526, 298] on select "-- Not Assigned -- Package 1" at bounding box center [558, 307] width 64 height 18
click at [372, 421] on button "Ship" at bounding box center [385, 417] width 107 height 25
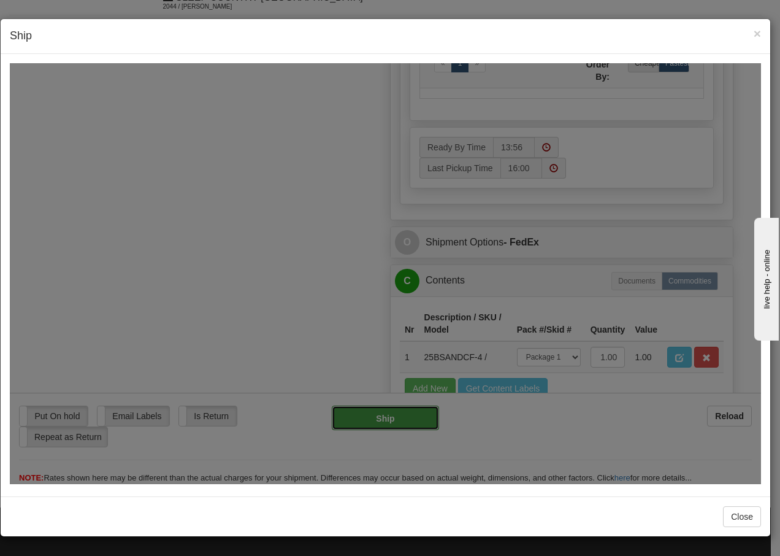
type input "92"
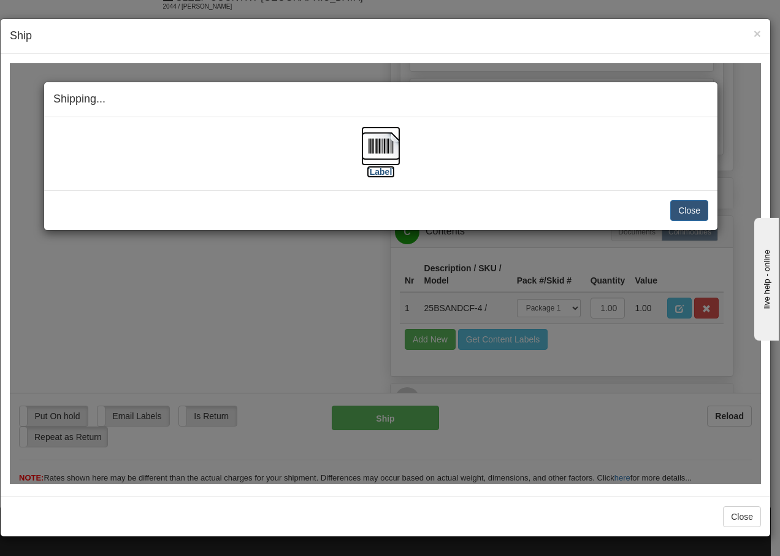
click at [392, 144] on img at bounding box center [380, 145] width 39 height 39
click at [695, 216] on button "Close" at bounding box center [689, 209] width 38 height 21
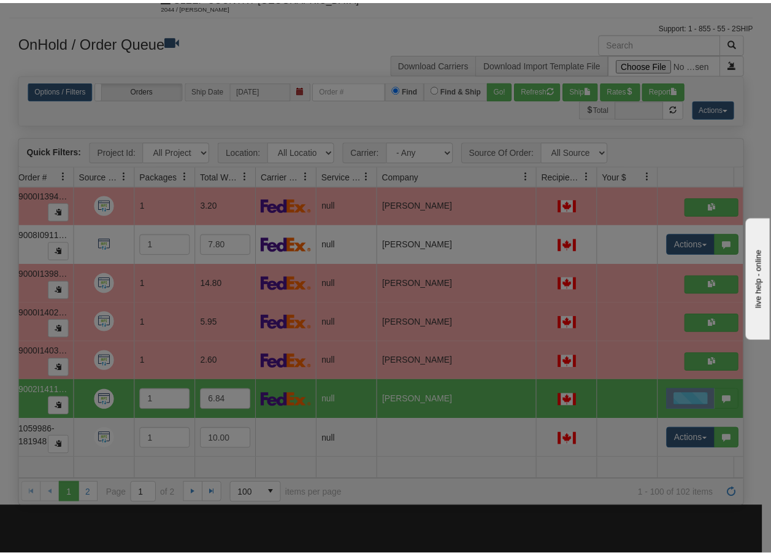
scroll to position [0, 0]
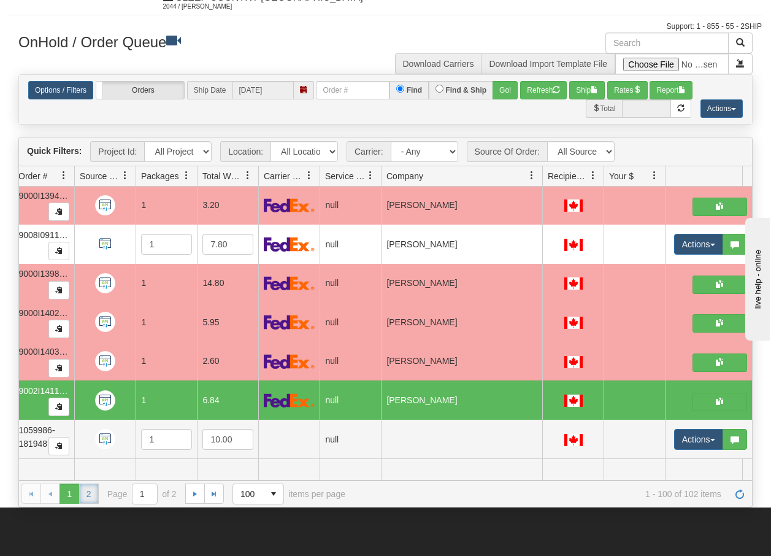
click at [90, 494] on link "2" at bounding box center [89, 493] width 20 height 20
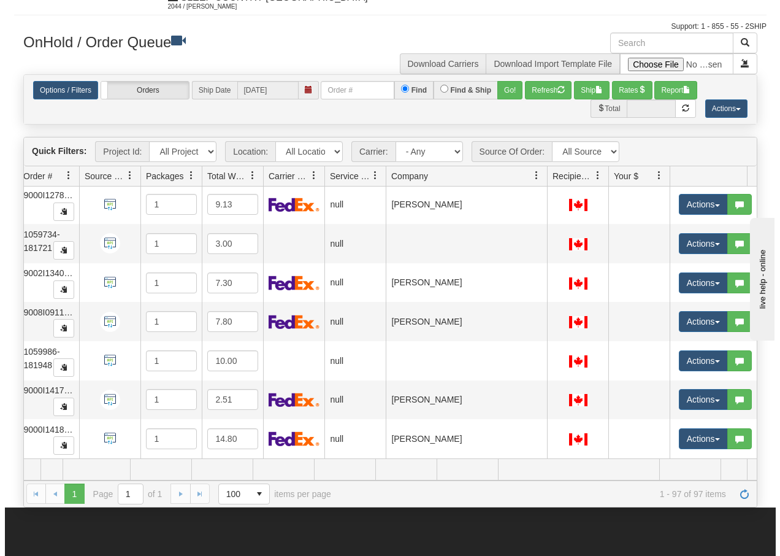
scroll to position [0, 112]
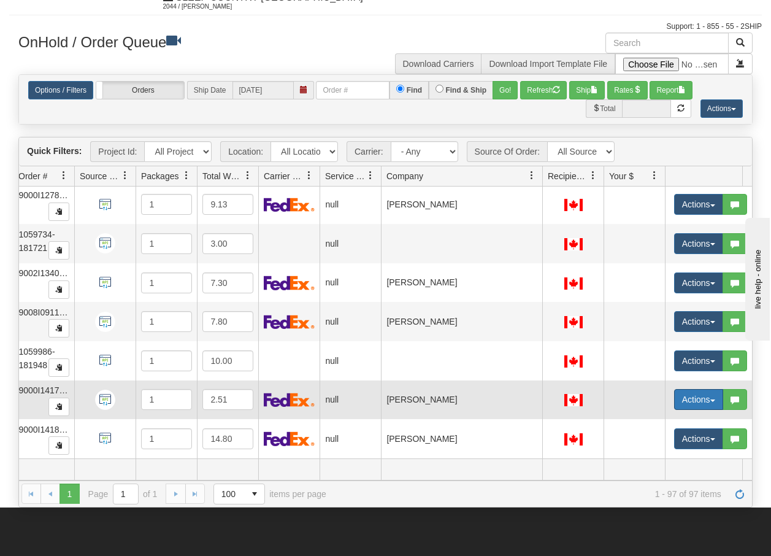
click at [711, 393] on button "Actions" at bounding box center [698, 399] width 49 height 21
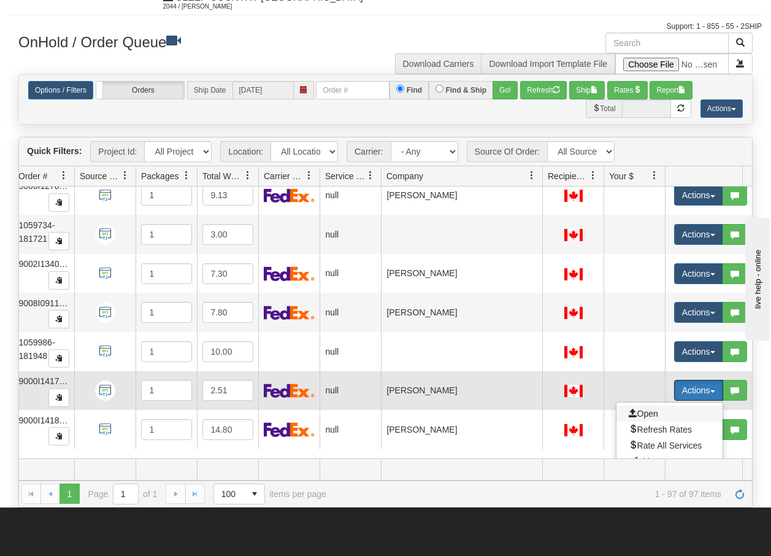
click at [645, 416] on span "Open" at bounding box center [643, 414] width 29 height 10
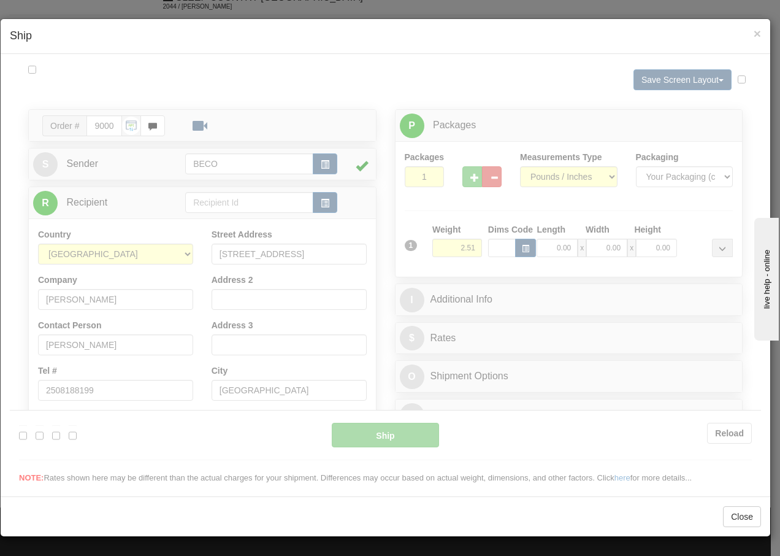
scroll to position [0, 0]
type input "13:57"
type input "16:00"
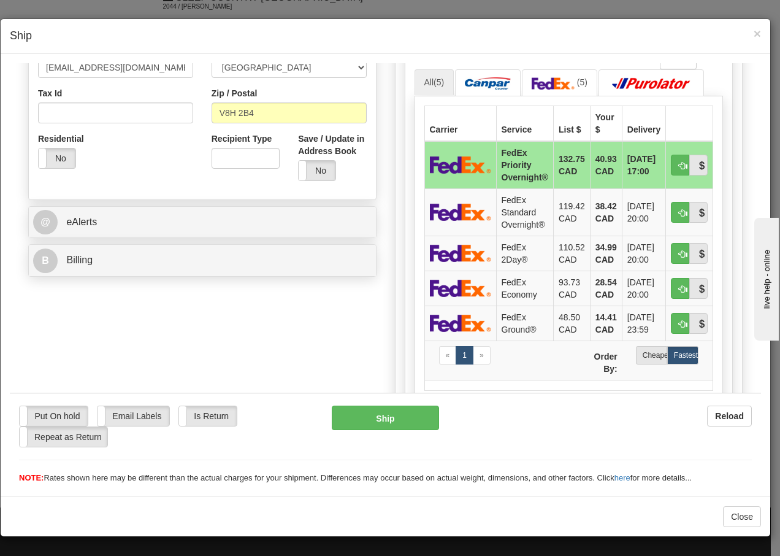
scroll to position [393, 0]
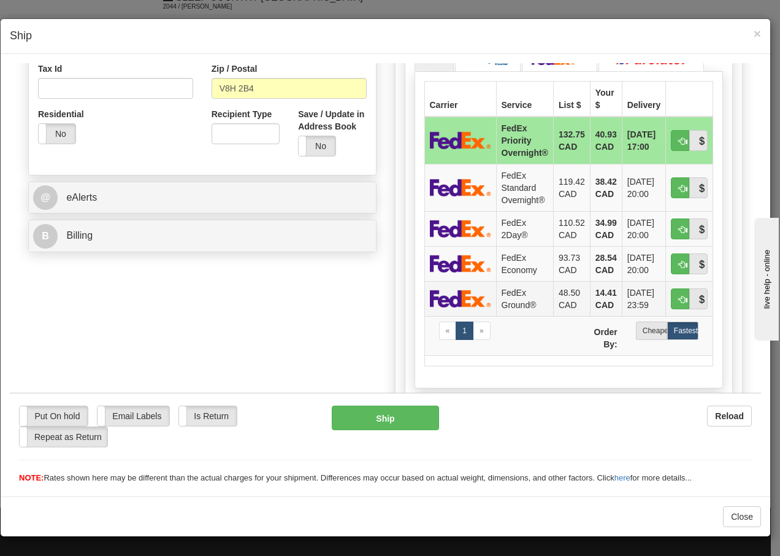
click at [514, 294] on td "FedEx Ground®" at bounding box center [524, 297] width 57 height 35
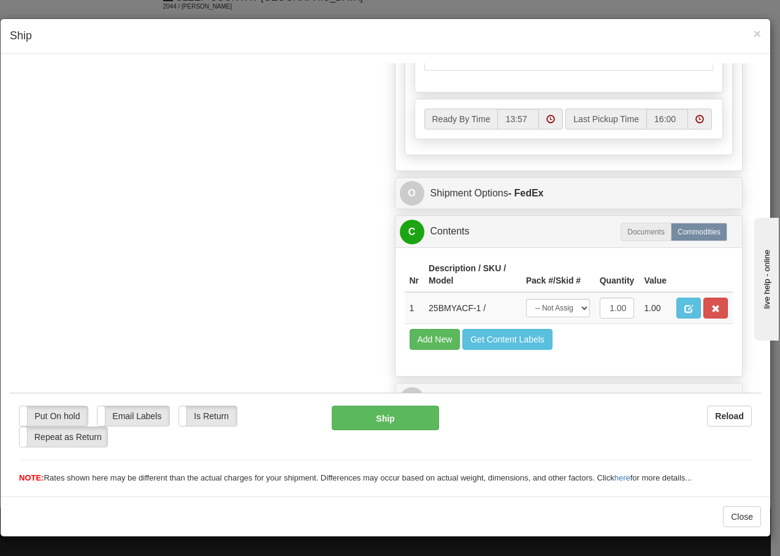
scroll to position [709, 0]
drag, startPoint x: 571, startPoint y: 312, endPoint x: 567, endPoint y: 318, distance: 7.2
click at [571, 312] on select "-- Not Assigned -- Package 1" at bounding box center [558, 307] width 64 height 18
select select "0"
click at [526, 298] on select "-- Not Assigned -- Package 1" at bounding box center [558, 307] width 64 height 18
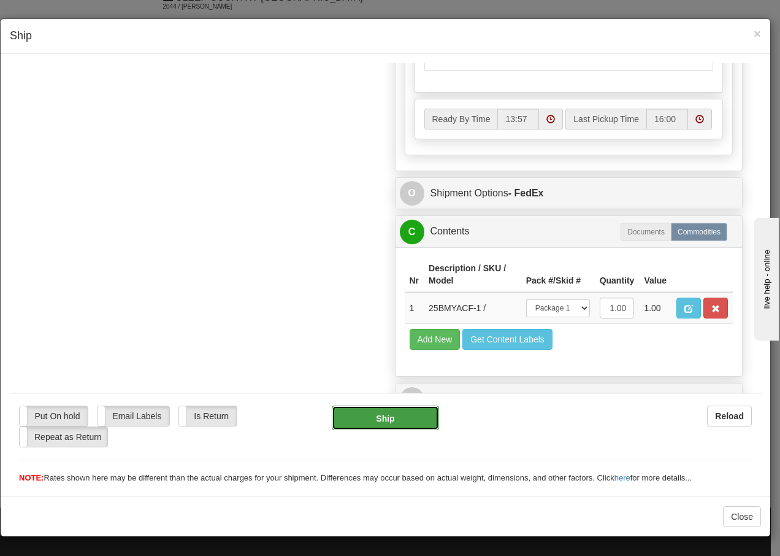
click at [379, 416] on button "Ship" at bounding box center [385, 417] width 107 height 25
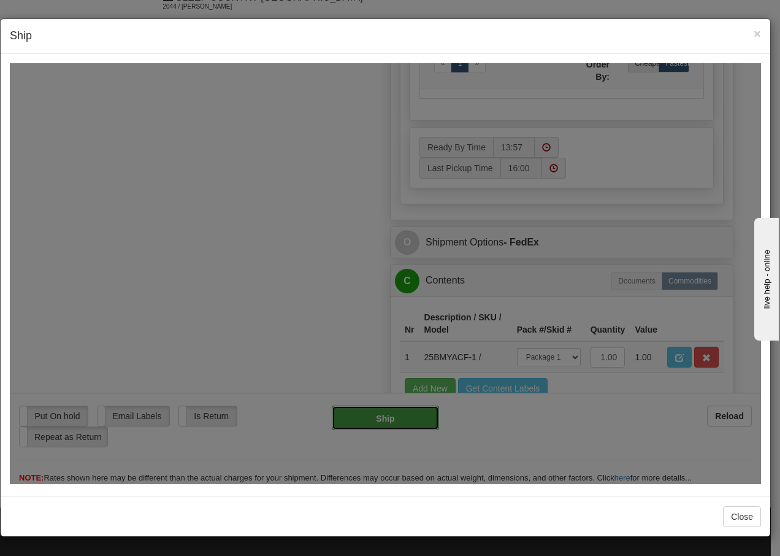
type input "92"
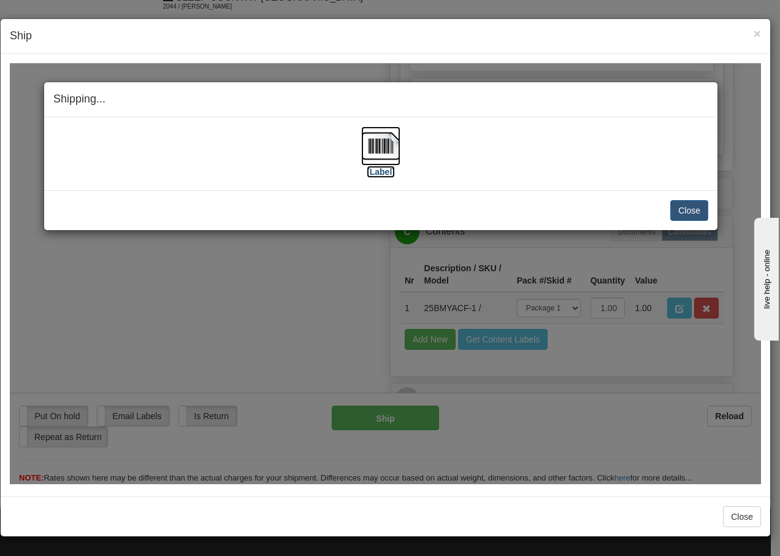
click at [374, 140] on img at bounding box center [380, 145] width 39 height 39
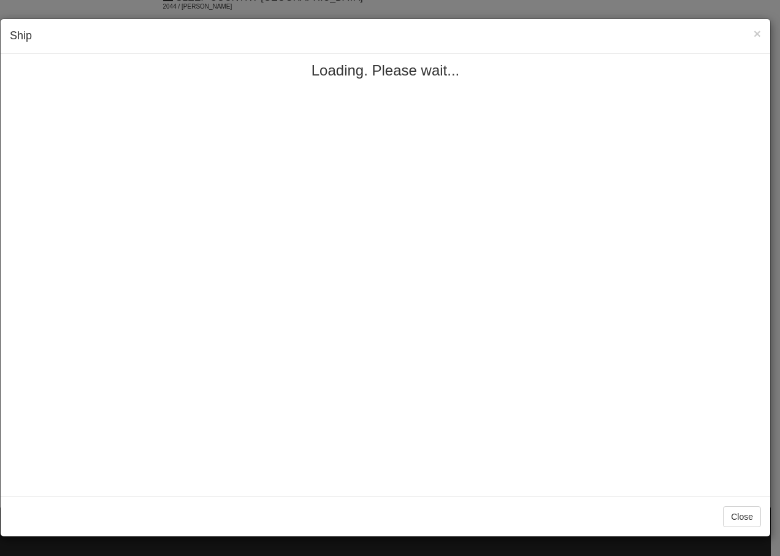
select select "0"
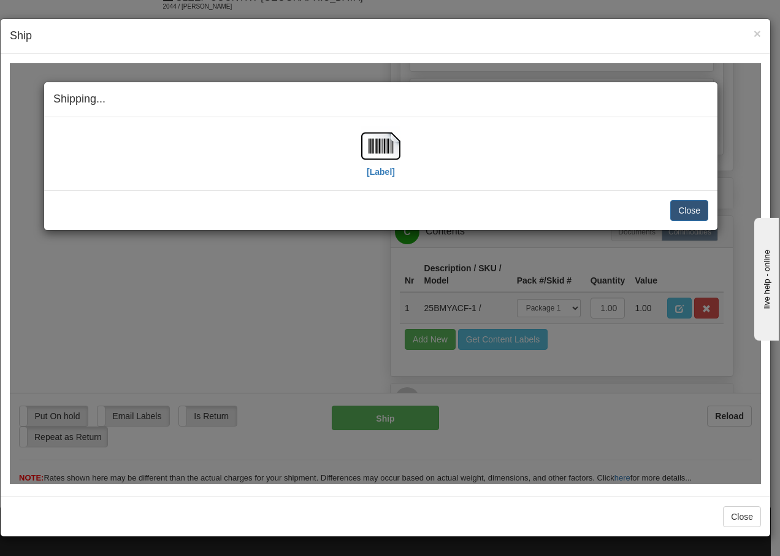
scroll to position [0, 112]
click at [691, 207] on button "Close" at bounding box center [689, 209] width 38 height 21
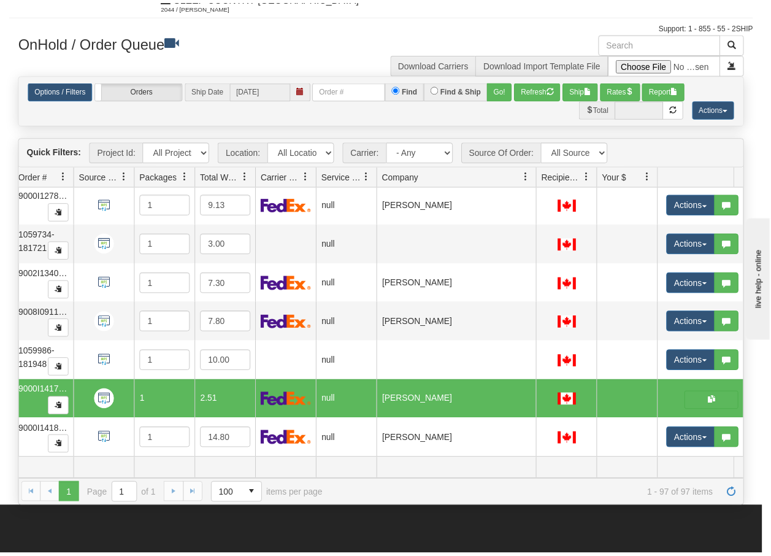
scroll to position [0, 0]
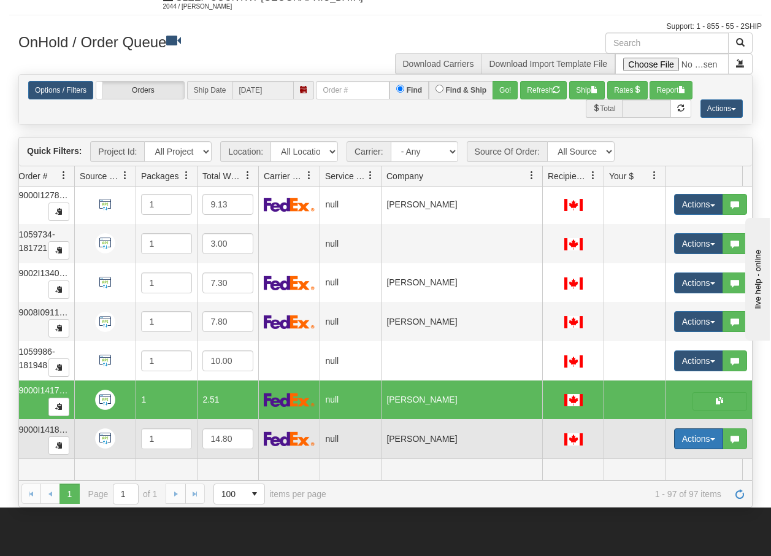
click at [713, 438] on span "button" at bounding box center [712, 439] width 5 height 2
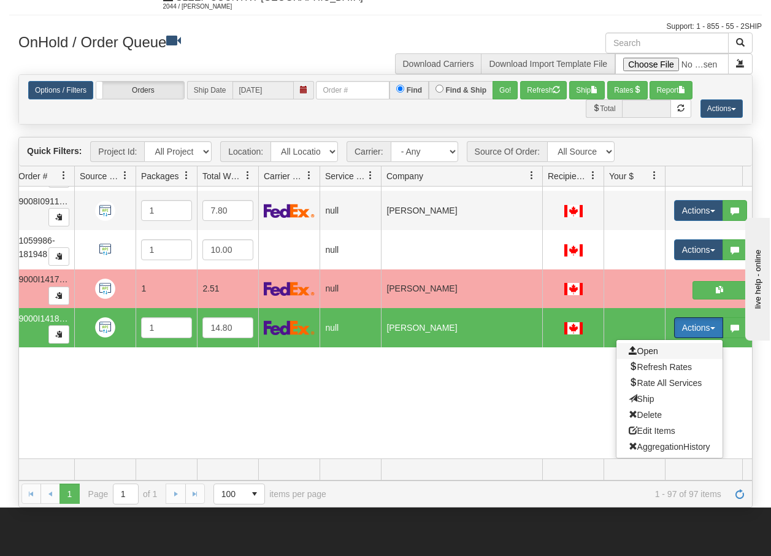
click at [647, 346] on span "Open" at bounding box center [643, 351] width 29 height 10
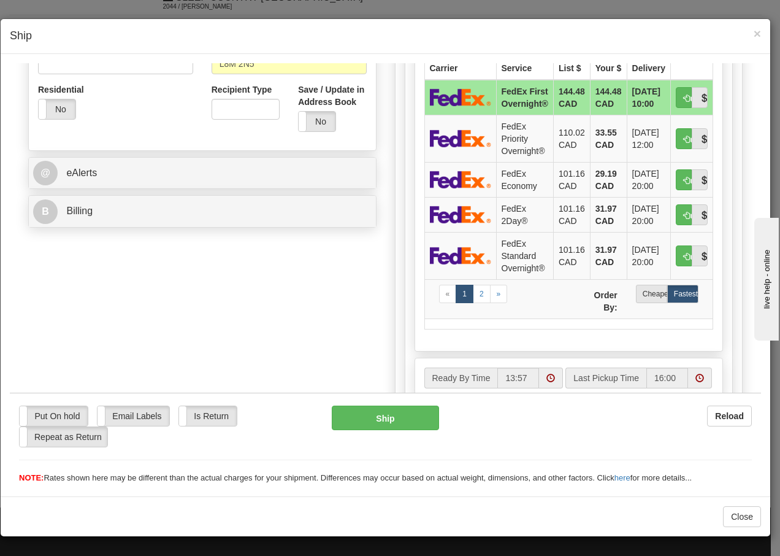
scroll to position [425, 0]
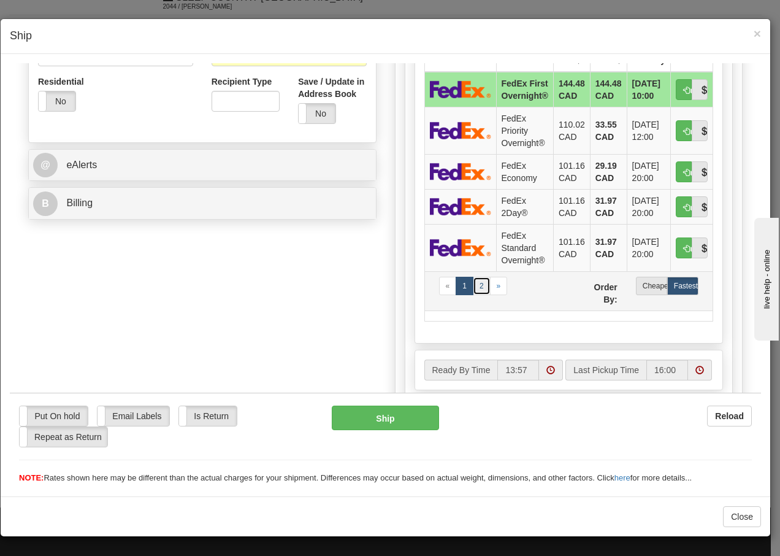
click at [477, 280] on link "2" at bounding box center [482, 285] width 18 height 18
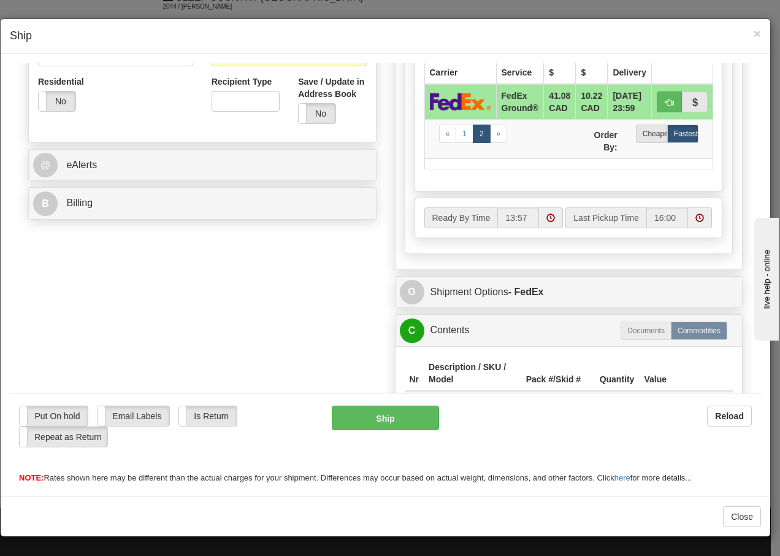
scroll to position [545, 0]
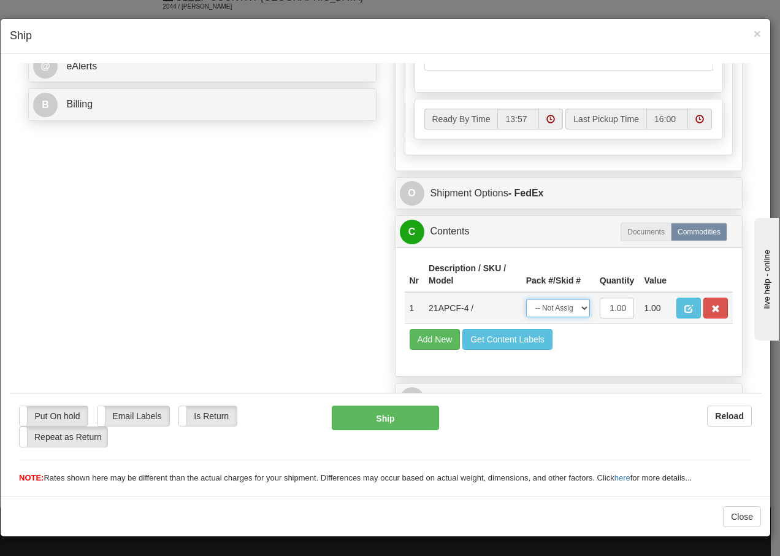
drag, startPoint x: 569, startPoint y: 310, endPoint x: 564, endPoint y: 318, distance: 8.8
click at [569, 310] on select "-- Not Assigned -- Package 1" at bounding box center [558, 307] width 64 height 18
select select "0"
click at [526, 298] on select "-- Not Assigned -- Package 1" at bounding box center [558, 307] width 64 height 18
click at [373, 421] on button "Ship" at bounding box center [385, 417] width 107 height 25
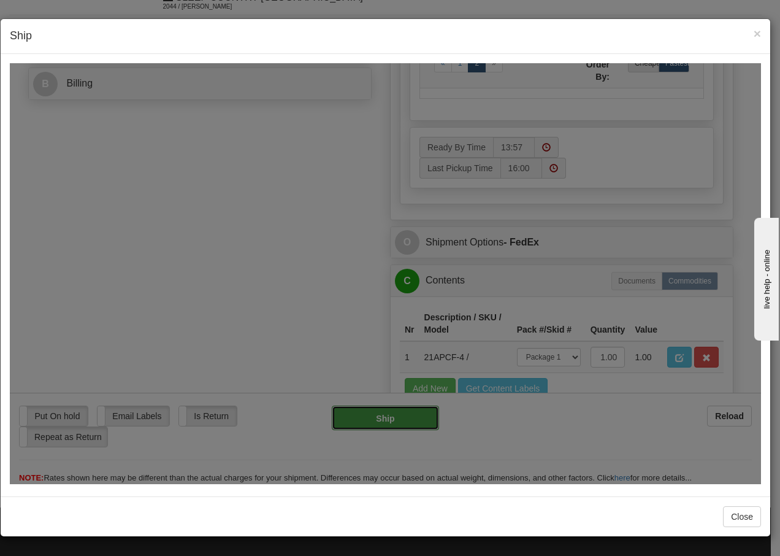
type input "92"
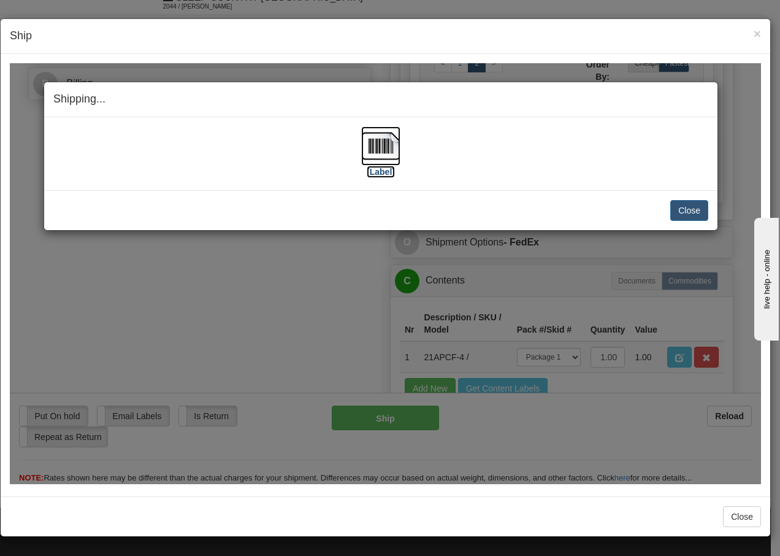
click at [379, 152] on img at bounding box center [380, 145] width 39 height 39
click at [689, 210] on button "Close" at bounding box center [689, 209] width 38 height 21
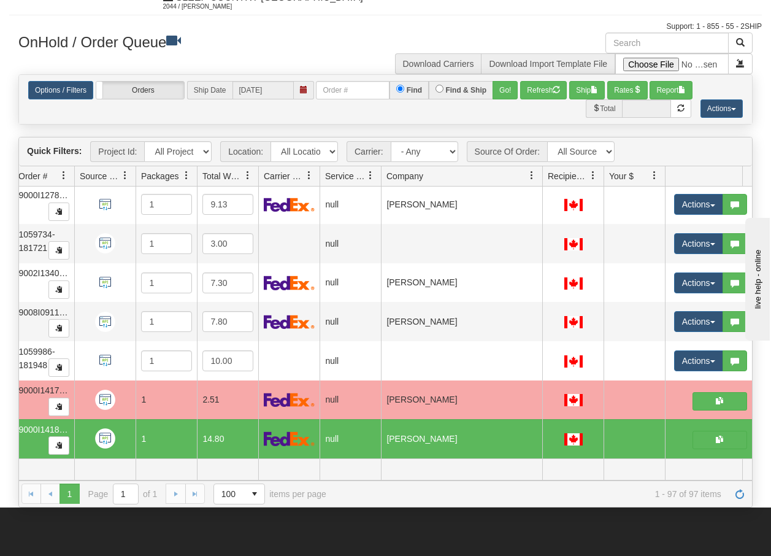
scroll to position [0, 0]
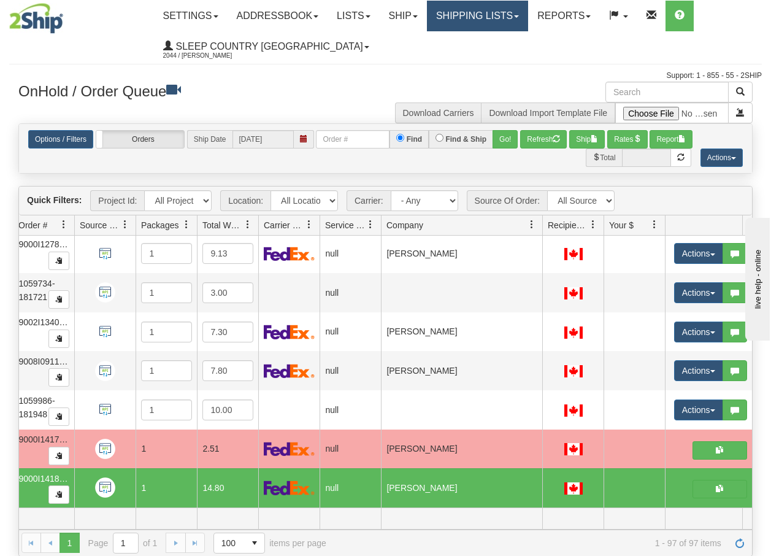
click at [505, 13] on link "Shipping lists" at bounding box center [477, 16] width 101 height 31
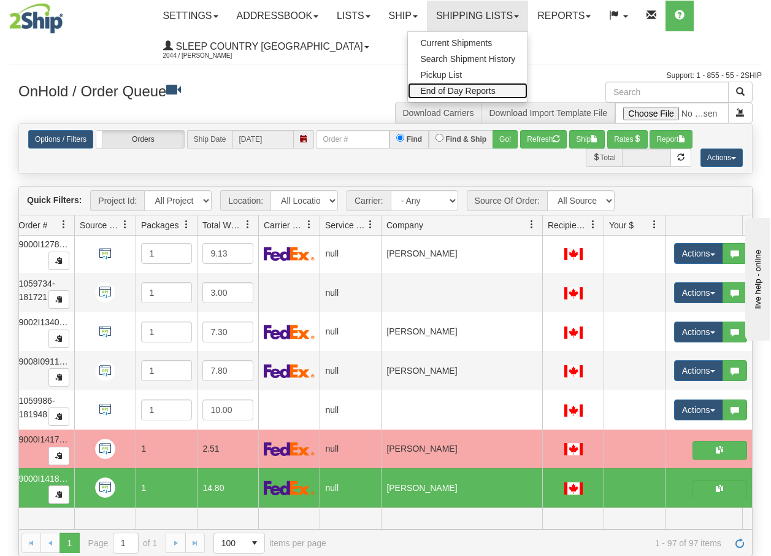
click at [467, 89] on span "End of Day Reports" at bounding box center [457, 91] width 75 height 10
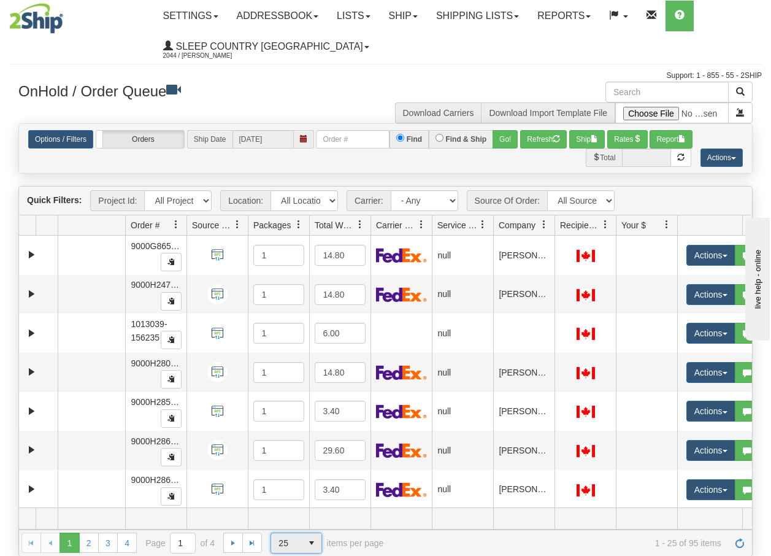
click at [314, 543] on span "select" at bounding box center [312, 543] width 20 height 20
click at [289, 521] on span "100" at bounding box center [283, 523] width 14 height 12
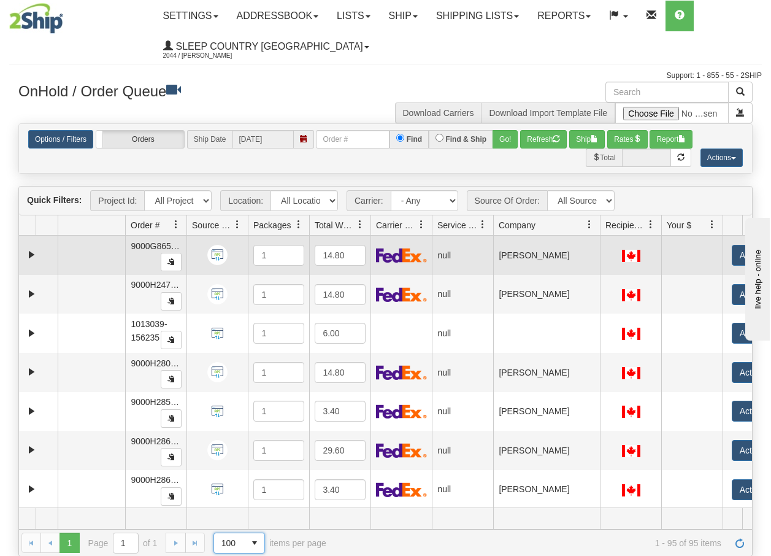
drag, startPoint x: 554, startPoint y: 228, endPoint x: 605, endPoint y: 236, distance: 52.1
click at [605, 236] on div "Quick Filters: Project Id: All Projects Location: All Locations BECO Carrier: -…" at bounding box center [385, 371] width 734 height 370
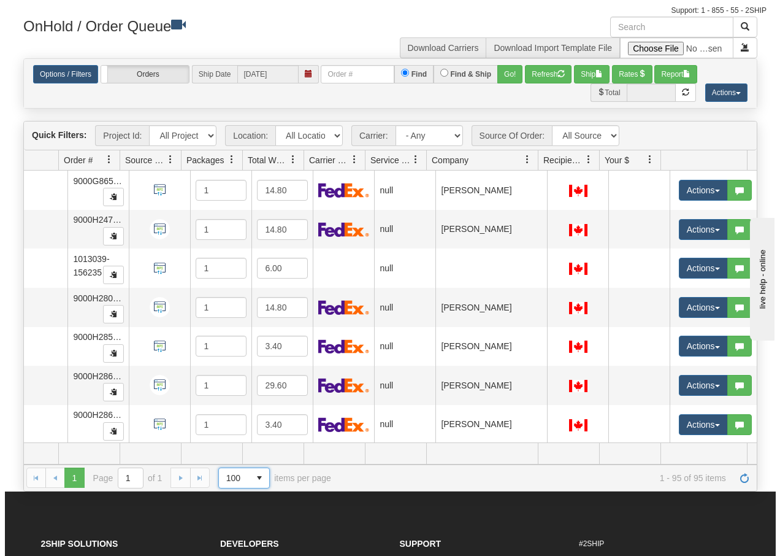
scroll to position [74, 0]
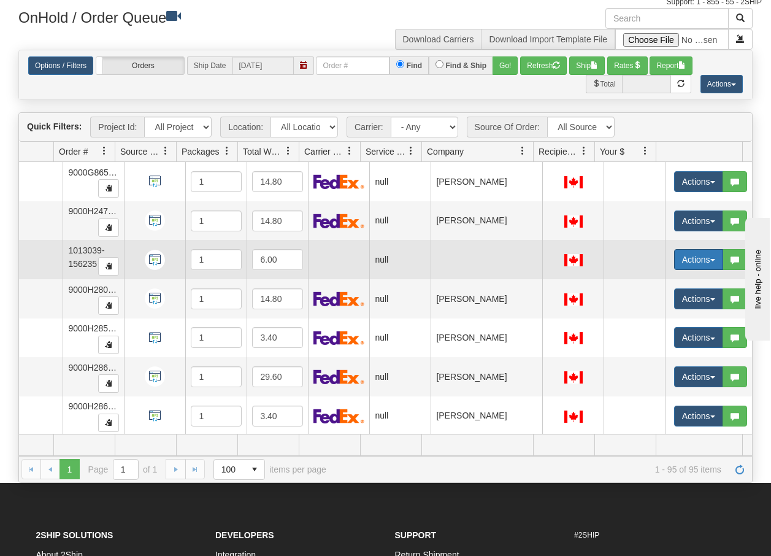
click at [706, 265] on button "Actions" at bounding box center [698, 259] width 49 height 21
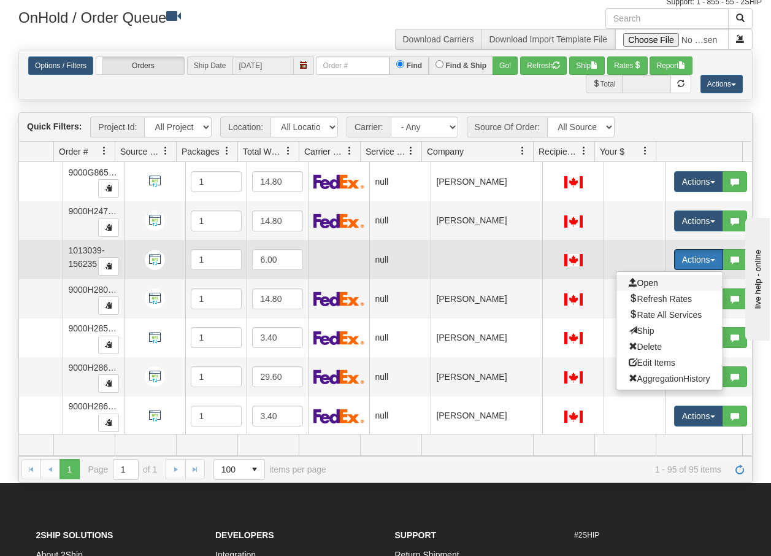
click at [641, 285] on span "Open" at bounding box center [643, 283] width 29 height 10
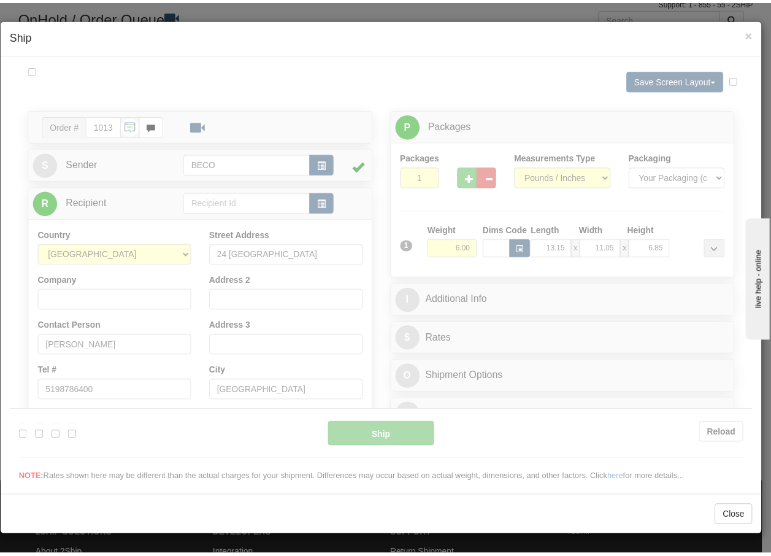
scroll to position [0, 0]
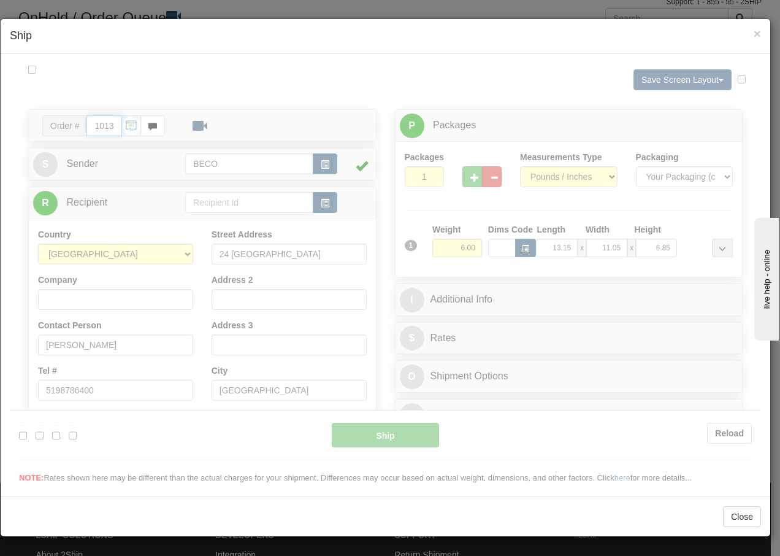
type input "14:02"
type input "16:00"
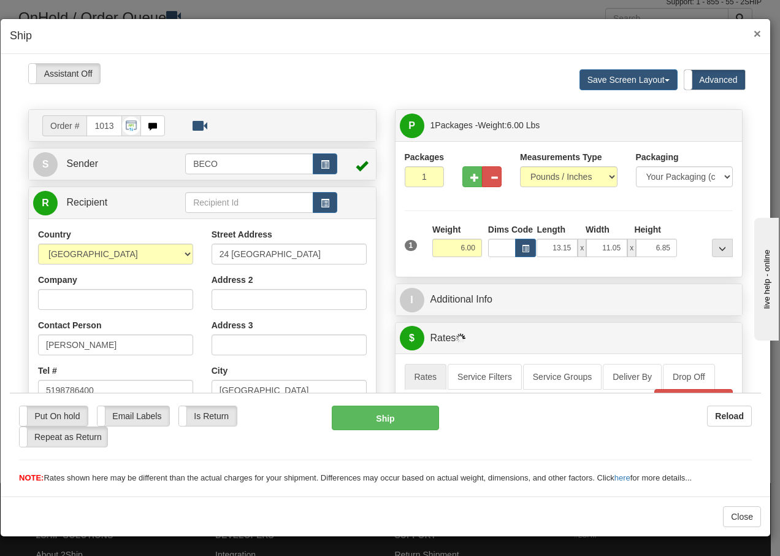
click at [757, 32] on span "×" at bounding box center [757, 33] width 7 height 14
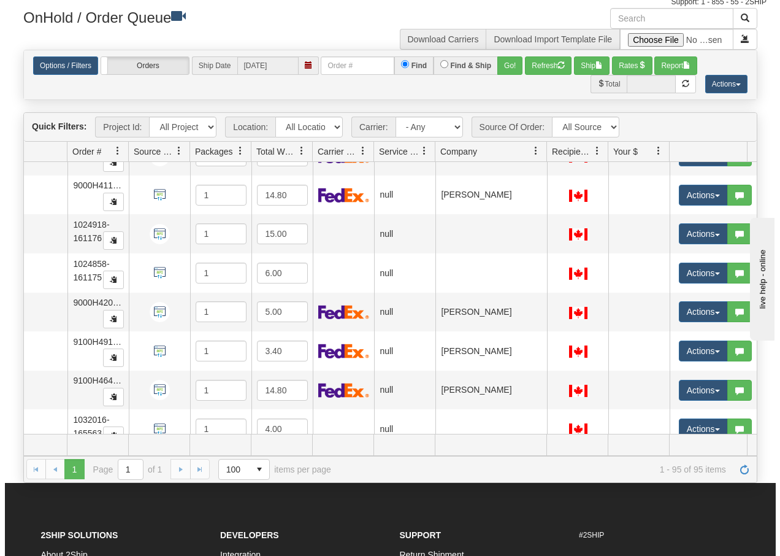
scroll to position [1954, 63]
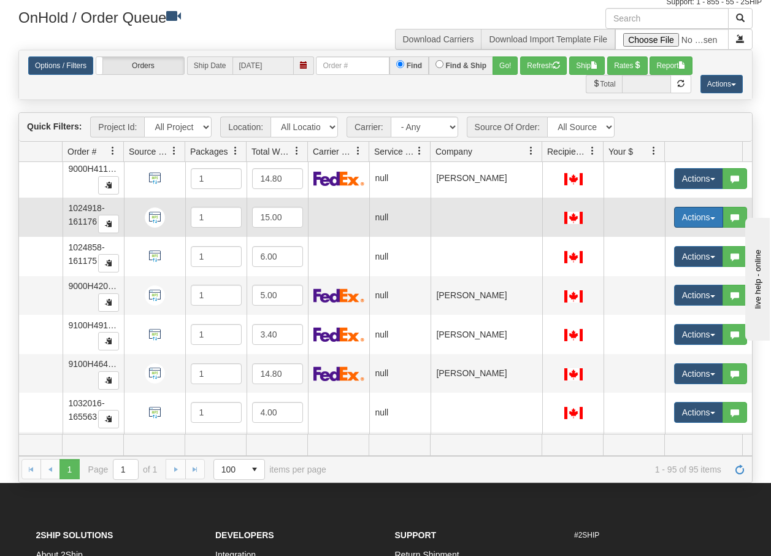
click at [715, 220] on button "Actions" at bounding box center [698, 217] width 49 height 21
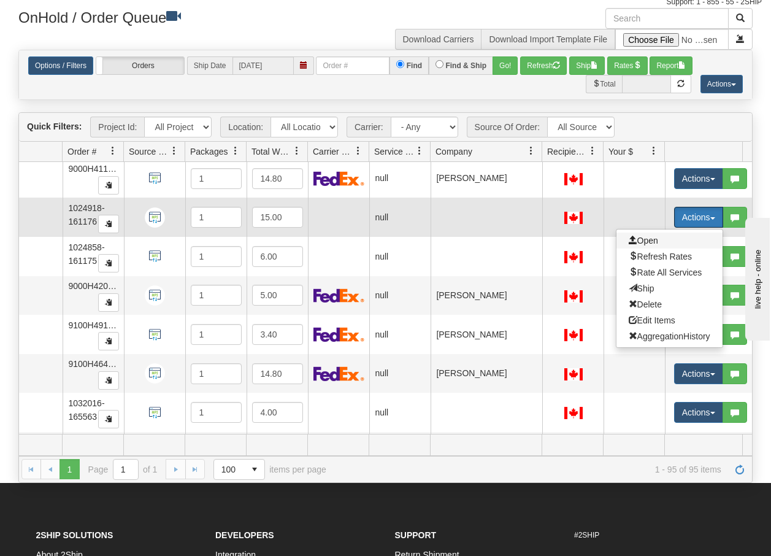
click at [653, 236] on span "Open" at bounding box center [643, 241] width 29 height 10
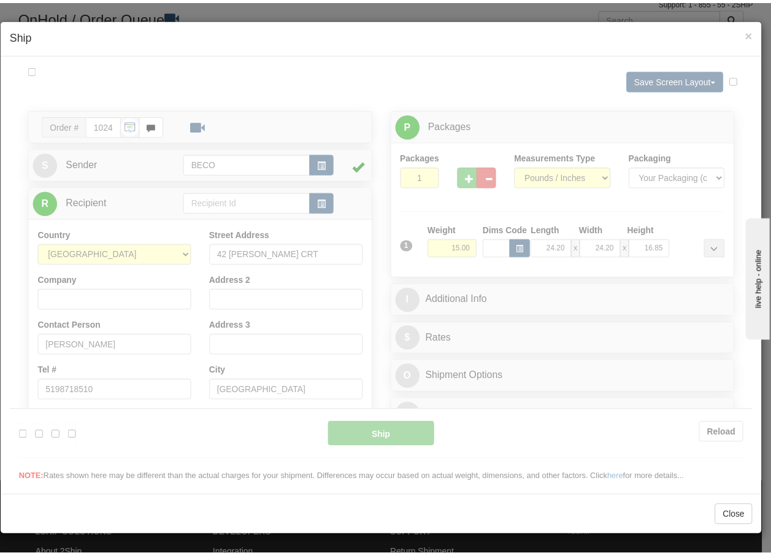
scroll to position [0, 0]
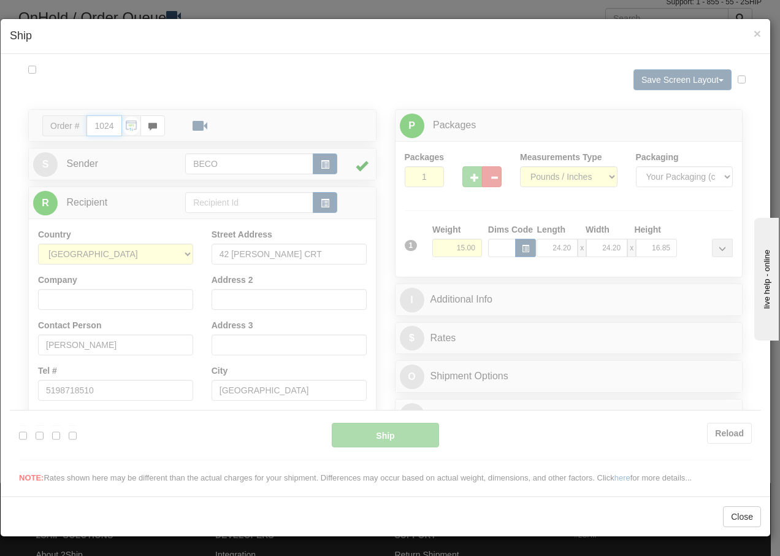
type input "14:03"
type input "16:00"
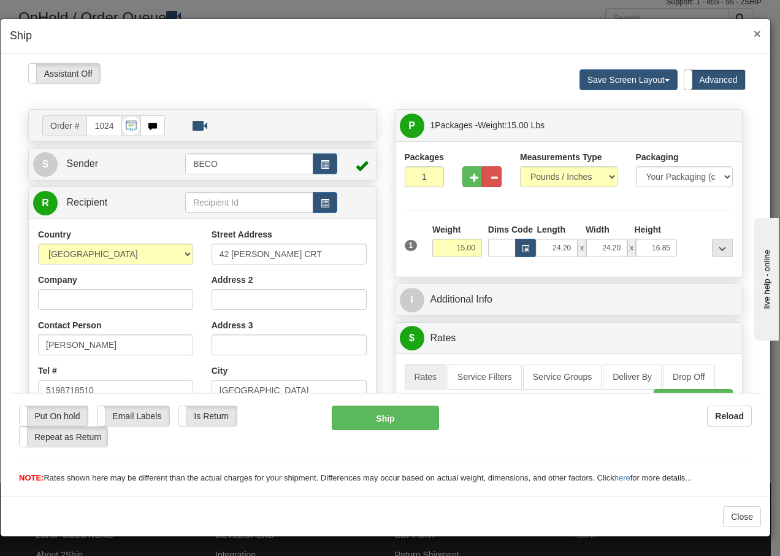
click at [758, 35] on span "×" at bounding box center [757, 33] width 7 height 14
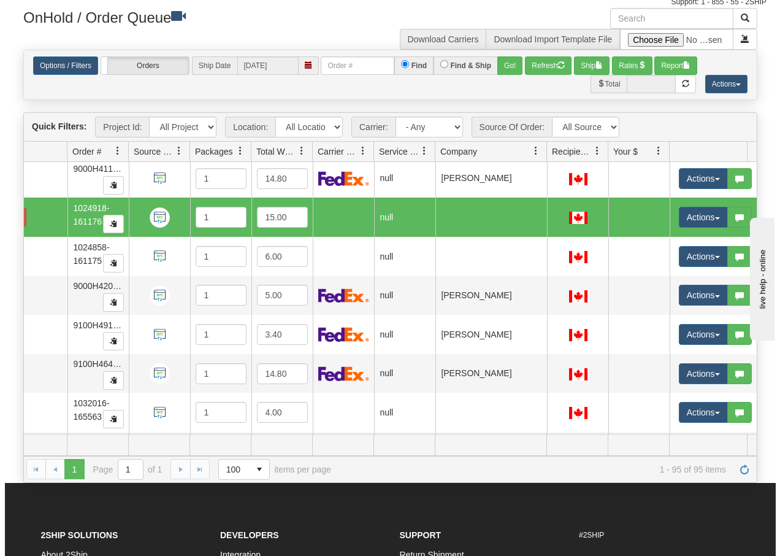
scroll to position [0, 63]
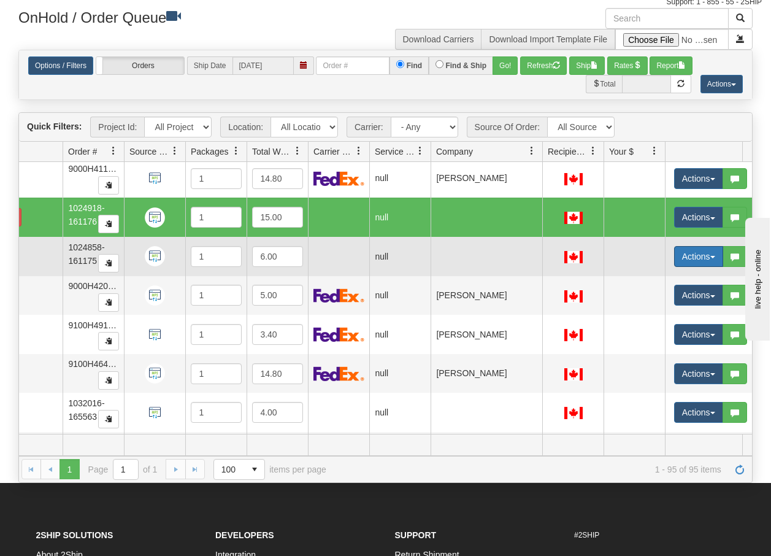
click at [712, 256] on span "button" at bounding box center [712, 257] width 5 height 2
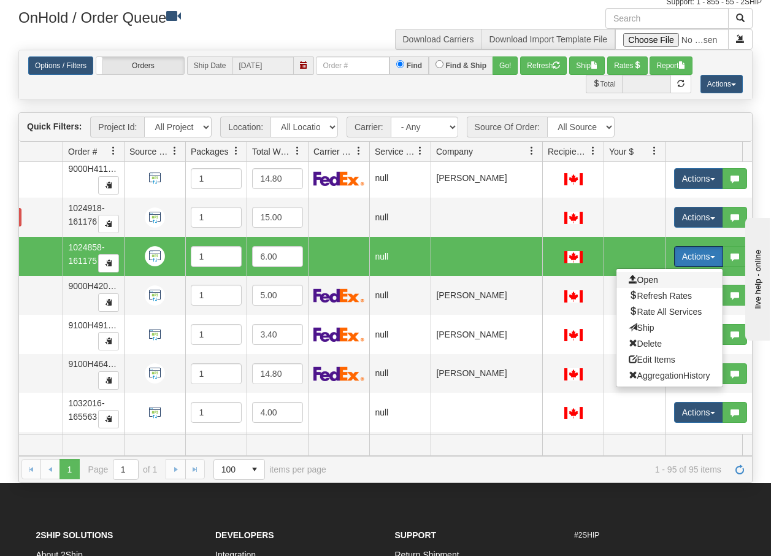
click at [647, 282] on span "Open" at bounding box center [643, 280] width 29 height 10
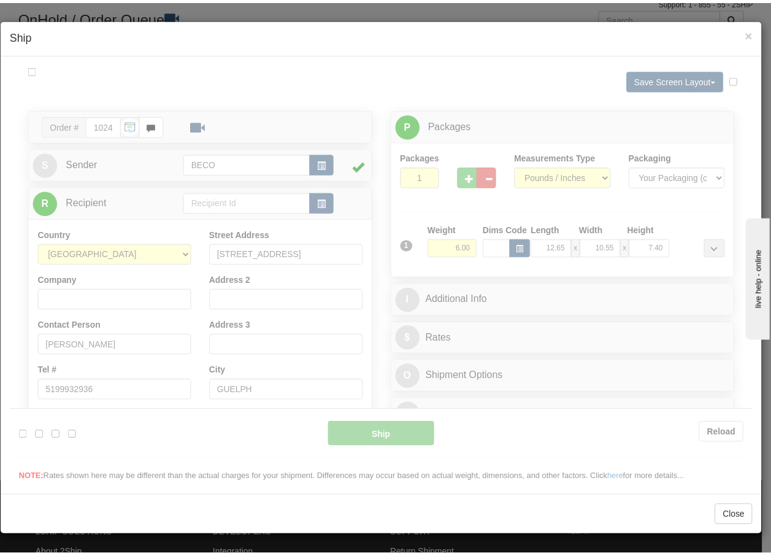
scroll to position [0, 0]
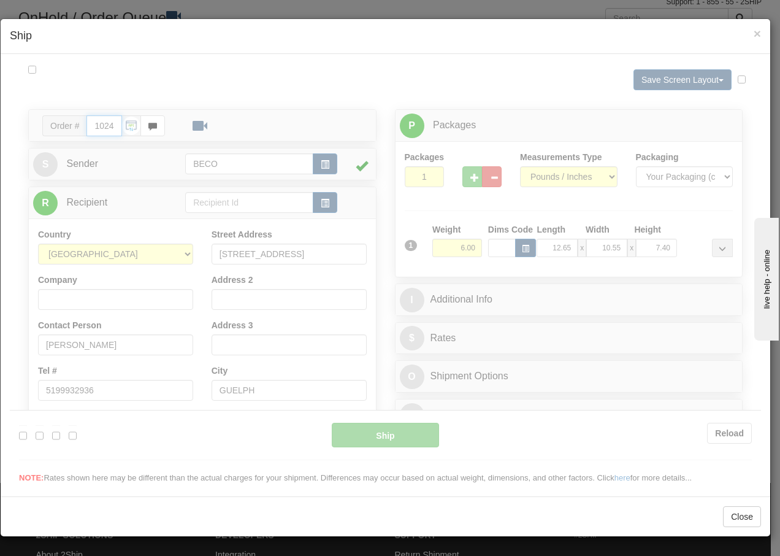
type input "14:03"
type input "16:00"
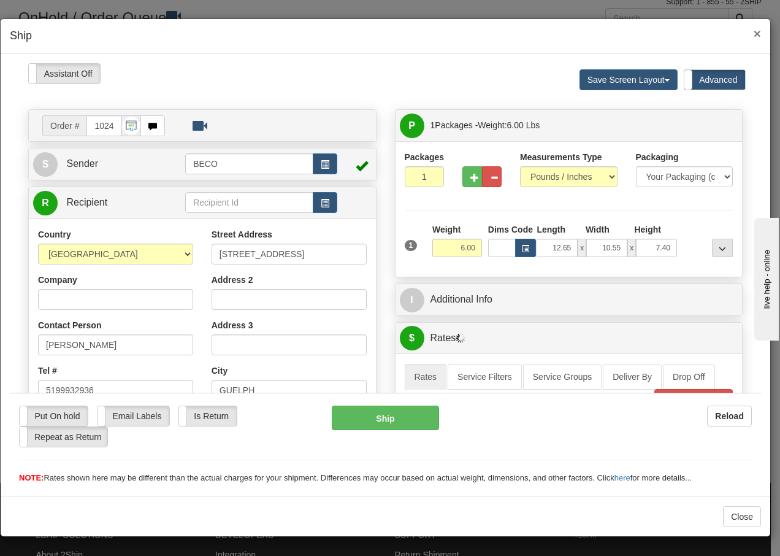
click at [757, 28] on span "×" at bounding box center [757, 33] width 7 height 14
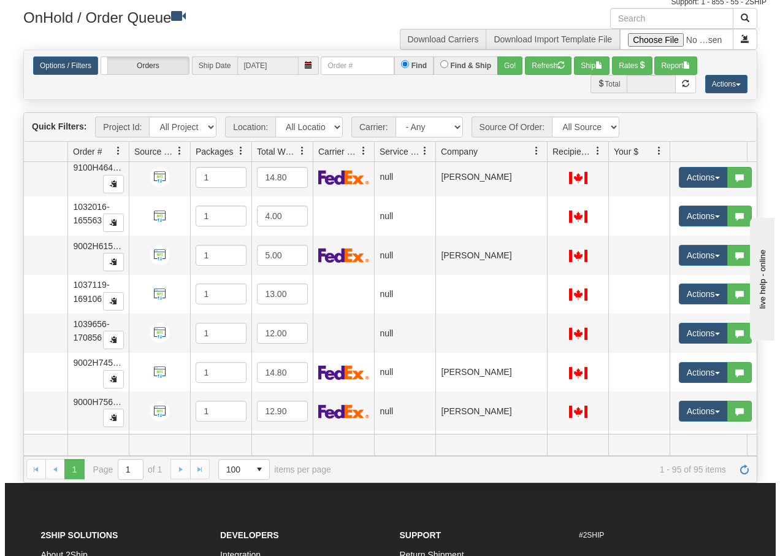
scroll to position [2158, 63]
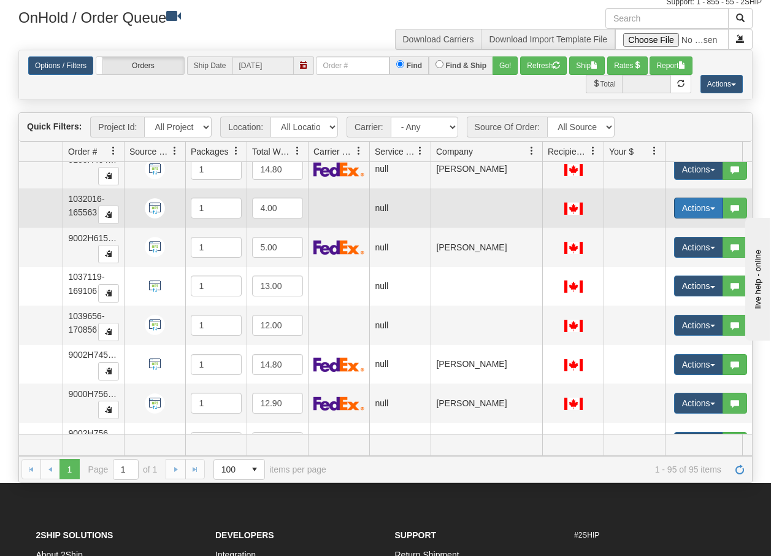
click at [713, 210] on span "button" at bounding box center [712, 208] width 5 height 2
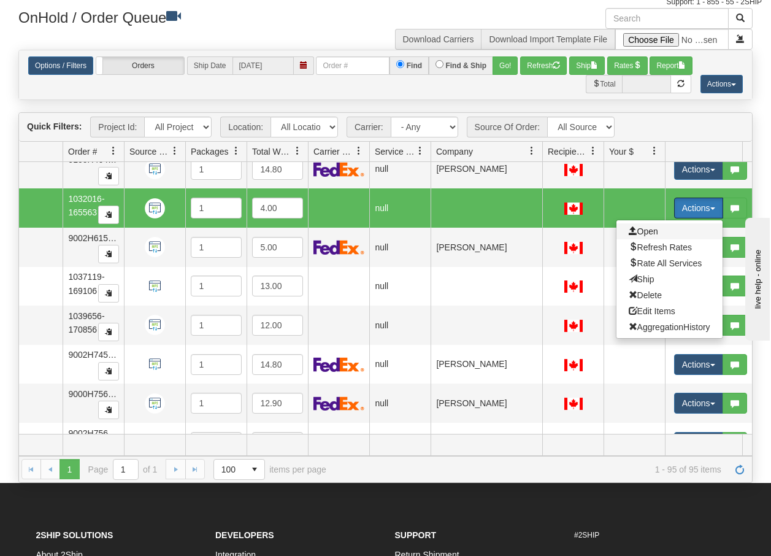
click at [656, 229] on span "Open" at bounding box center [643, 231] width 29 height 10
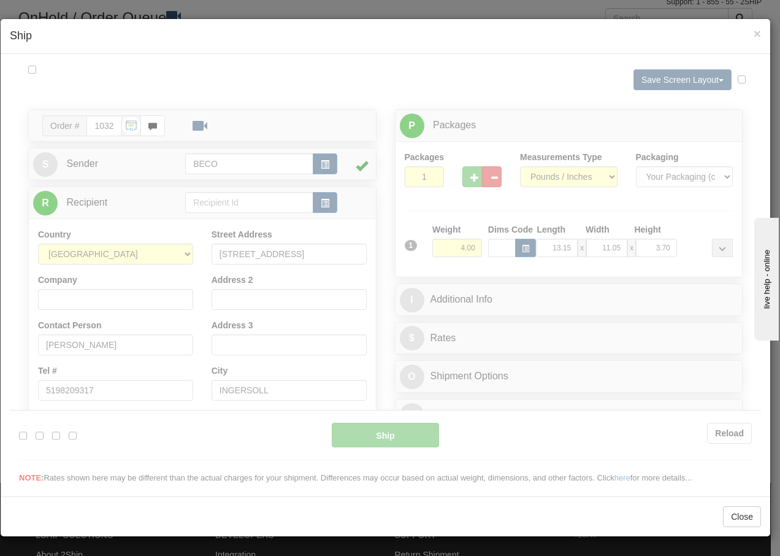
scroll to position [0, 0]
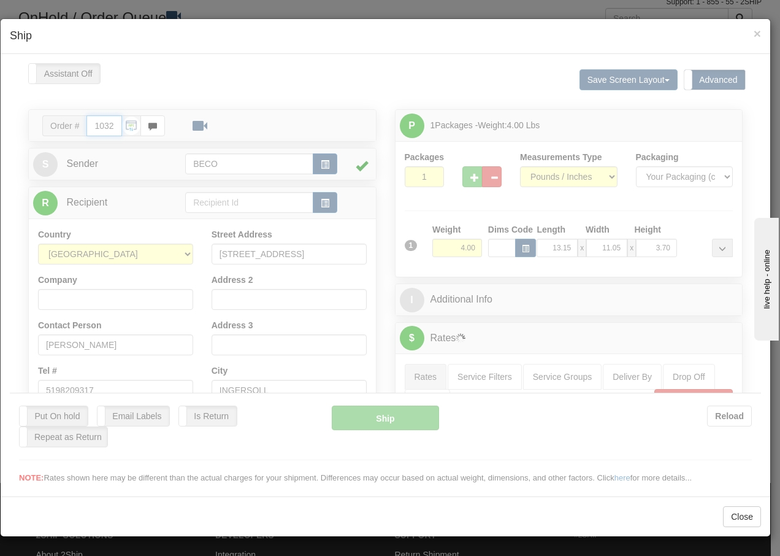
type input "14:03"
type input "16:00"
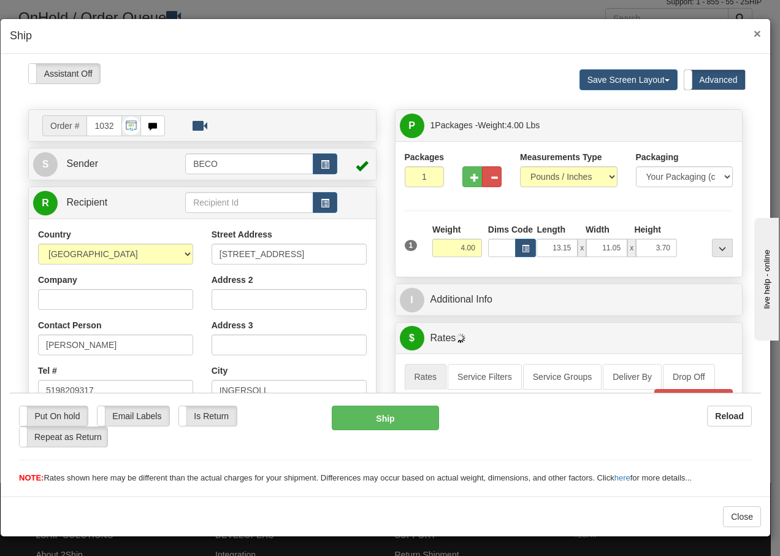
click at [756, 29] on span "×" at bounding box center [757, 33] width 7 height 14
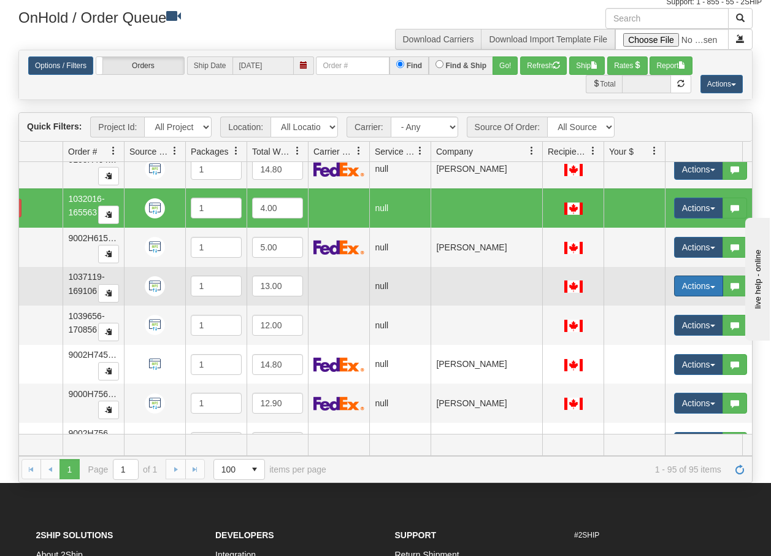
click at [712, 290] on button "Actions" at bounding box center [698, 285] width 49 height 21
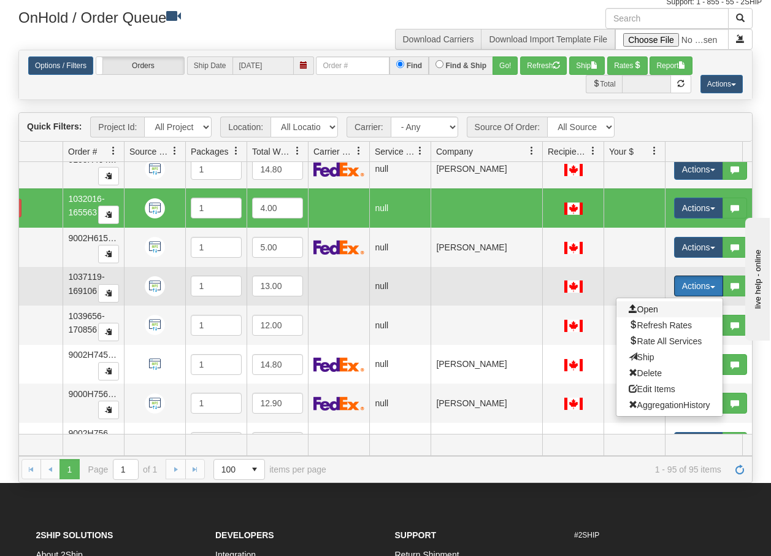
click at [650, 306] on span "Open" at bounding box center [643, 309] width 29 height 10
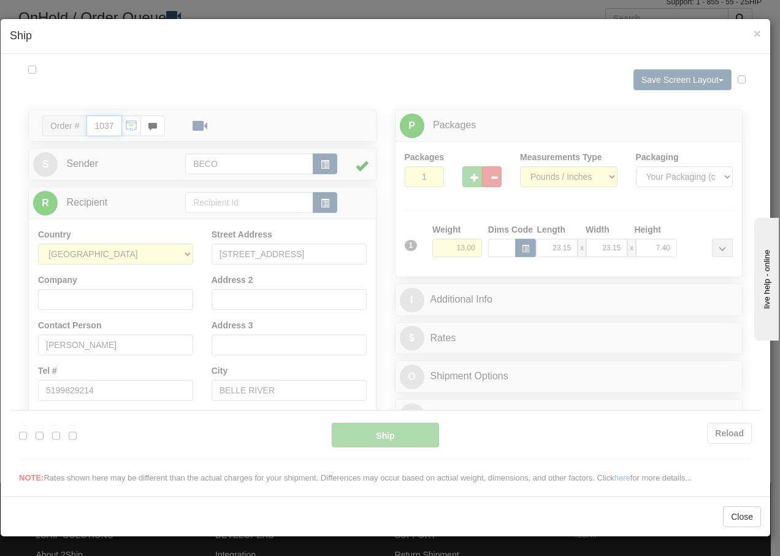
type input "14:04"
type input "16:00"
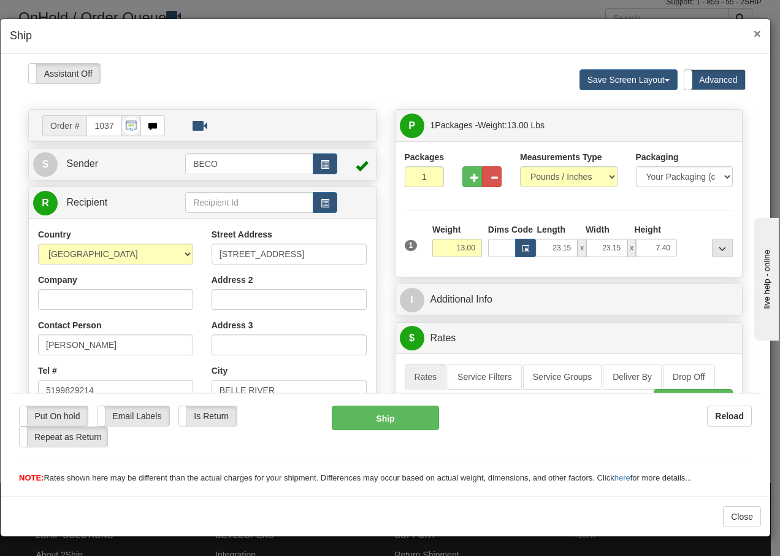
click at [757, 35] on span "×" at bounding box center [757, 33] width 7 height 14
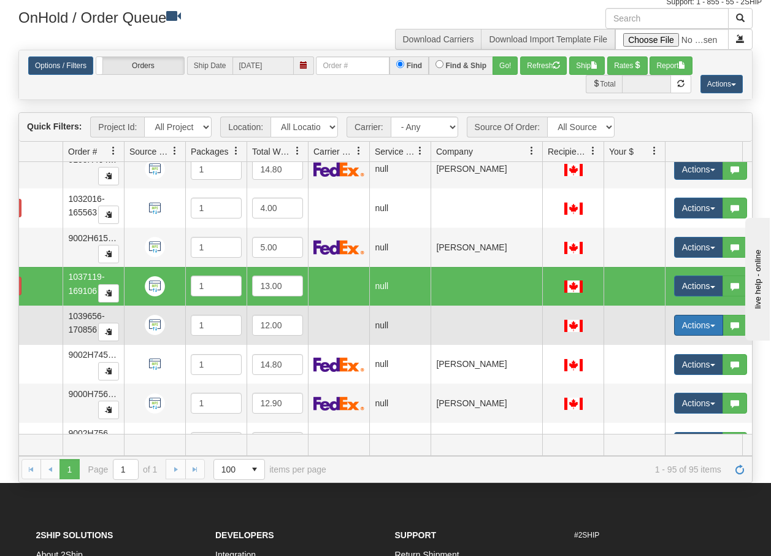
click at [713, 328] on button "Actions" at bounding box center [698, 325] width 49 height 21
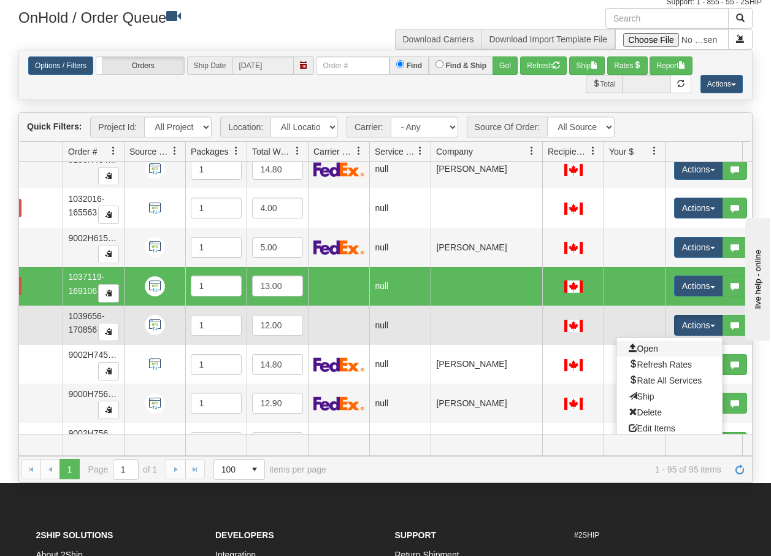
click at [651, 343] on link "Open" at bounding box center [669, 348] width 106 height 16
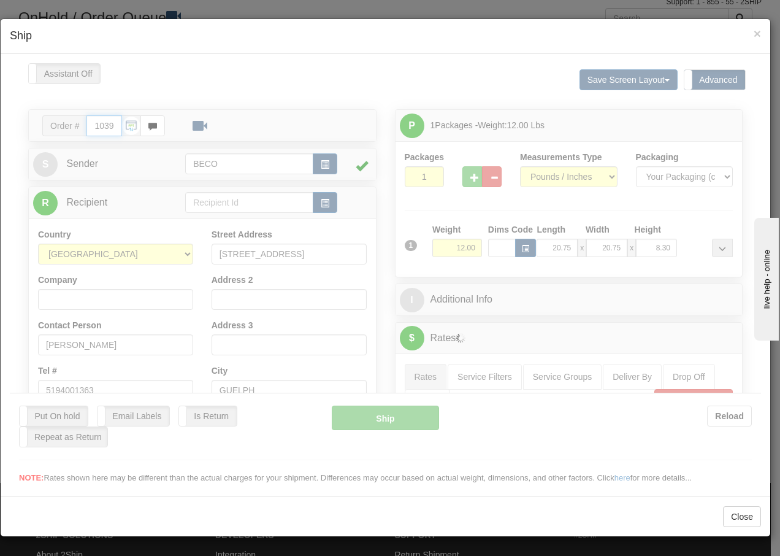
type input "14:04"
type input "16:00"
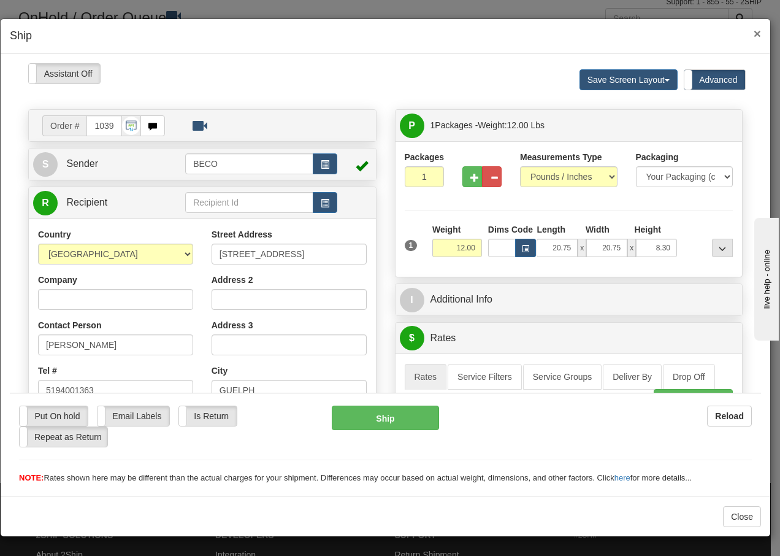
drag, startPoint x: 756, startPoint y: 32, endPoint x: 745, endPoint y: 29, distance: 11.3
click at [756, 32] on span "×" at bounding box center [757, 33] width 7 height 14
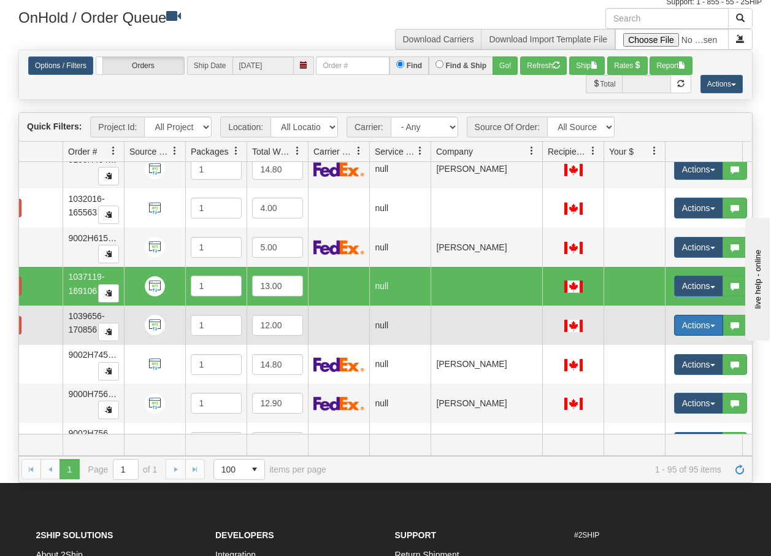
click at [709, 326] on button "Actions" at bounding box center [698, 325] width 49 height 21
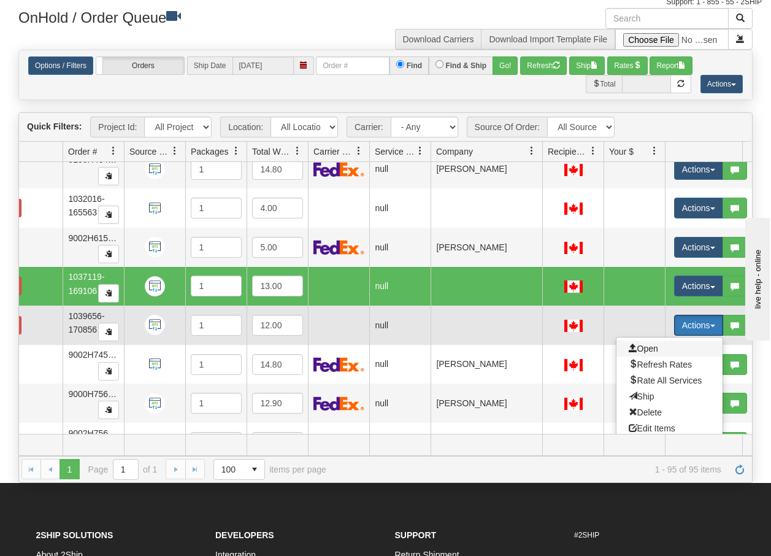
click at [644, 348] on span "Open" at bounding box center [643, 349] width 29 height 10
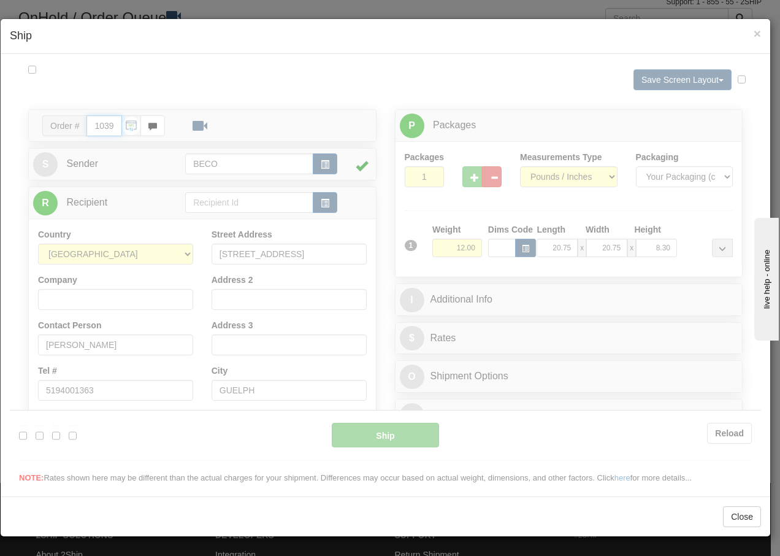
type input "14:04"
type input "16:00"
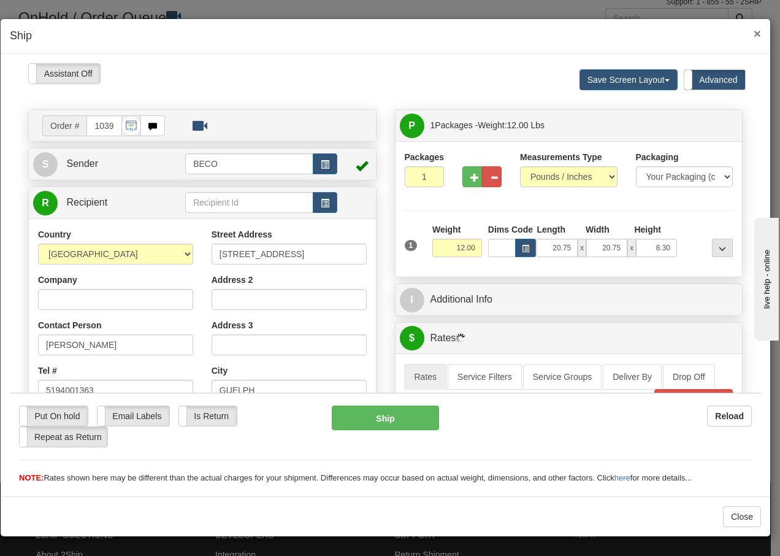
click at [760, 32] on span "×" at bounding box center [757, 33] width 7 height 14
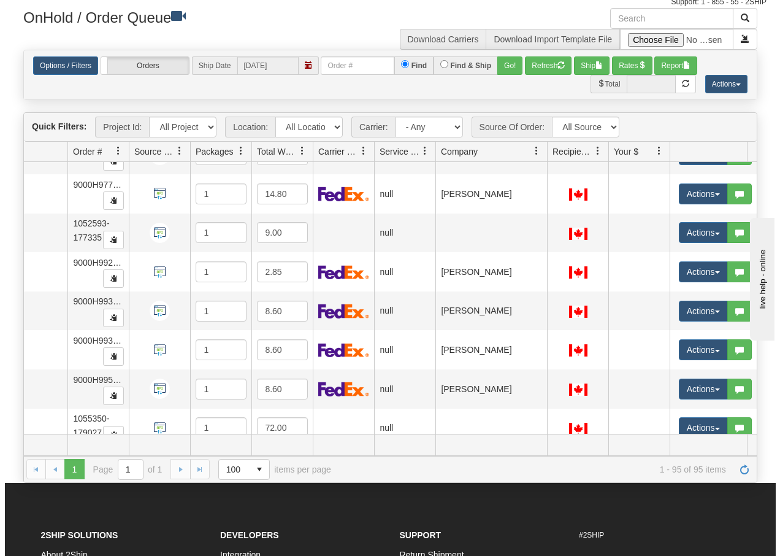
scroll to position [2886, 63]
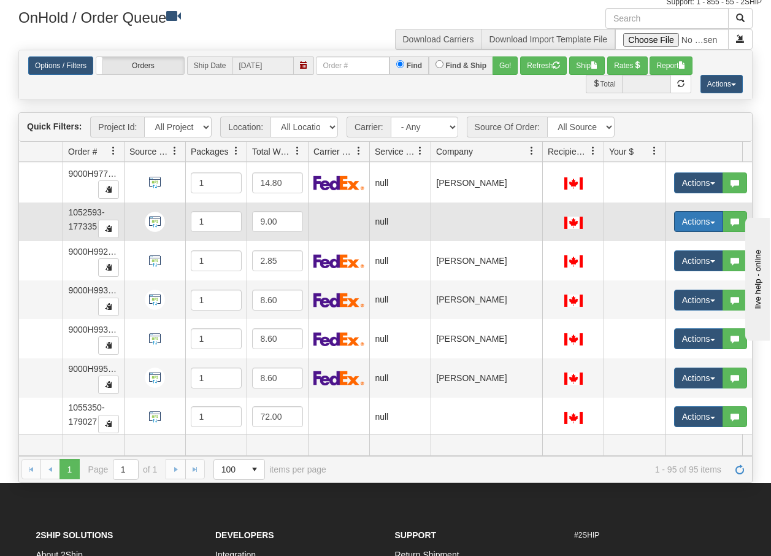
click at [709, 224] on button "Actions" at bounding box center [698, 221] width 49 height 21
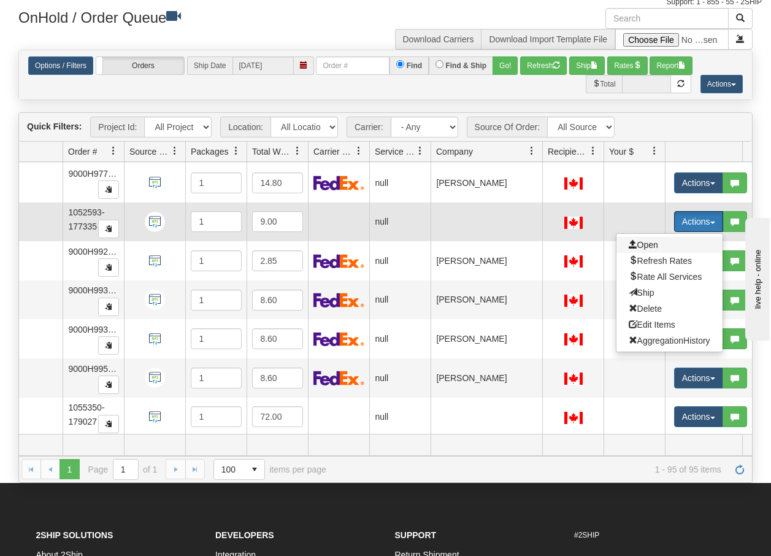
click at [647, 243] on span "Open" at bounding box center [643, 245] width 29 height 10
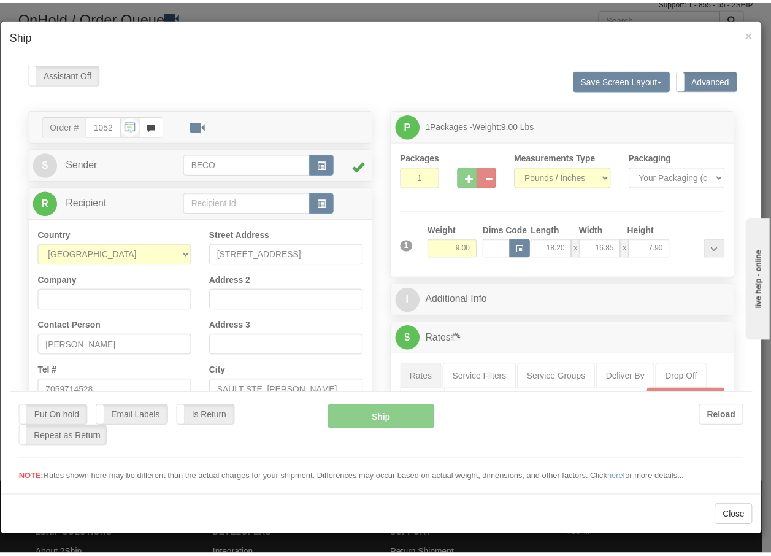
scroll to position [0, 0]
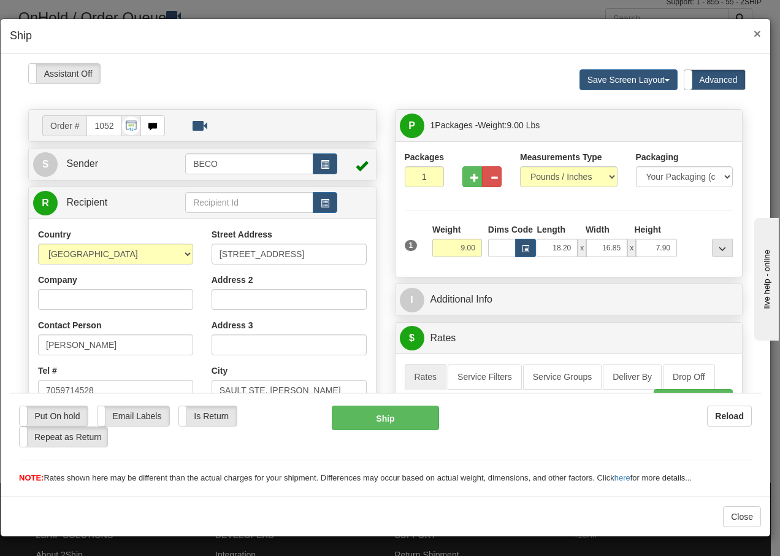
click at [759, 31] on span "×" at bounding box center [757, 33] width 7 height 14
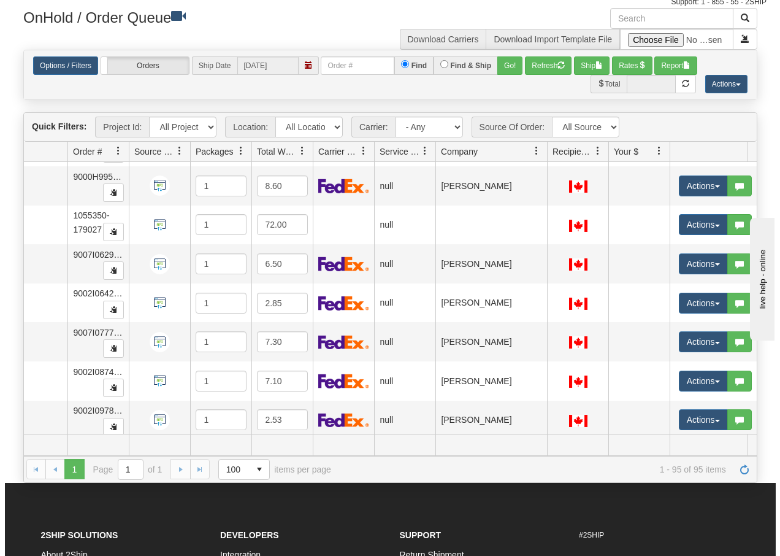
scroll to position [3090, 63]
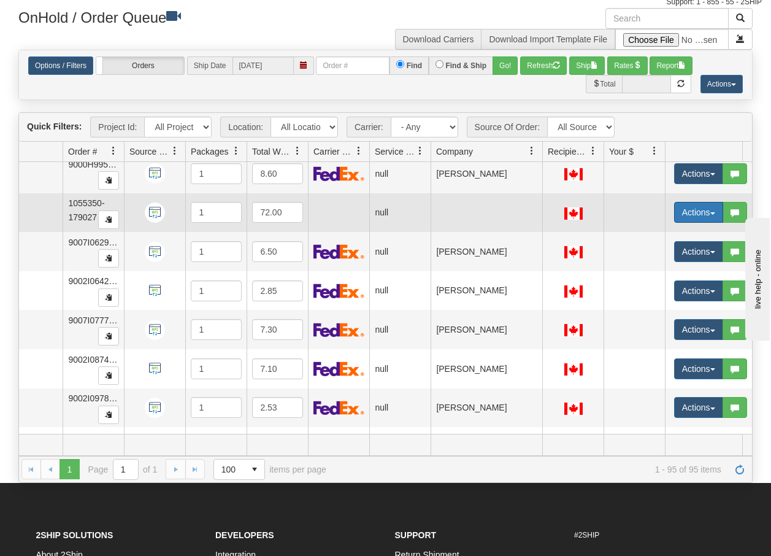
click at [714, 215] on button "Actions" at bounding box center [698, 212] width 49 height 21
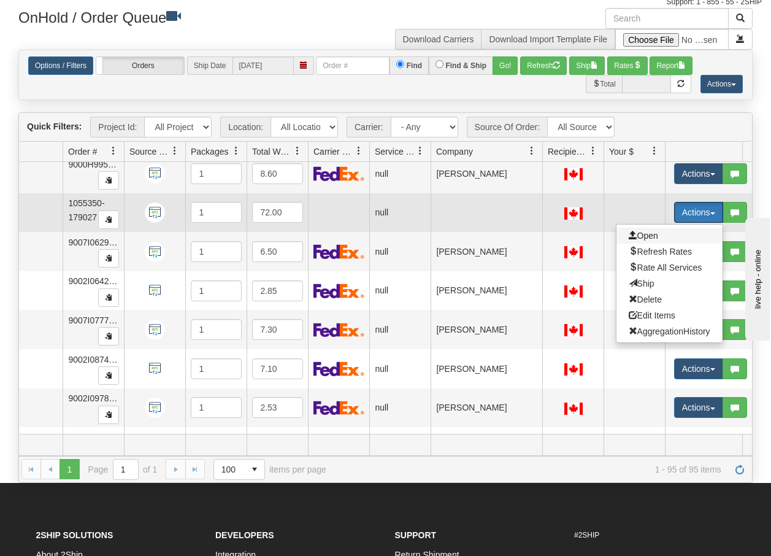
click at [644, 237] on span "Open" at bounding box center [643, 236] width 29 height 10
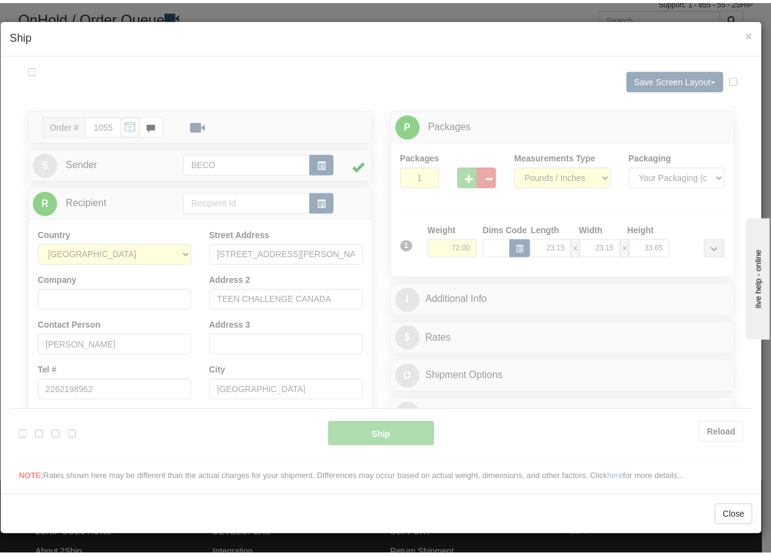
scroll to position [0, 0]
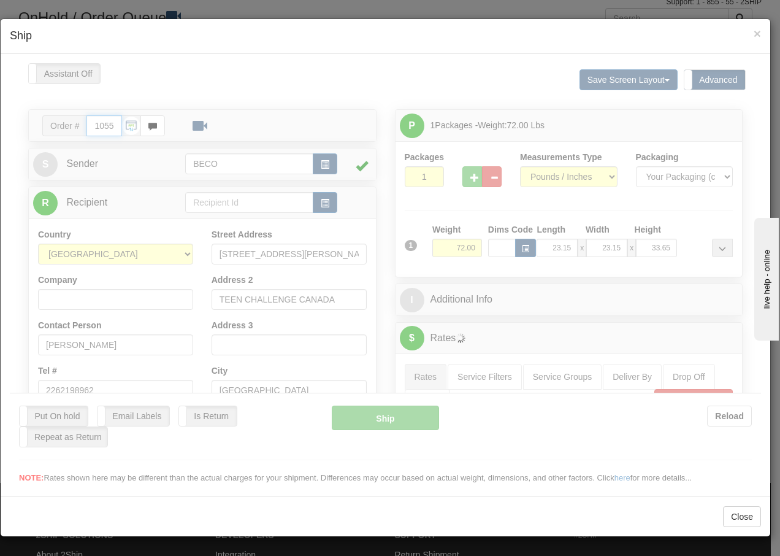
type input "14:04"
type input "16:00"
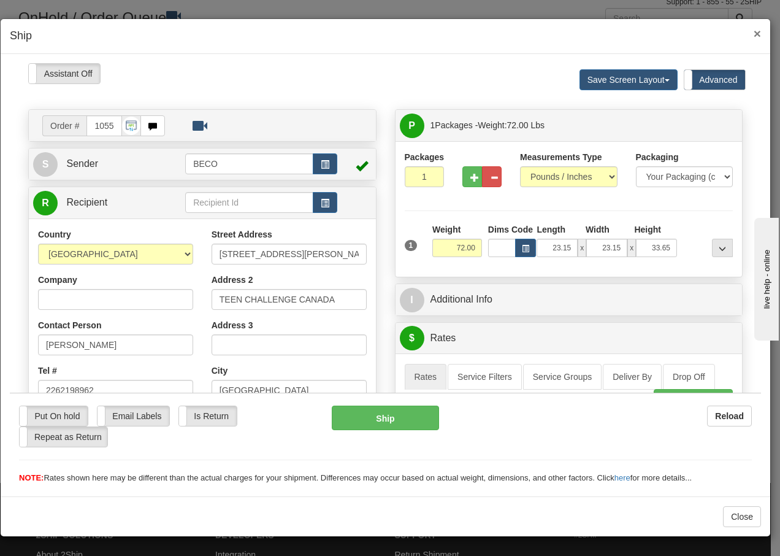
click at [757, 33] on span "×" at bounding box center [757, 33] width 7 height 14
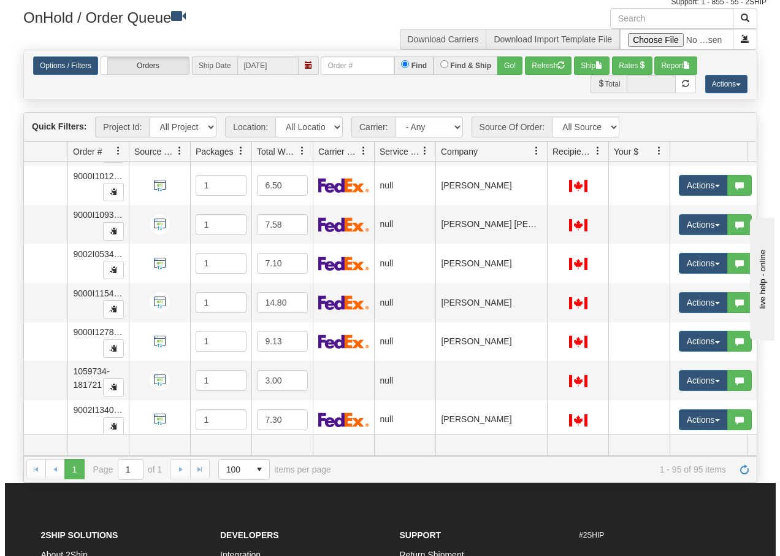
scroll to position [3443, 63]
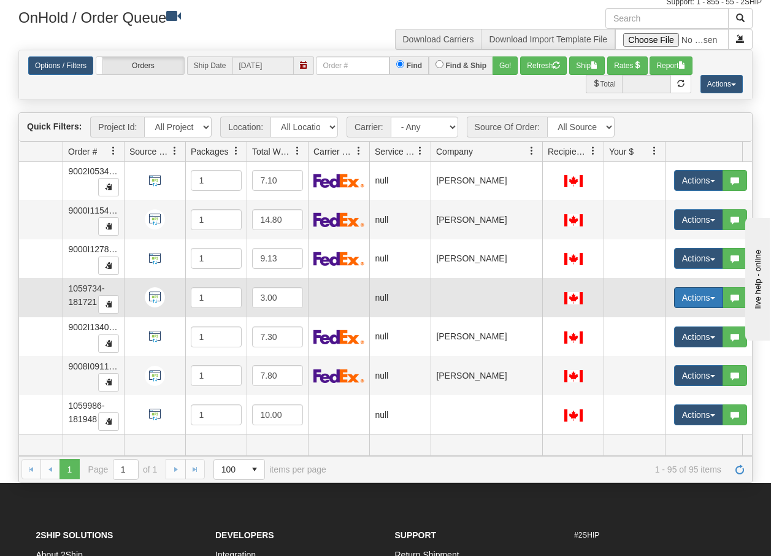
click at [715, 287] on button "Actions" at bounding box center [698, 297] width 49 height 21
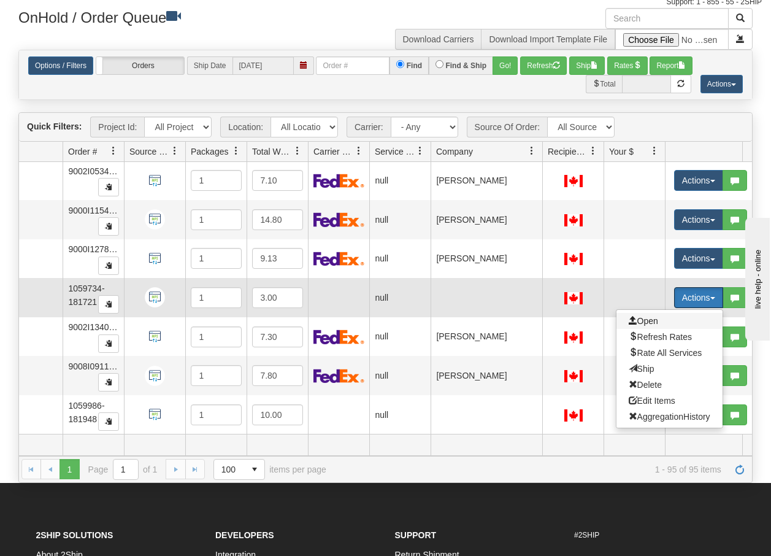
click at [645, 316] on span "Open" at bounding box center [643, 321] width 29 height 10
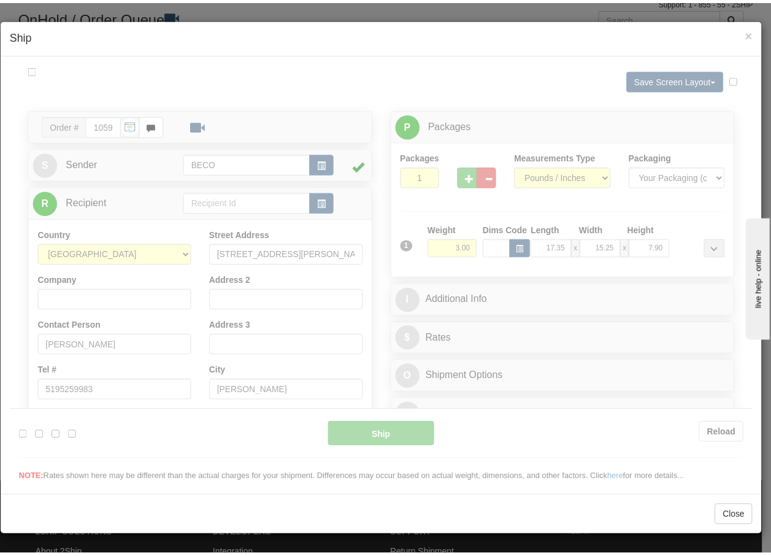
scroll to position [0, 0]
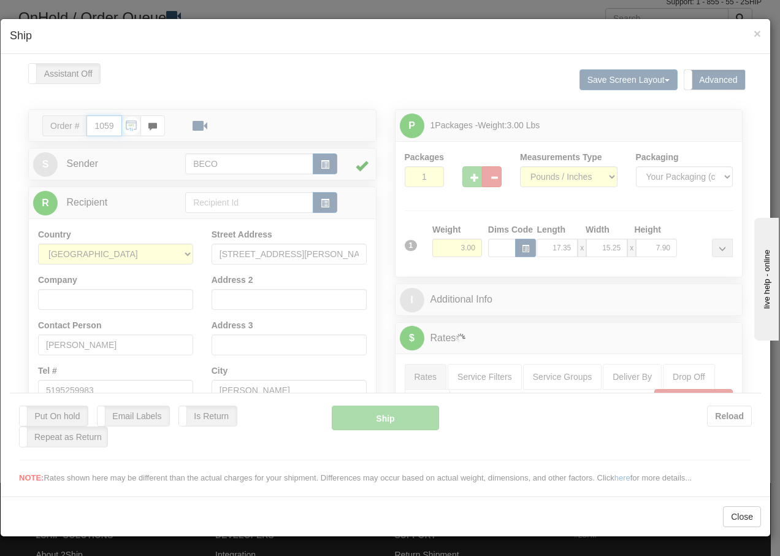
type input "14:05"
type input "16:00"
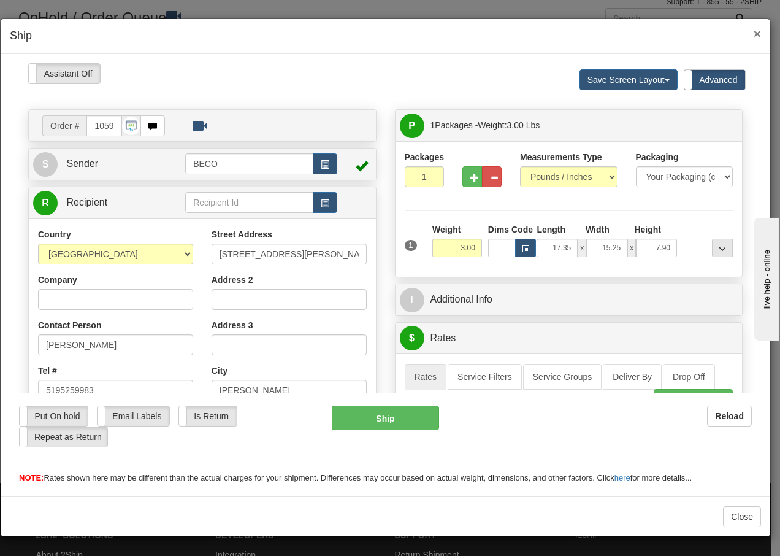
click at [759, 32] on span "×" at bounding box center [757, 33] width 7 height 14
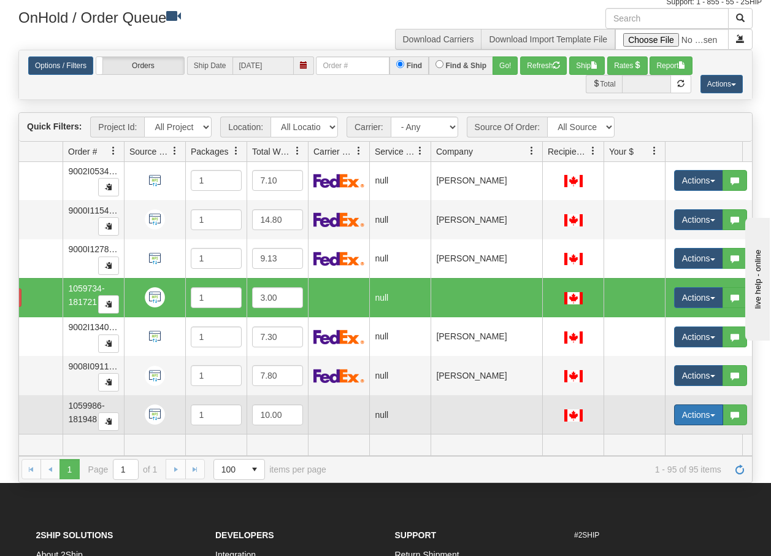
click at [710, 414] on span "button" at bounding box center [712, 415] width 5 height 2
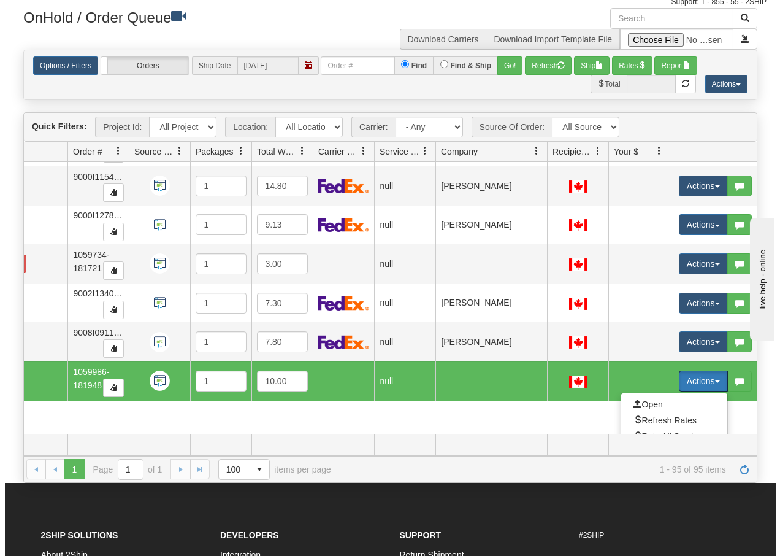
scroll to position [3555, 63]
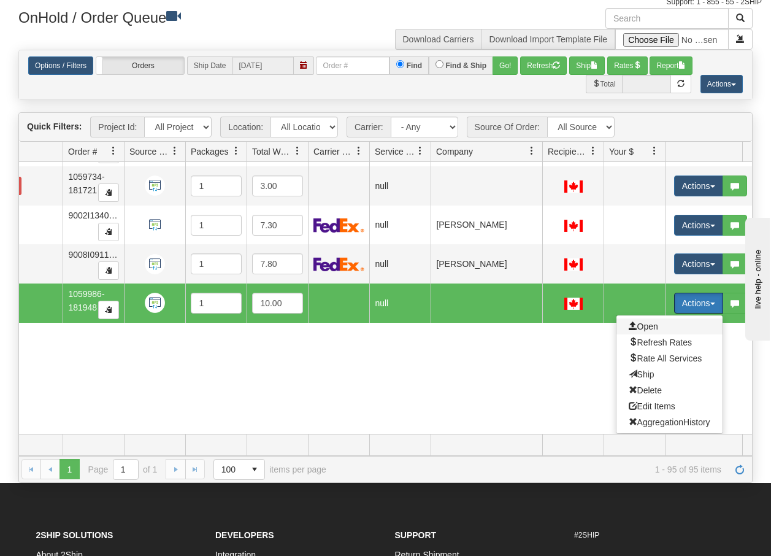
click at [656, 321] on span "Open" at bounding box center [643, 326] width 29 height 10
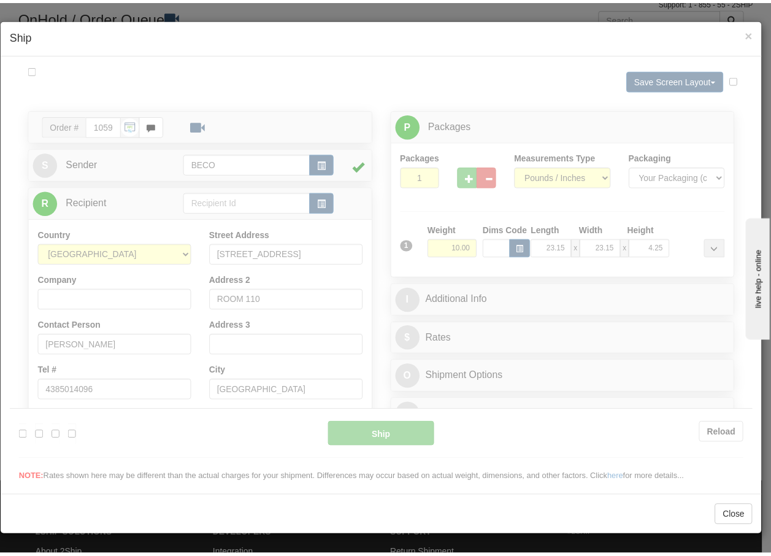
scroll to position [0, 0]
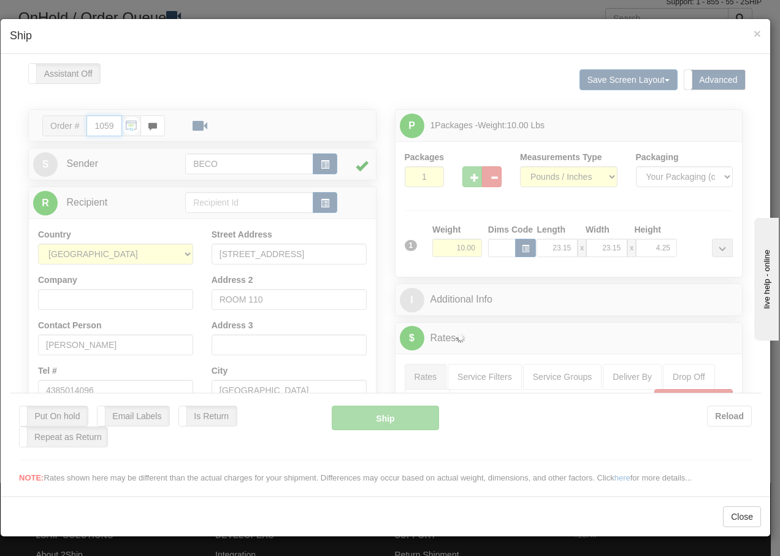
type input "14:05"
type input "16:00"
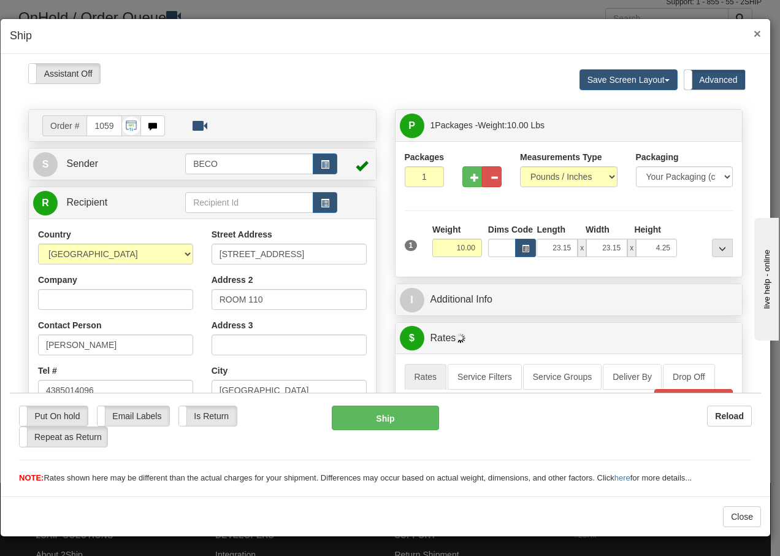
click at [755, 36] on span "×" at bounding box center [757, 33] width 7 height 14
